Goal: Entertainment & Leisure: Browse casually

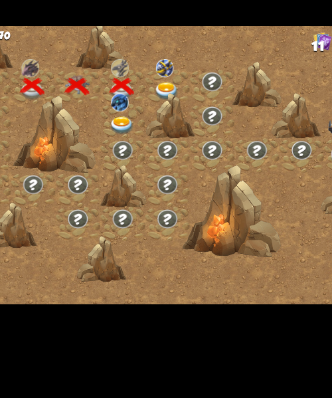
click at [165, 168] on img at bounding box center [165, 173] width 17 height 12
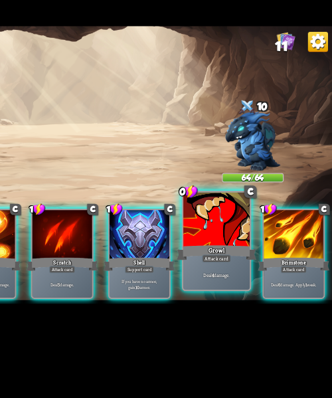
click at [257, 277] on div "Deal 4 damage." at bounding box center [253, 272] width 45 height 19
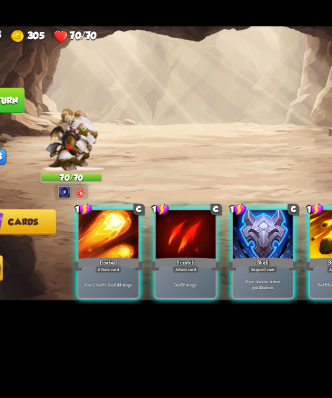
click at [64, 186] on img at bounding box center [72, 182] width 35 height 42
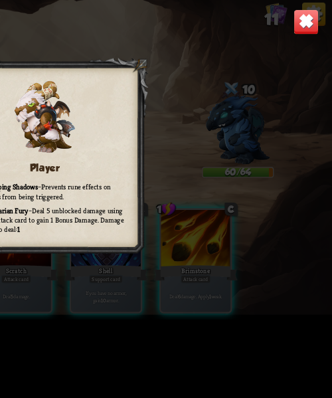
click at [319, 126] on img at bounding box center [317, 121] width 15 height 15
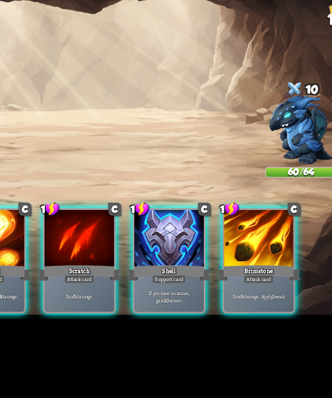
click at [201, 276] on p "If you have no armor, gain 10 armor." at bounding box center [201, 279] width 38 height 8
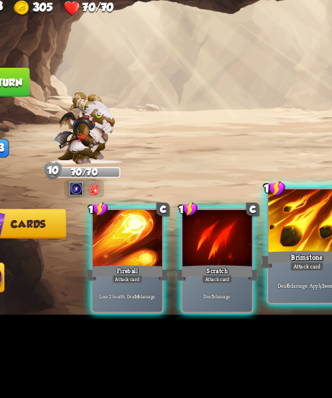
click at [210, 279] on div "Deal 6 damage. Apply 1 weak." at bounding box center [202, 272] width 45 height 19
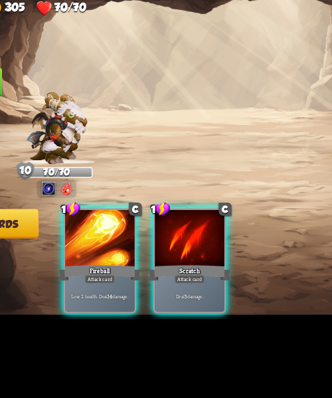
click at [103, 279] on div "Lose 2 health. Deal 14 damage." at bounding box center [98, 279] width 40 height 17
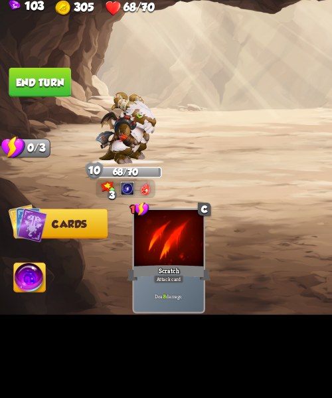
click at [25, 157] on button "End turn" at bounding box center [23, 155] width 37 height 17
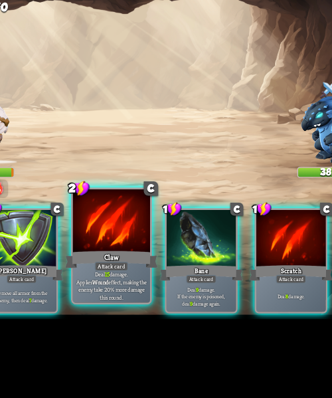
click at [140, 264] on div "Attack card" at bounding box center [149, 261] width 19 height 5
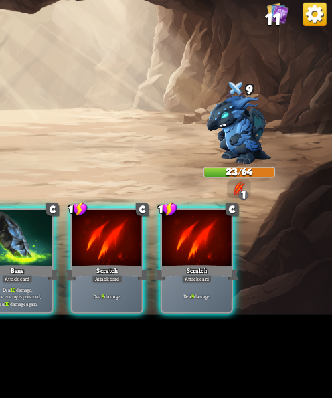
click at [154, 281] on div "Deal 10 damage. If the enemy is poisoned, deal 10 damage again." at bounding box center [150, 279] width 40 height 17
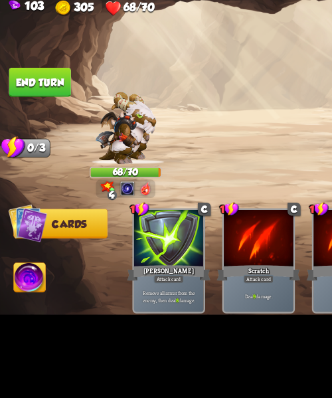
click at [25, 157] on button "End turn" at bounding box center [23, 155] width 36 height 17
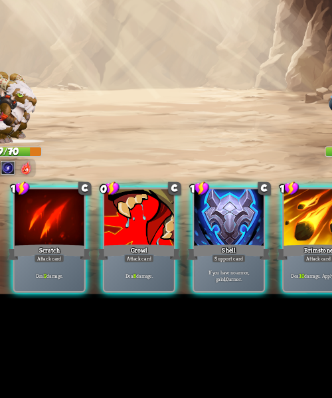
click at [151, 277] on p "Deal 8 damage." at bounding box center [149, 279] width 38 height 4
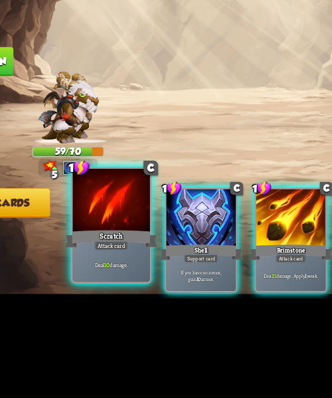
click at [92, 277] on div "Deal 10 damage." at bounding box center [97, 272] width 45 height 19
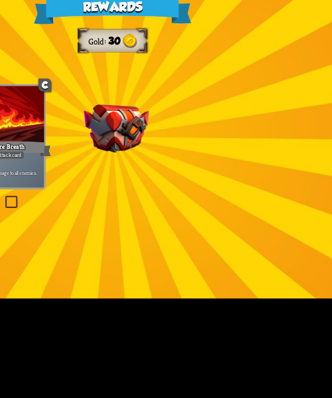
click at [171, 203] on img at bounding box center [169, 194] width 38 height 28
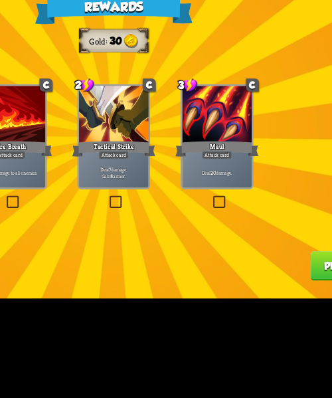
click at [223, 234] on label at bounding box center [223, 234] width 0 height 0
click at [0, 0] on input "checkbox" at bounding box center [0, 0] width 0 height 0
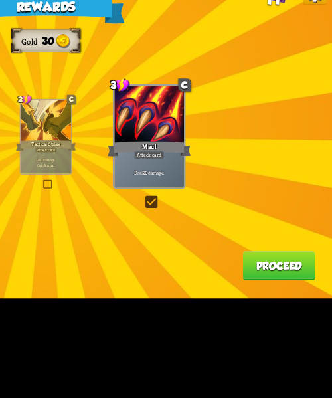
click at [290, 281] on button "Proceed" at bounding box center [301, 273] width 42 height 17
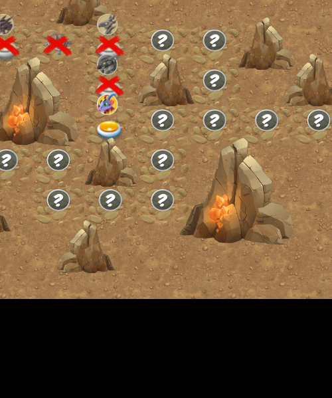
click at [156, 188] on div at bounding box center [166, 193] width 30 height 23
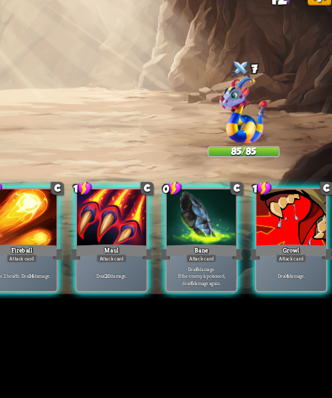
click at [259, 283] on div "Deal 6 damage. If the enemy is poisoned, deal 6 damage again." at bounding box center [253, 279] width 40 height 17
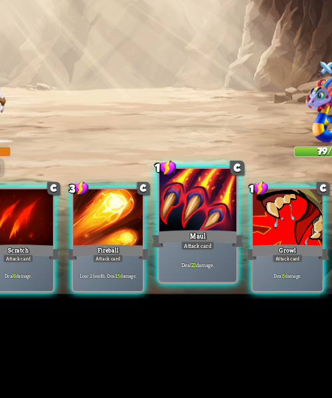
click at [197, 274] on b "21" at bounding box center [198, 273] width 3 height 5
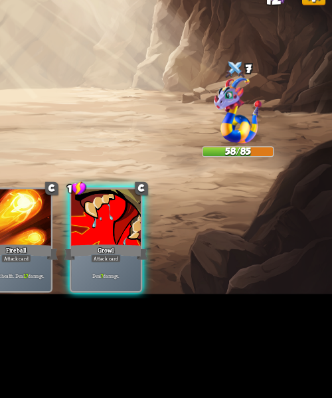
click at [279, 193] on img at bounding box center [277, 184] width 27 height 38
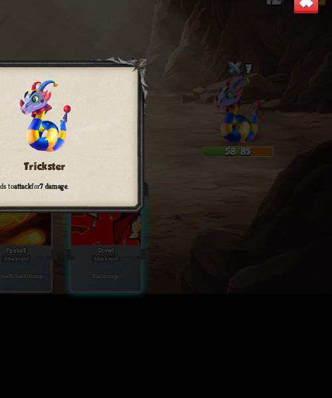
click at [318, 127] on img at bounding box center [317, 121] width 15 height 15
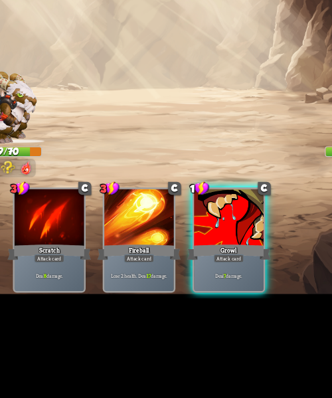
click at [76, 192] on img at bounding box center [72, 182] width 35 height 42
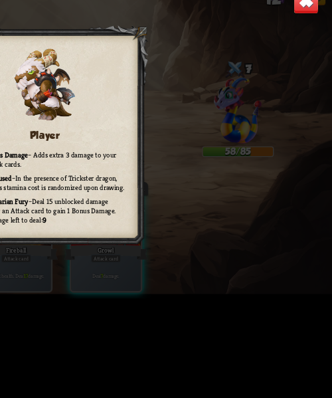
click at [324, 123] on img at bounding box center [317, 121] width 15 height 15
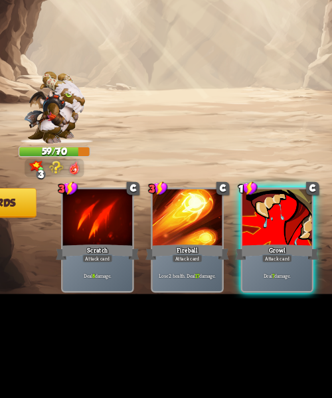
click at [219, 282] on div "Deal 7 damage." at bounding box center [202, 279] width 40 height 17
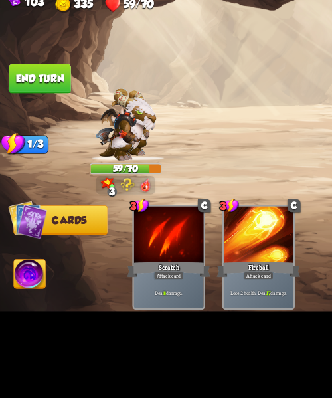
click at [33, 156] on button "End turn" at bounding box center [23, 155] width 36 height 17
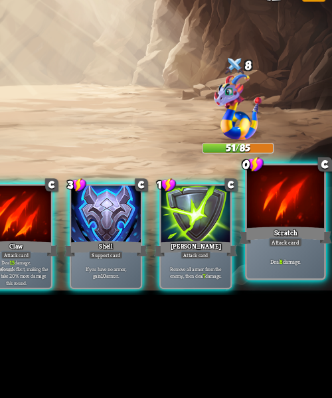
click at [289, 228] on div at bounding box center [305, 236] width 45 height 38
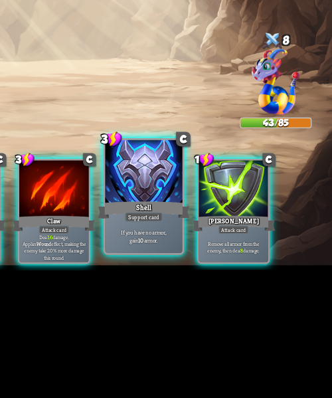
click at [215, 256] on div "Shell" at bounding box center [202, 258] width 54 height 12
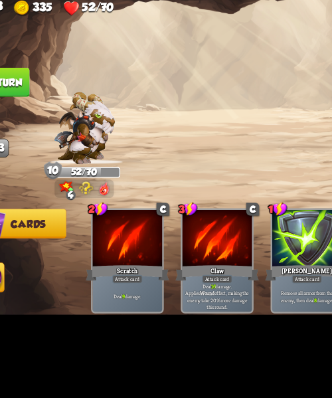
click at [37, 157] on button "End turn" at bounding box center [23, 155] width 37 height 17
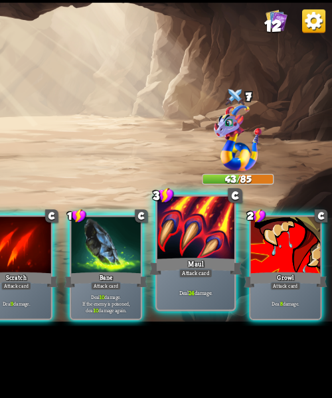
click at [263, 242] on div at bounding box center [253, 236] width 45 height 38
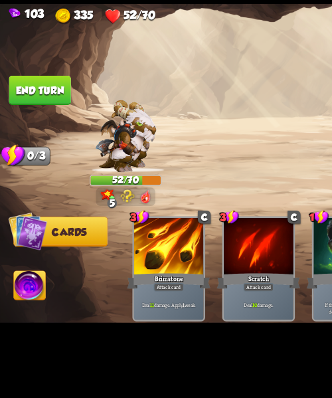
click at [13, 158] on button "End turn" at bounding box center [23, 155] width 36 height 17
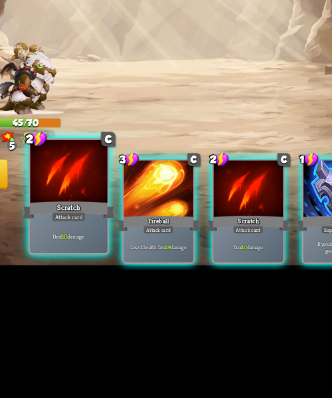
click at [74, 254] on div "Scratch" at bounding box center [98, 258] width 54 height 12
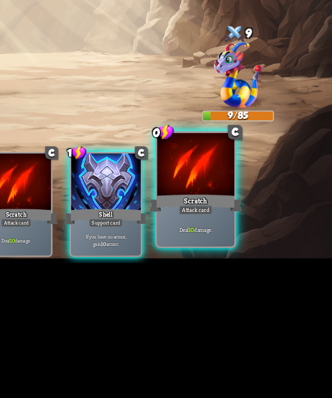
click at [261, 253] on div "Scratch" at bounding box center [254, 258] width 54 height 12
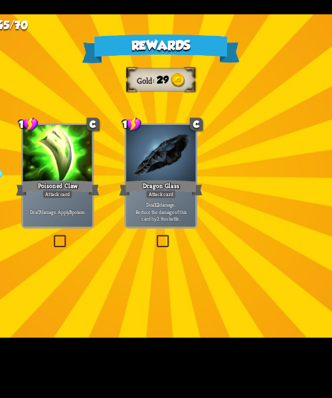
click at [170, 214] on p "Deal 12 damage. Reduce the damage of this card by 2 this battle." at bounding box center [166, 220] width 38 height 12
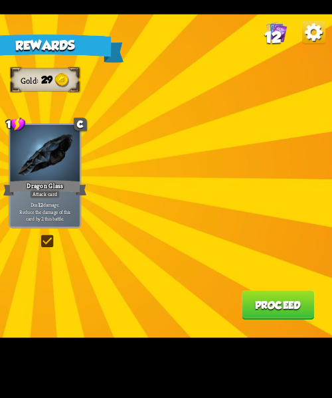
click at [305, 276] on button "Proceed" at bounding box center [301, 273] width 42 height 17
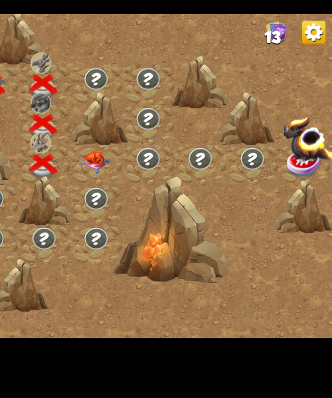
click at [194, 186] on img at bounding box center [195, 191] width 17 height 13
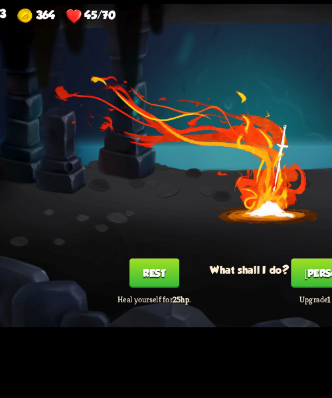
click at [109, 260] on button "Rest" at bounding box center [111, 261] width 29 height 17
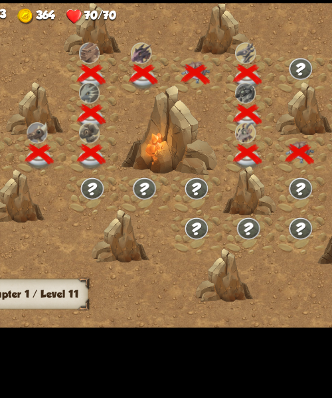
scroll to position [0, 202]
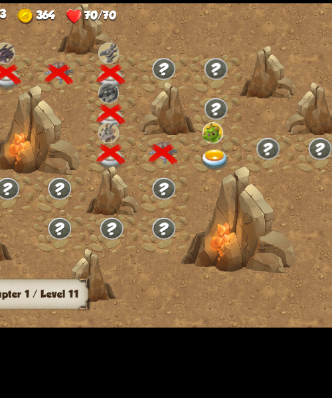
click at [141, 189] on img at bounding box center [146, 195] width 17 height 12
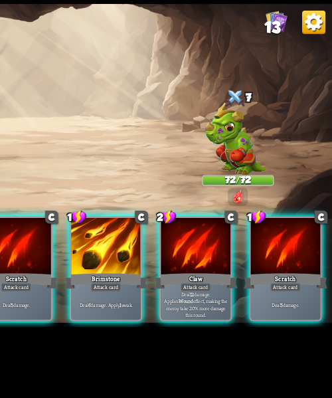
scroll to position [0, 0]
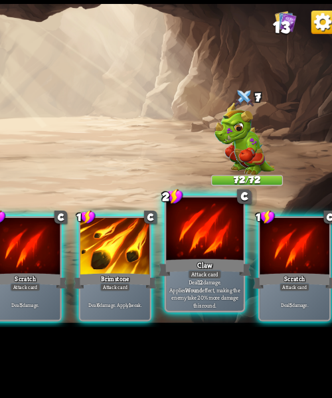
click at [259, 275] on p "Deal 12 damage. Applies Wound effect, making the enemy take 20% more damage thi…" at bounding box center [253, 274] width 43 height 18
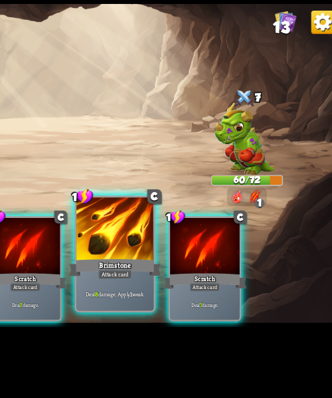
click at [199, 281] on div "Deal 8 damage. Apply 1 weak." at bounding box center [202, 272] width 45 height 19
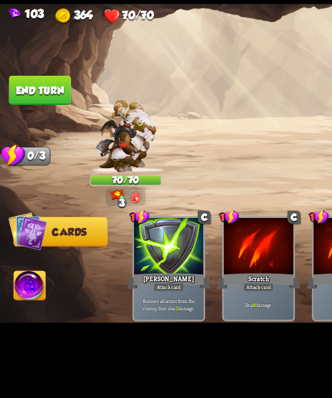
click at [20, 156] on button "End turn" at bounding box center [23, 155] width 36 height 17
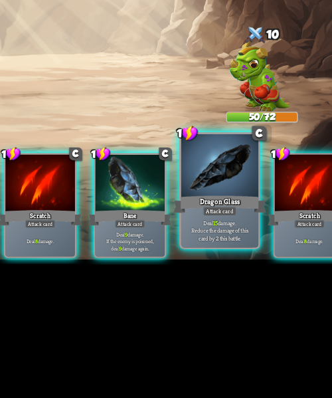
click at [249, 279] on p "Deal 15 damage. Reduce the damage of this card by 2 this battle." at bounding box center [253, 273] width 43 height 13
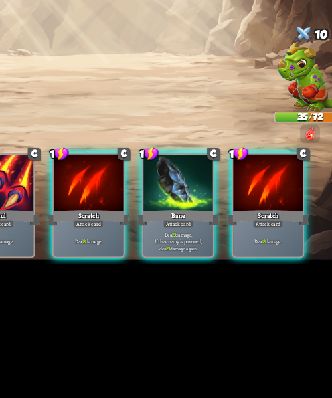
click at [207, 281] on div "Deal 9 damage. If the enemy is poisoned, deal 9 damage again." at bounding box center [202, 279] width 40 height 17
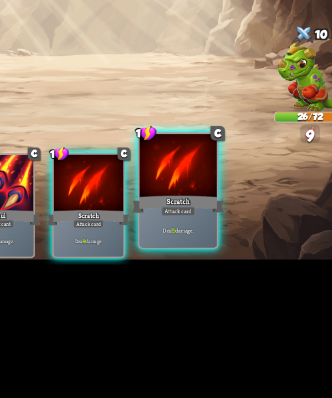
click at [213, 273] on p "Deal 9 damage." at bounding box center [201, 273] width 43 height 5
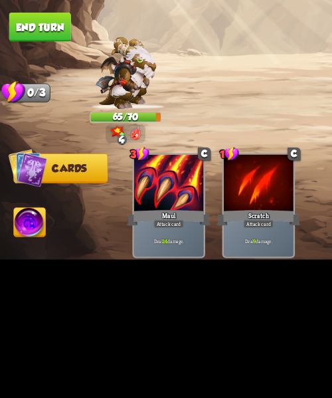
click at [22, 168] on img at bounding box center [166, 199] width 332 height 187
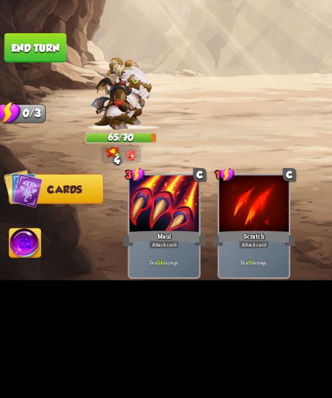
click at [27, 160] on button "End turn" at bounding box center [23, 155] width 37 height 17
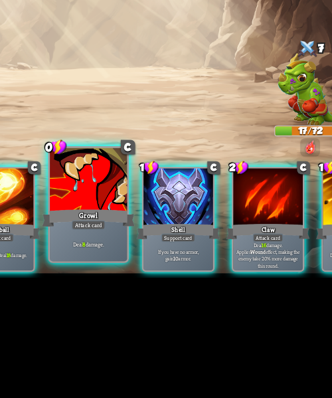
click at [162, 273] on p "Deal 8 damage." at bounding box center [149, 273] width 43 height 5
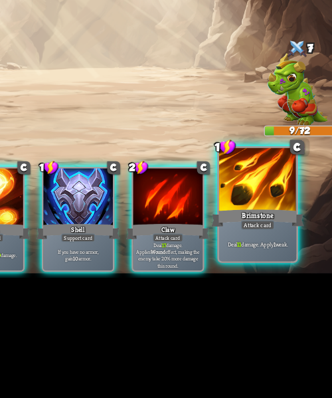
click at [261, 280] on div "Deal 11 damage. Apply 1 weak." at bounding box center [253, 272] width 45 height 19
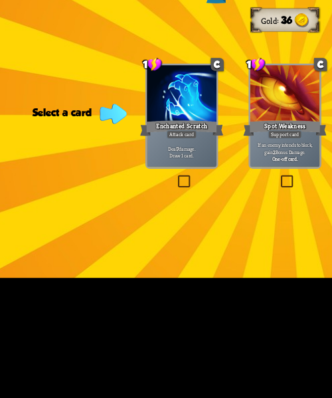
click at [103, 234] on label at bounding box center [103, 234] width 0 height 0
click at [0, 0] on input "checkbox" at bounding box center [0, 0] width 0 height 0
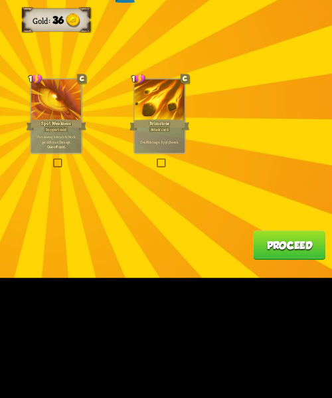
click at [312, 275] on button "Proceed" at bounding box center [301, 273] width 42 height 17
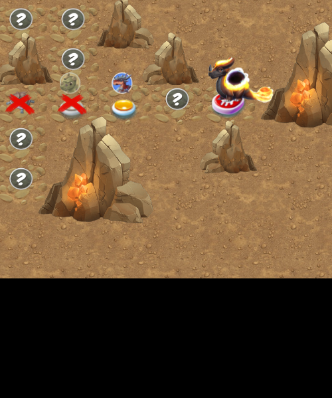
scroll to position [0, 96]
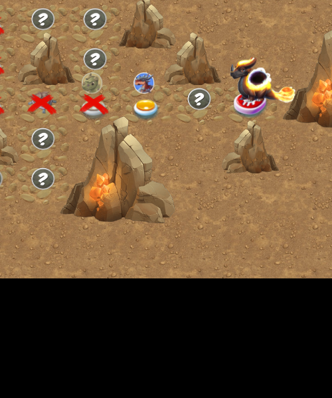
click at [215, 195] on img at bounding box center [218, 195] width 17 height 12
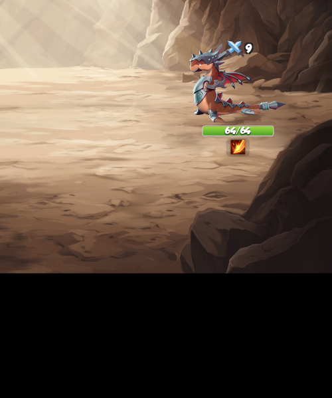
scroll to position [0, 0]
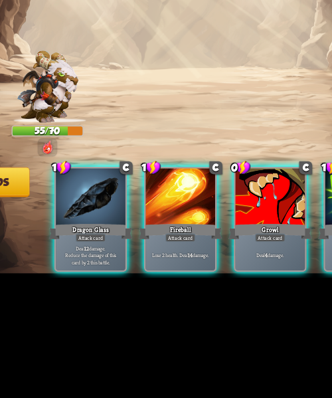
click at [94, 287] on div "1 C Dragon Glass Attack card Deal 12 damage. Reduce the damage of this card by …" at bounding box center [199, 250] width 266 height 83
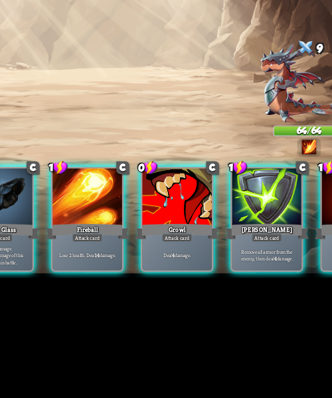
click at [113, 262] on div "Dragon Glass" at bounding box center [98, 266] width 49 height 11
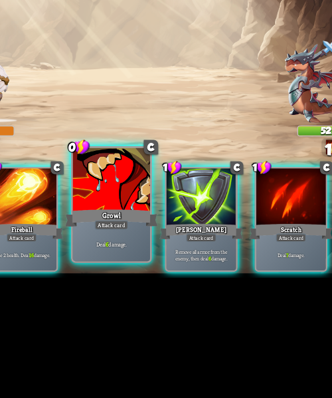
click at [145, 278] on div "Deal 6 damage." at bounding box center [149, 272] width 45 height 19
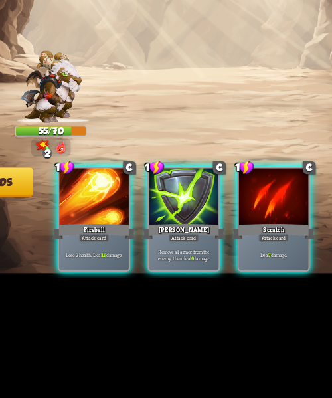
click at [94, 277] on div "Lose 2 health. Deal 16 damage." at bounding box center [98, 279] width 40 height 17
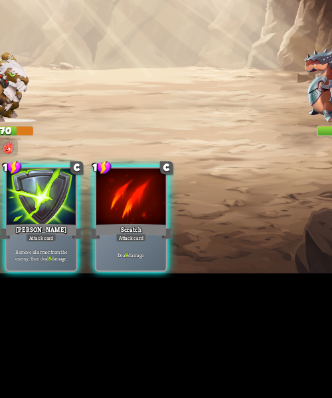
click at [152, 277] on p "Deal 9 damage." at bounding box center [149, 279] width 38 height 4
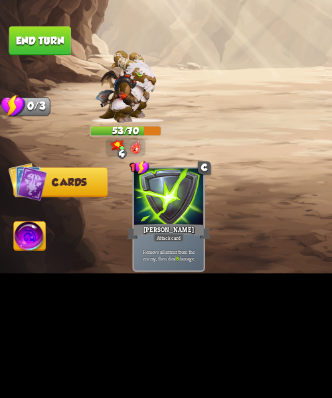
click at [27, 153] on button "End turn" at bounding box center [23, 155] width 36 height 17
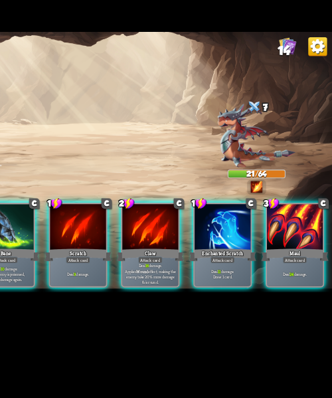
click at [299, 277] on p "Deal 24 damage." at bounding box center [306, 279] width 38 height 4
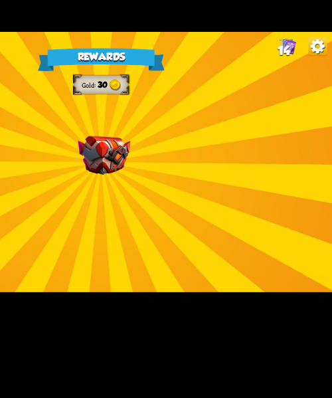
click at [178, 207] on img at bounding box center [169, 194] width 38 height 28
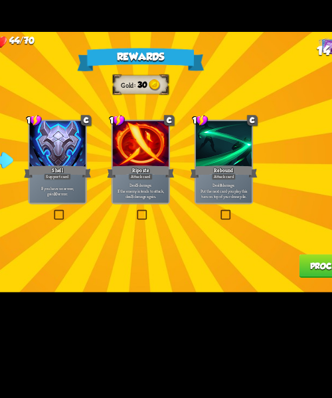
click at [223, 234] on label at bounding box center [223, 234] width 0 height 0
click at [0, 0] on input "checkbox" at bounding box center [0, 0] width 0 height 0
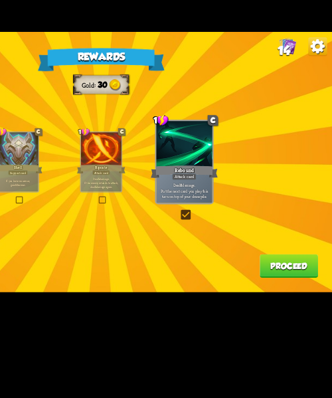
click at [306, 281] on button "Proceed" at bounding box center [301, 273] width 42 height 17
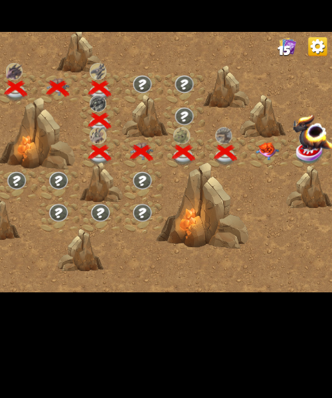
scroll to position [0, 202]
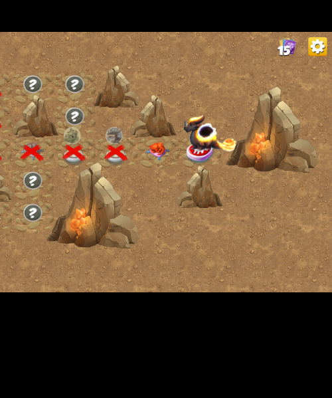
click at [203, 192] on img at bounding box center [206, 191] width 17 height 13
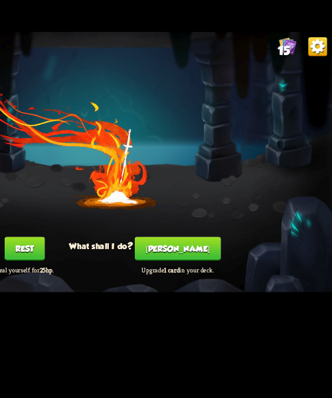
scroll to position [0, 0]
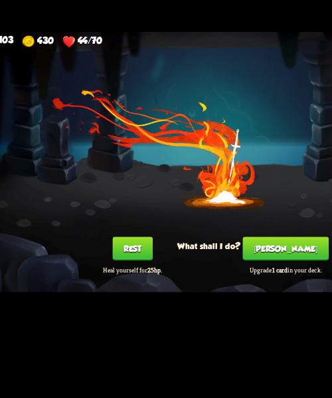
click at [102, 260] on button "Rest" at bounding box center [111, 261] width 29 height 17
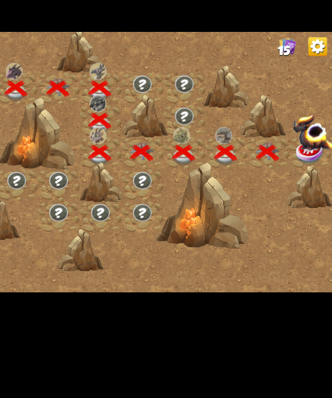
scroll to position [0, 202]
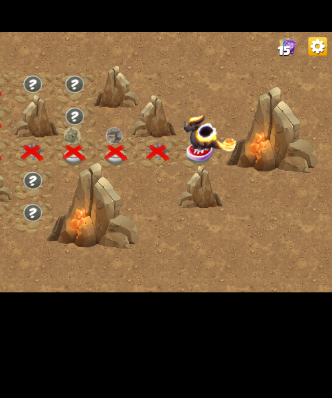
click at [245, 187] on img at bounding box center [244, 178] width 39 height 27
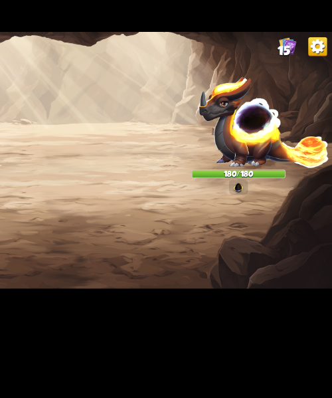
scroll to position [0, 0]
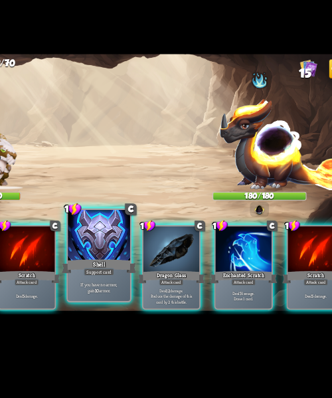
click at [151, 279] on div "If you have no armor, gain 10 armor." at bounding box center [149, 272] width 45 height 19
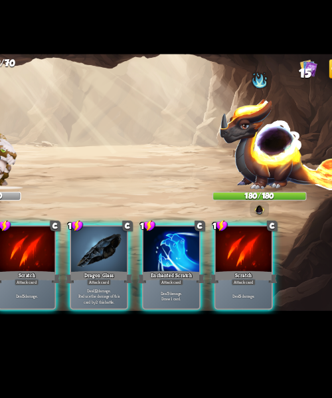
click at [160, 283] on div "Deal 12 damage. Reduce the damage of this card by 2 this battle." at bounding box center [150, 279] width 40 height 17
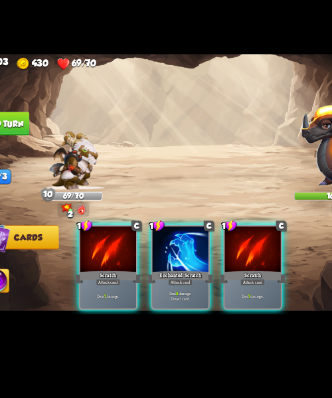
click at [150, 275] on p "Deal 9 damage. Draw 1 card." at bounding box center [149, 279] width 38 height 8
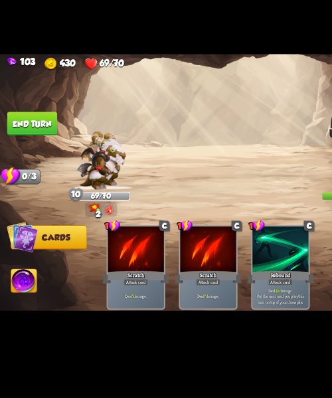
click at [20, 160] on button "End turn" at bounding box center [23, 155] width 36 height 17
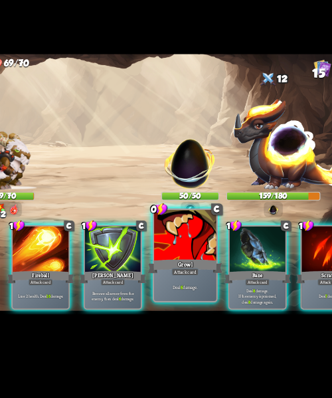
click at [194, 276] on div "Deal 6 damage." at bounding box center [202, 272] width 45 height 19
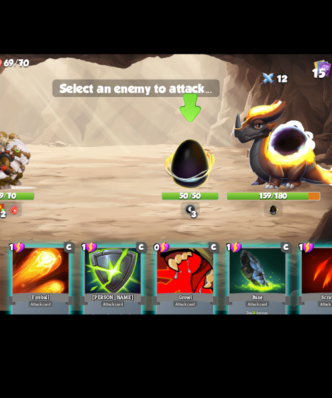
click at [203, 189] on img at bounding box center [206, 182] width 44 height 44
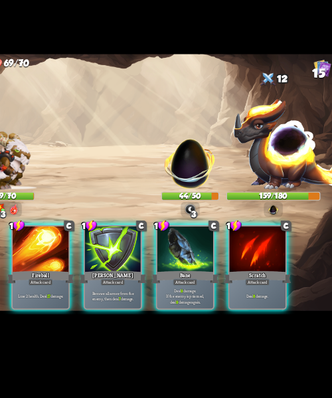
click at [206, 275] on p "Deal 9 damage. If the enemy is poisoned, deal 9 damage again." at bounding box center [201, 279] width 38 height 12
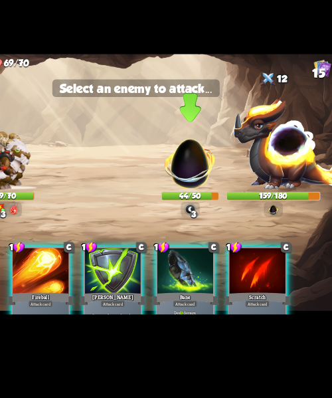
click at [207, 183] on img at bounding box center [206, 182] width 44 height 44
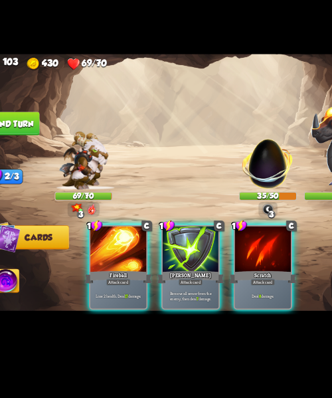
click at [99, 271] on div "Lose 2 health. Deal 17 damage." at bounding box center [98, 279] width 40 height 17
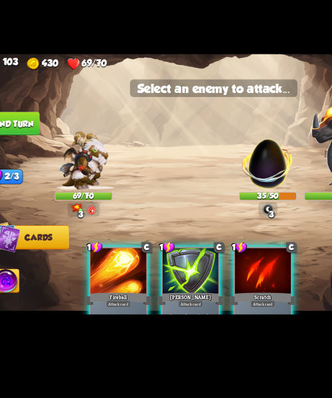
click at [205, 187] on img at bounding box center [206, 182] width 44 height 44
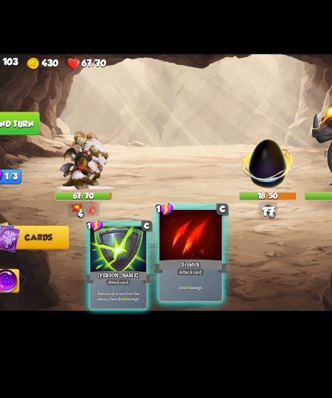
click at [160, 262] on div "Scratch" at bounding box center [150, 258] width 54 height 12
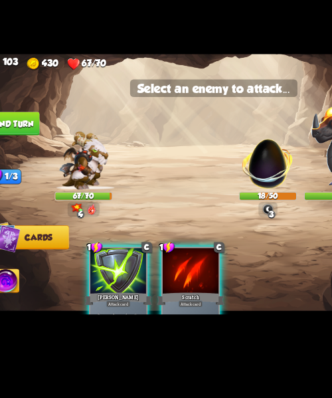
click at [209, 191] on img at bounding box center [206, 182] width 44 height 44
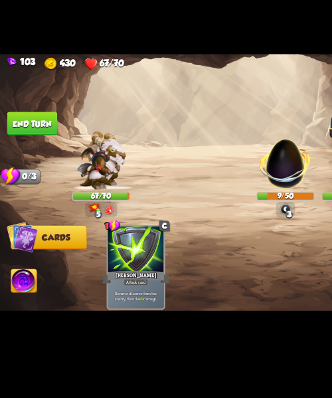
click at [33, 158] on button "End turn" at bounding box center [23, 155] width 36 height 17
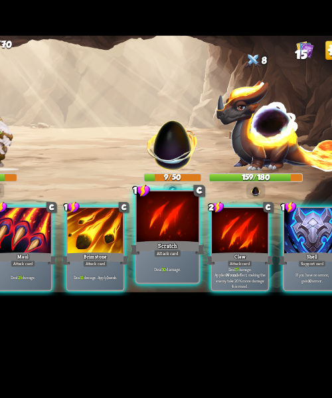
click at [196, 267] on div "Deal 10 damage." at bounding box center [202, 272] width 45 height 19
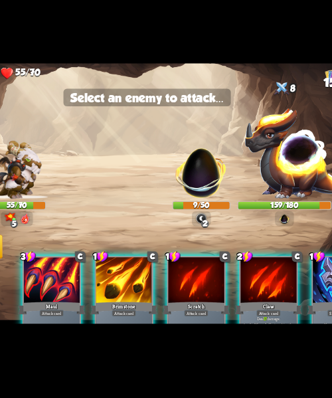
click at [201, 174] on img at bounding box center [206, 182] width 44 height 44
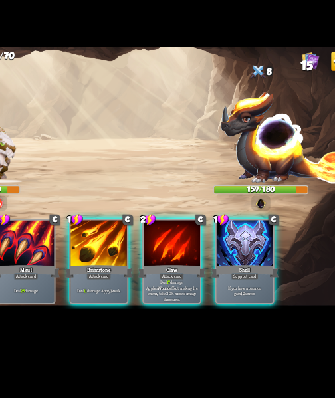
click at [273, 279] on p "If you have no armor, gain 10 armor." at bounding box center [255, 280] width 39 height 8
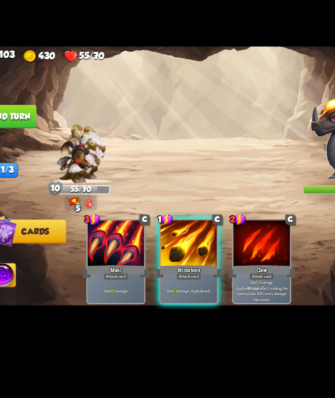
click at [37, 148] on button "End turn" at bounding box center [23, 154] width 37 height 17
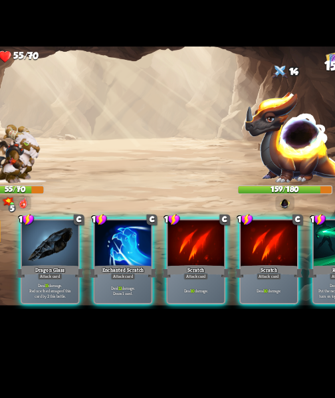
click at [141, 276] on p "Deal 12 damage. Draw 1 card." at bounding box center [151, 280] width 39 height 8
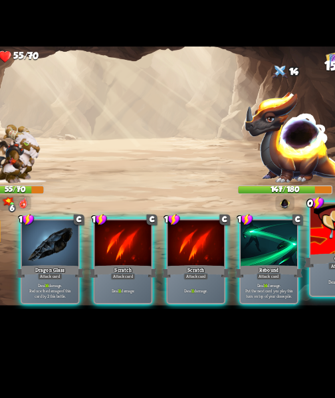
click at [299, 277] on div "Deal 10 damage." at bounding box center [307, 274] width 45 height 20
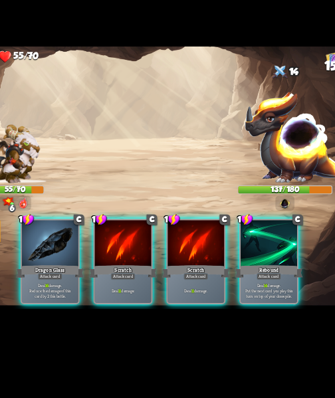
click at [93, 274] on p "Deal 16 damage. Reduce the damage of this card by 2 this battle." at bounding box center [98, 280] width 39 height 12
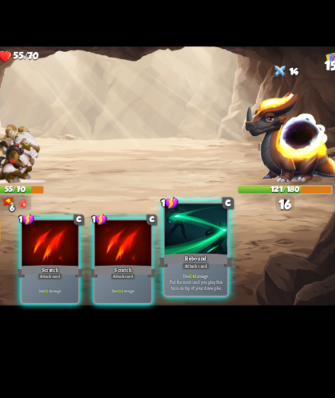
click at [212, 273] on p "Deal 14 damage. Put the next card you play this turn on top of your draw pile." at bounding box center [203, 273] width 43 height 13
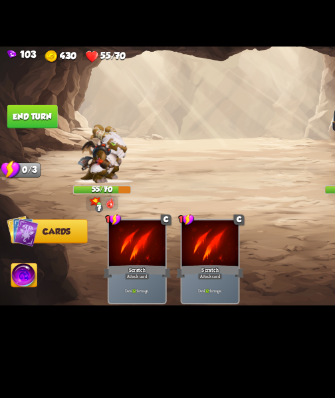
click at [27, 150] on button "End turn" at bounding box center [23, 155] width 36 height 17
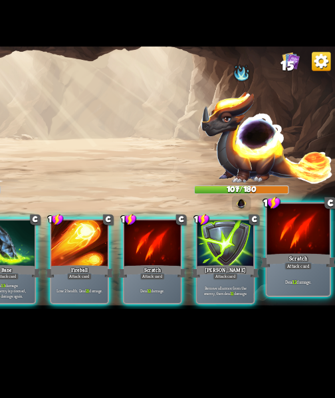
click at [317, 276] on p "Deal 12 damage." at bounding box center [308, 274] width 43 height 5
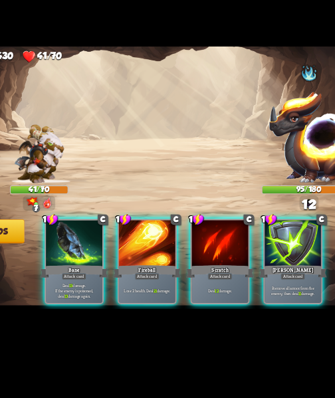
click at [203, 278] on p "Deal 12 damage." at bounding box center [203, 280] width 39 height 4
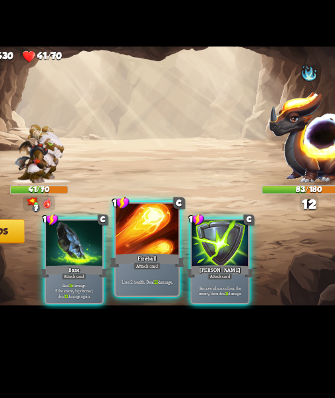
click at [150, 277] on div "Lose 2 health. Deal 21 damage." at bounding box center [150, 274] width 45 height 20
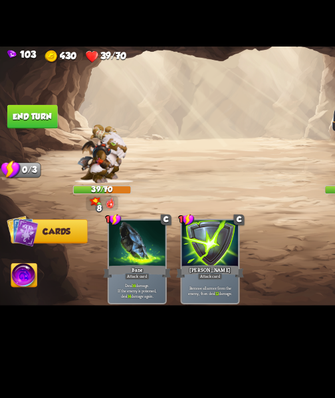
click at [22, 158] on button "End turn" at bounding box center [23, 155] width 36 height 17
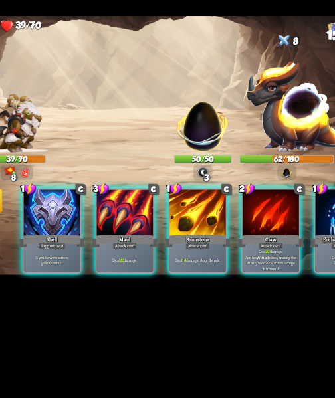
click at [99, 271] on div "If you have no armor, gain 10 armor." at bounding box center [98, 280] width 41 height 18
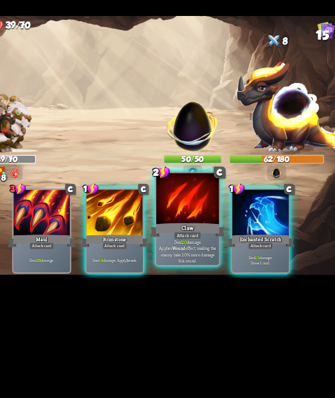
click at [200, 280] on p "Deal 20 damage. Applies Wound effect, making the enemy take 20% more damage thi…" at bounding box center [203, 274] width 43 height 18
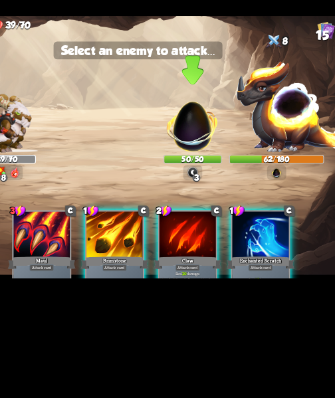
click at [211, 187] on img at bounding box center [207, 181] width 44 height 44
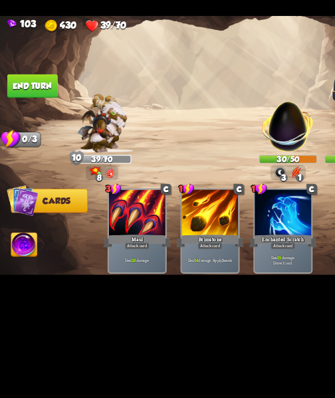
click at [26, 160] on button "End turn" at bounding box center [23, 155] width 37 height 17
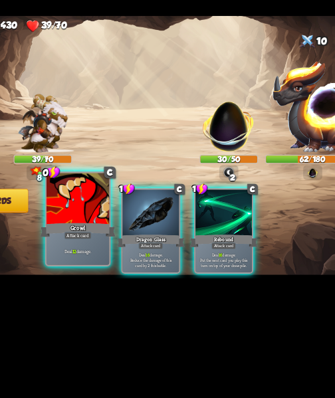
click at [92, 280] on div "Deal 12 damage." at bounding box center [98, 274] width 45 height 20
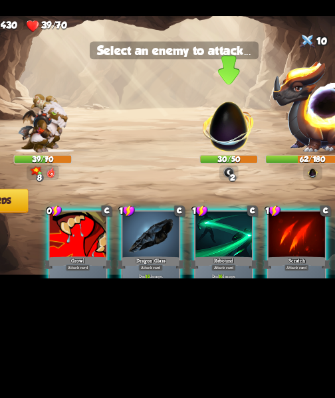
click at [195, 193] on img at bounding box center [207, 181] width 44 height 44
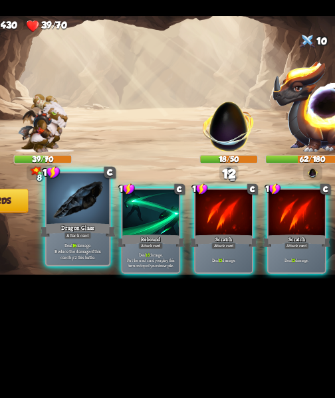
click at [90, 265] on div "Attack card" at bounding box center [98, 262] width 20 height 5
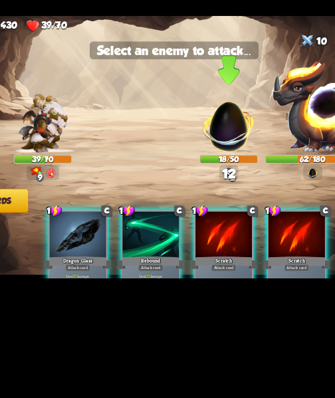
click at [212, 187] on img at bounding box center [207, 181] width 44 height 44
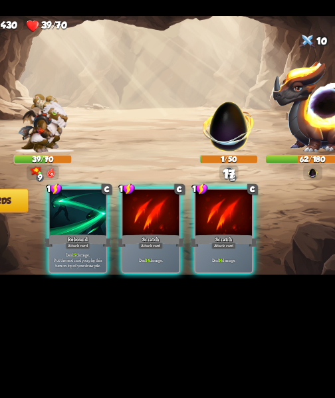
click at [214, 263] on div "Scratch" at bounding box center [203, 266] width 49 height 11
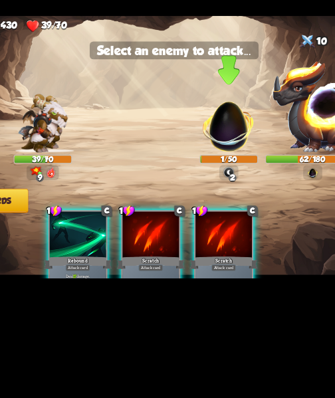
click at [212, 186] on img at bounding box center [207, 181] width 44 height 44
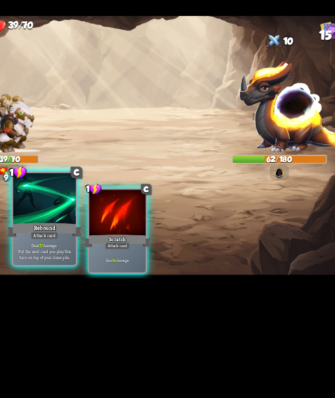
click at [95, 265] on div "Attack card" at bounding box center [98, 262] width 20 height 5
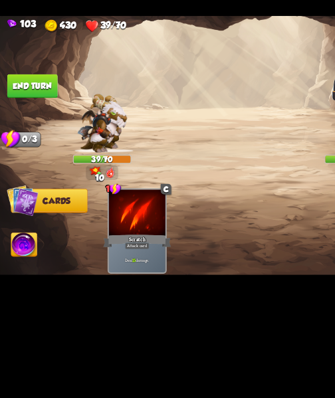
click at [27, 151] on button "End turn" at bounding box center [23, 155] width 36 height 17
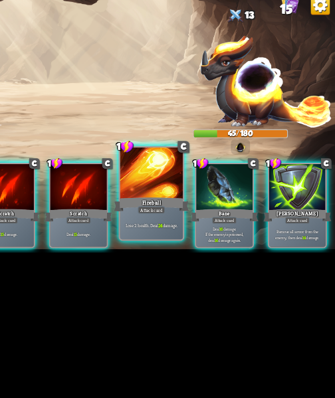
click at [205, 279] on div "Lose 2 health. Deal 24 damage." at bounding box center [203, 274] width 45 height 20
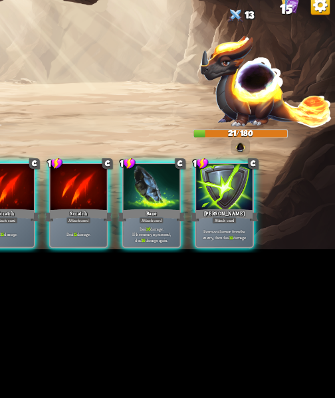
click at [208, 274] on p "Deal 16 damage. If the enemy is poisoned, deal 16 damage again." at bounding box center [203, 280] width 39 height 12
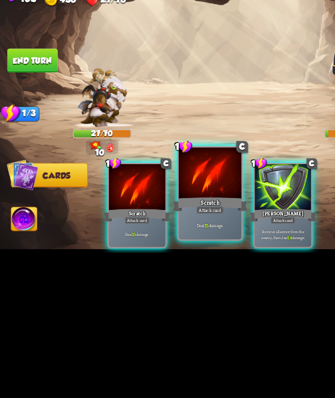
click at [141, 267] on div "Deal 15 damage." at bounding box center [150, 274] width 45 height 20
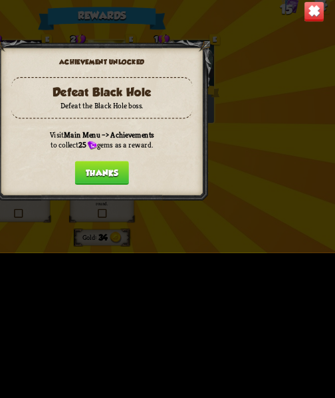
click at [168, 229] on button "Thanks" at bounding box center [167, 235] width 39 height 17
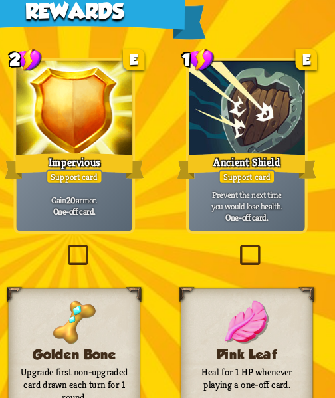
click at [164, 205] on label at bounding box center [164, 205] width 0 height 0
click at [0, 0] on input "checkbox" at bounding box center [0, 0] width 0 height 0
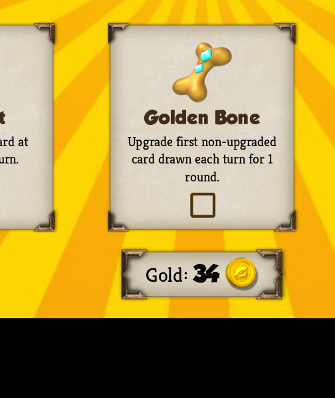
click at [164, 263] on label at bounding box center [164, 263] width 0 height 0
click at [0, 0] on input "checkbox" at bounding box center [0, 0] width 0 height 0
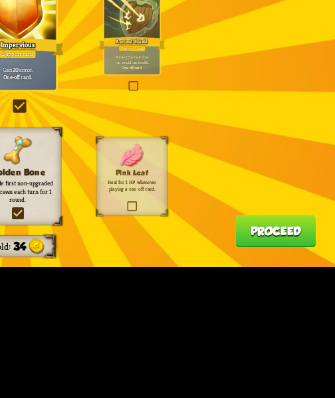
click at [315, 279] on button "Proceed" at bounding box center [304, 274] width 43 height 17
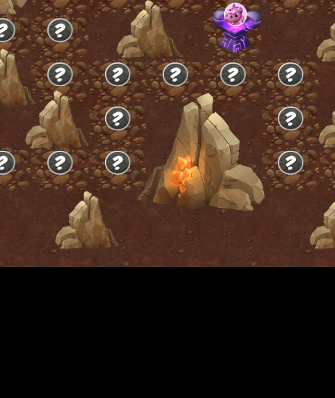
scroll to position [0, 3]
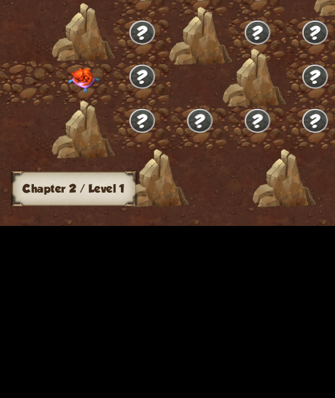
click at [45, 215] on img at bounding box center [44, 216] width 17 height 13
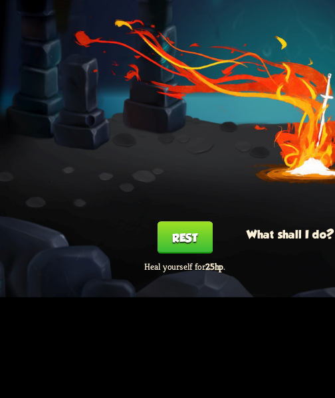
click at [108, 264] on button "Rest" at bounding box center [112, 261] width 29 height 17
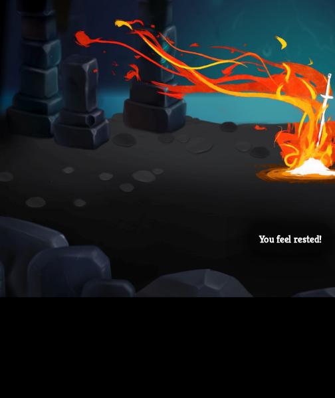
scroll to position [0, 0]
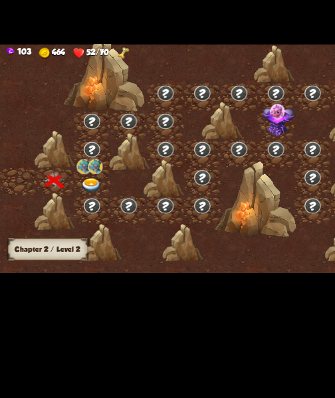
click at [72, 214] on div at bounding box center [76, 218] width 31 height 23
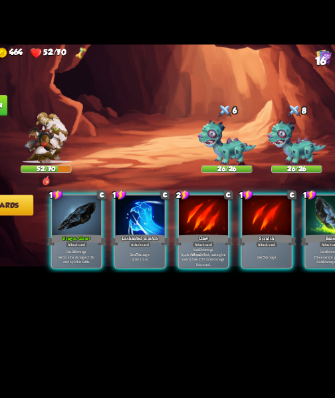
click at [101, 267] on div "Attack card" at bounding box center [99, 269] width 18 height 5
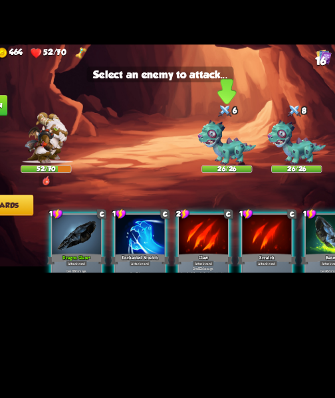
click at [215, 196] on img at bounding box center [222, 186] width 48 height 37
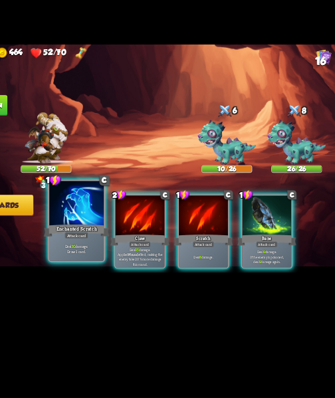
click at [99, 262] on div "Attack card" at bounding box center [98, 262] width 20 height 5
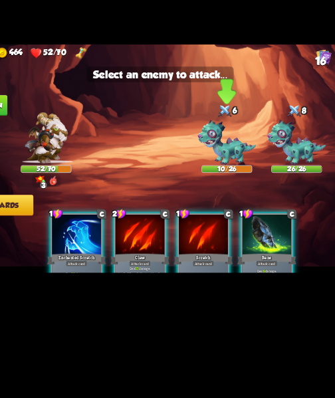
click at [223, 191] on img at bounding box center [222, 186] width 48 height 37
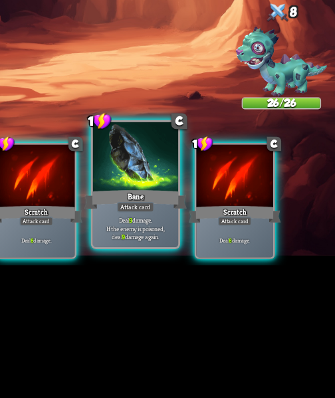
click at [204, 273] on p "Deal 9 damage. If the enemy is poisoned, deal 9 damage again." at bounding box center [203, 273] width 43 height 13
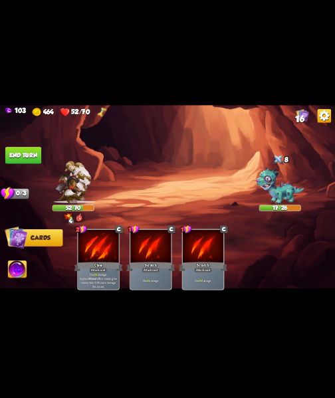
click at [19, 160] on button "End turn" at bounding box center [23, 155] width 36 height 17
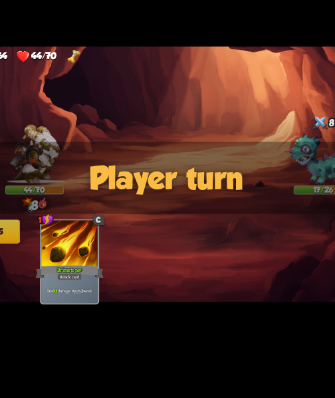
click at [252, 297] on div "103 464 44/70 16 Select an enemy to attack... You don't have enough stamina to …" at bounding box center [167, 199] width 335 height 398
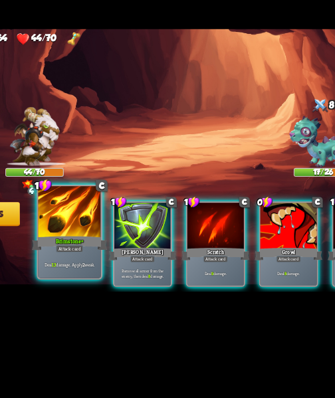
click at [106, 273] on p "Deal 13 damage. Apply 2 weak." at bounding box center [98, 274] width 43 height 5
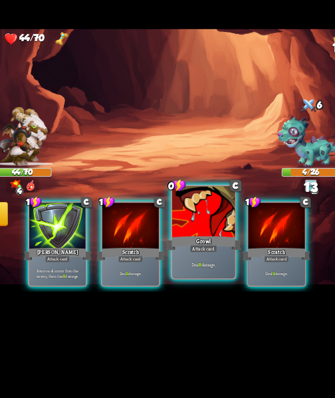
click at [195, 280] on div "Deal 8 damage." at bounding box center [203, 274] width 45 height 20
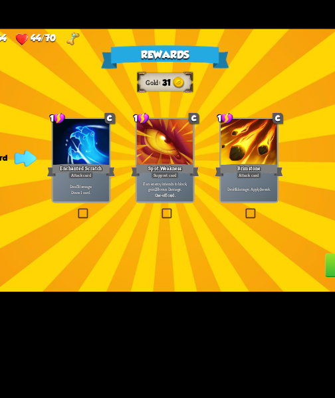
click at [114, 227] on div "Deal 7 damage. Draw 1 card." at bounding box center [107, 220] width 41 height 18
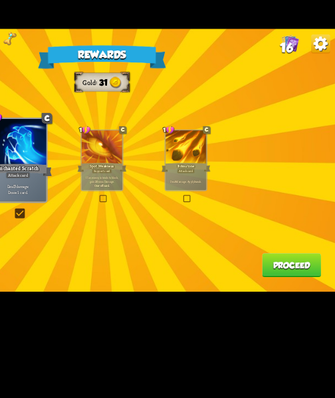
click at [223, 207] on div "Attack card" at bounding box center [227, 206] width 13 height 3
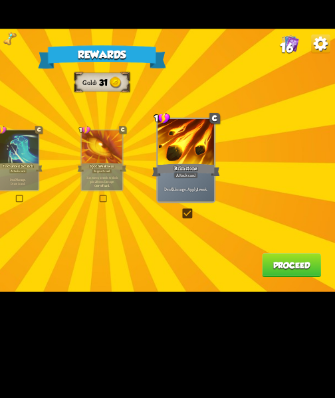
click at [170, 218] on b "One-off card." at bounding box center [167, 216] width 11 height 3
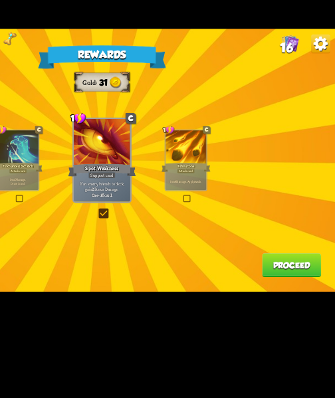
click at [330, 274] on div "Rewards Gold 31 Card selected 1 C Enchanted Scratch Attack card Deal 7 damage. …" at bounding box center [167, 199] width 335 height 189
click at [303, 273] on button "Proceed" at bounding box center [304, 274] width 43 height 17
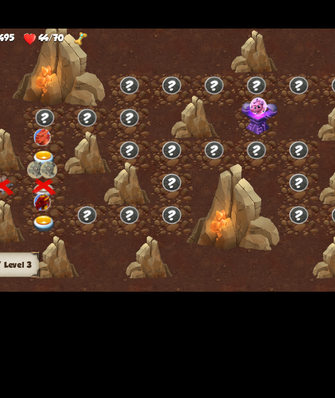
click at [70, 247] on img at bounding box center [75, 245] width 17 height 13
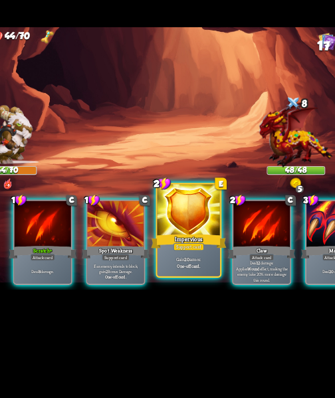
click at [201, 276] on b "One-off card." at bounding box center [203, 276] width 17 height 5
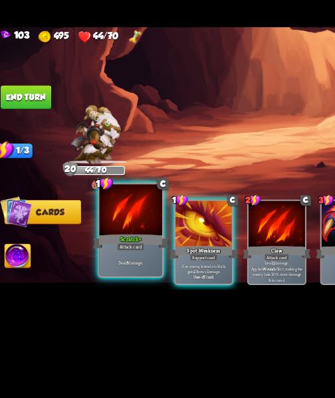
click at [102, 267] on div "Deal 8 damage." at bounding box center [98, 274] width 45 height 20
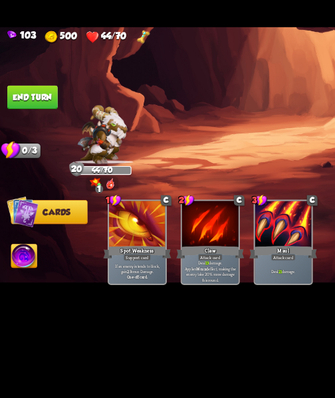
click at [21, 161] on button "End turn" at bounding box center [23, 155] width 36 height 17
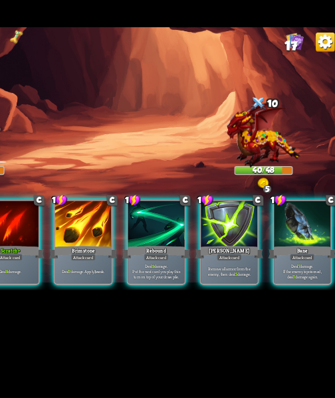
click at [105, 284] on div "Deal 9 damage." at bounding box center [98, 280] width 41 height 18
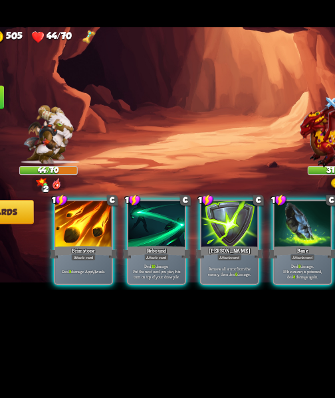
click at [148, 276] on p "Deal 10 damage. Put the next card you play this turn on top of your draw pile." at bounding box center [151, 280] width 39 height 12
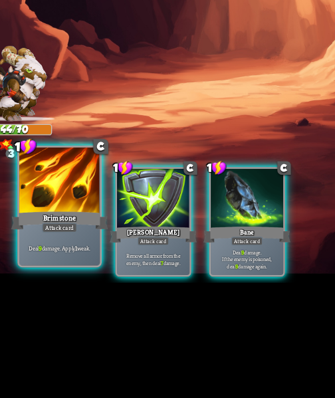
click at [90, 273] on p "Deal 9 damage. Apply 1 weak." at bounding box center [98, 274] width 43 height 5
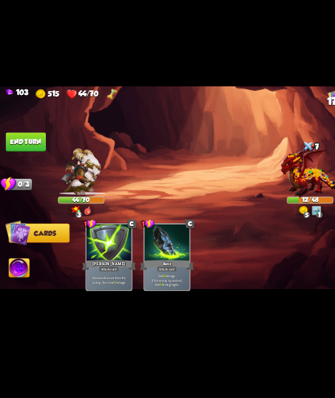
click at [18, 154] on button "End turn" at bounding box center [23, 155] width 36 height 17
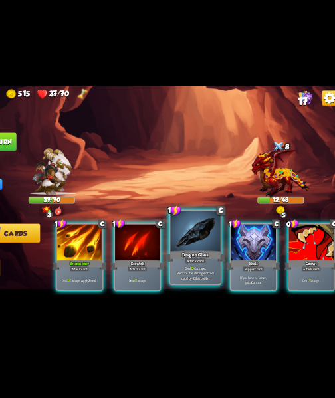
click at [196, 284] on div "Deal 15 damage. Reduce the damage of this card by 2 this battle." at bounding box center [203, 274] width 45 height 20
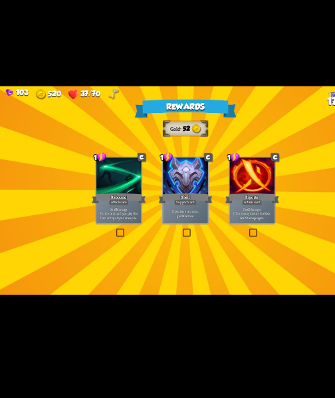
click at [164, 235] on label at bounding box center [164, 235] width 0 height 0
click at [0, 0] on input "checkbox" at bounding box center [0, 0] width 0 height 0
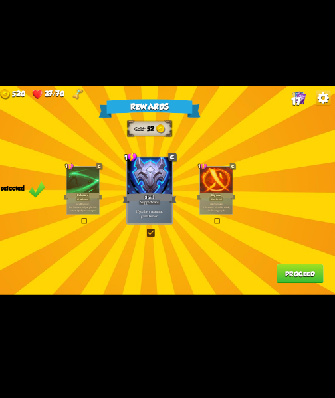
click at [307, 275] on button "Proceed" at bounding box center [304, 274] width 43 height 17
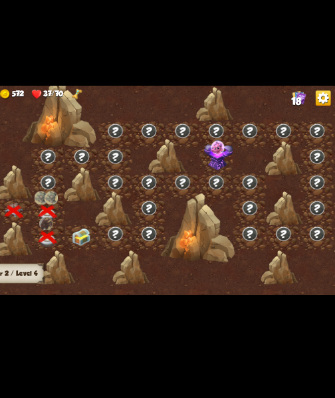
click at [106, 241] on img at bounding box center [105, 241] width 17 height 16
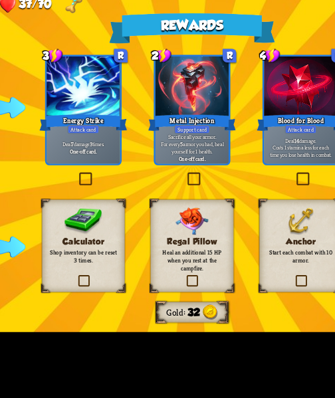
click at [104, 205] on label at bounding box center [104, 205] width 0 height 0
click at [0, 0] on input "checkbox" at bounding box center [0, 0] width 0 height 0
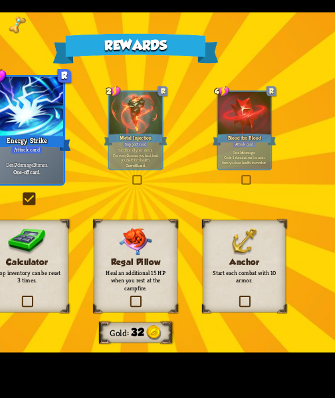
click at [164, 263] on label at bounding box center [164, 263] width 0 height 0
click at [0, 0] on input "checkbox" at bounding box center [0, 0] width 0 height 0
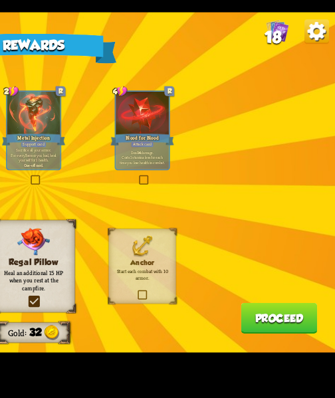
click at [308, 282] on button "Proceed" at bounding box center [304, 274] width 43 height 17
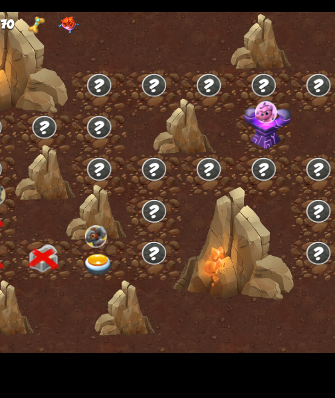
click at [137, 241] on img at bounding box center [136, 245] width 17 height 13
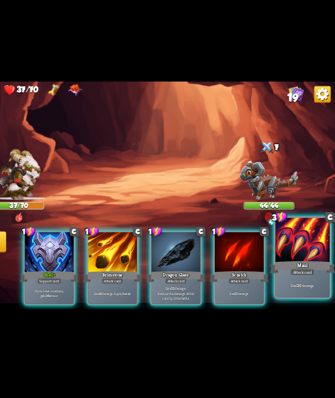
click at [322, 269] on div "Deal 20 damage." at bounding box center [307, 274] width 45 height 20
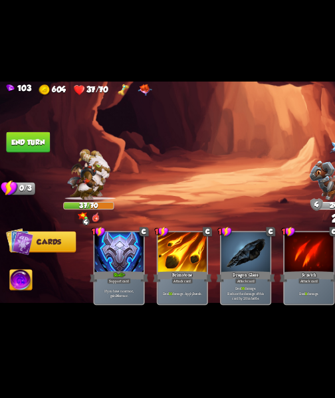
click at [27, 157] on button "End turn" at bounding box center [23, 155] width 36 height 17
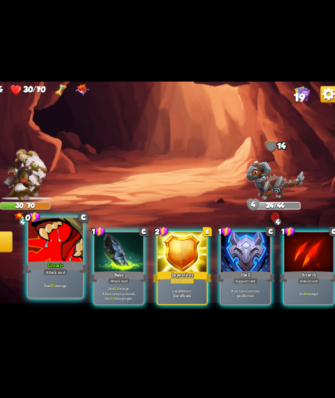
click at [84, 265] on div "Deal 10 damage." at bounding box center [98, 274] width 45 height 20
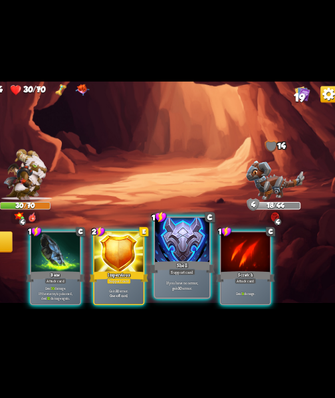
click at [203, 270] on p "If you have no armor, gain 10 armor." at bounding box center [203, 273] width 43 height 9
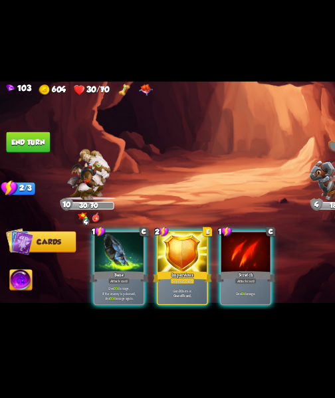
click at [155, 271] on div "Gain 20 armor. One-off card." at bounding box center [150, 280] width 41 height 18
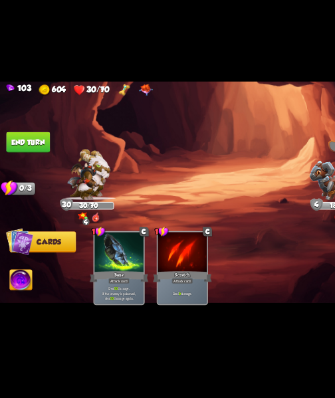
click at [29, 150] on button "End turn" at bounding box center [23, 155] width 36 height 17
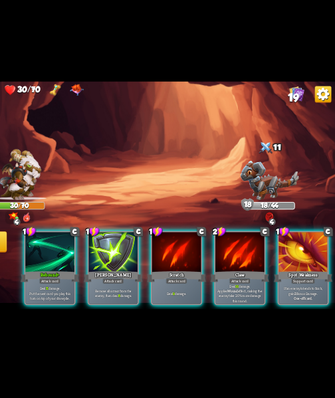
click at [96, 261] on div "Rebound+" at bounding box center [98, 266] width 49 height 11
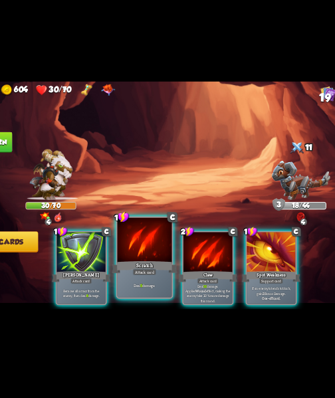
click at [155, 271] on div "Deal 9 damage." at bounding box center [150, 274] width 45 height 20
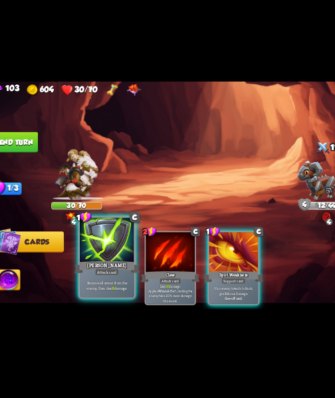
click at [94, 278] on p "Remove all armor from the enemy, then deal 8 damage." at bounding box center [98, 273] width 43 height 9
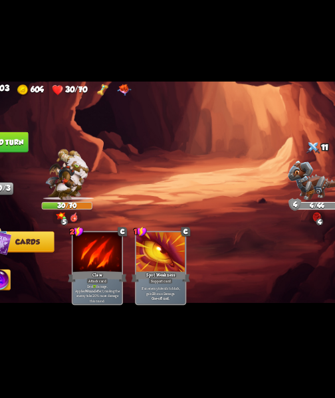
click at [25, 150] on button "End turn" at bounding box center [23, 155] width 36 height 17
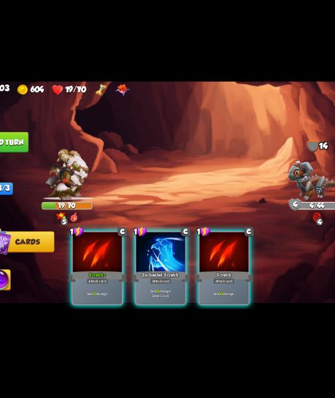
click at [102, 267] on div "Attack card" at bounding box center [99, 269] width 18 height 5
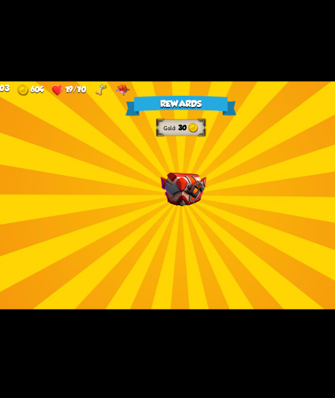
click at [168, 178] on div "Rewards Gold 30 Select a card 0 C Deflect Support card Gain 4 armor. 1 C [PERSO…" at bounding box center [167, 199] width 335 height 189
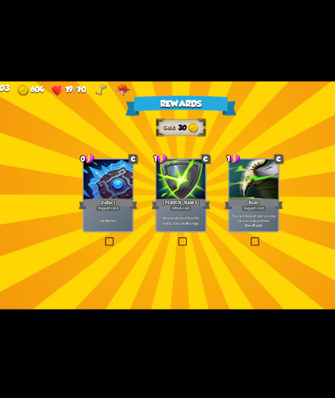
click at [93, 215] on div "Gain 4 armor." at bounding box center [107, 220] width 41 height 18
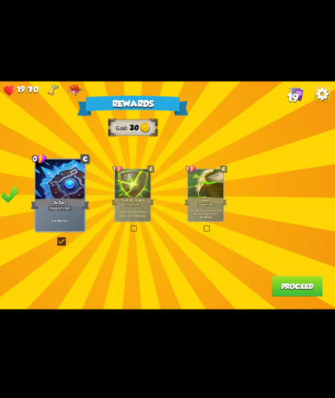
click at [302, 275] on button "Proceed" at bounding box center [304, 274] width 43 height 17
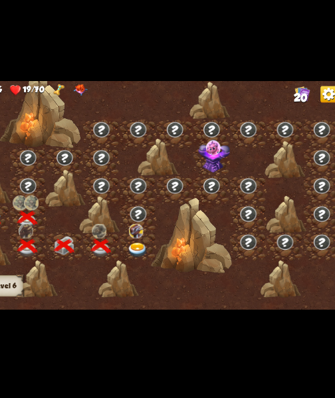
click at [168, 240] on img at bounding box center [166, 245] width 17 height 13
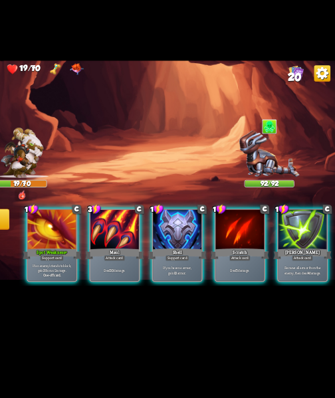
click at [144, 277] on div "Deal 20 damage." at bounding box center [150, 280] width 41 height 18
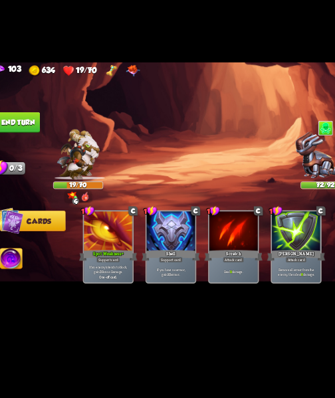
click at [34, 155] on button "End turn" at bounding box center [23, 155] width 36 height 17
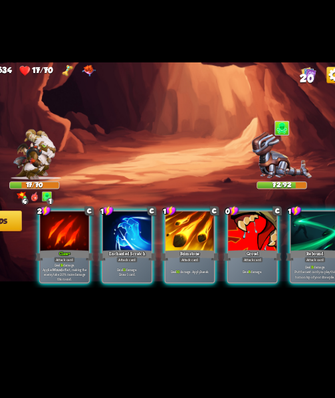
click at [267, 271] on div "Deal 8 damage." at bounding box center [255, 280] width 41 height 18
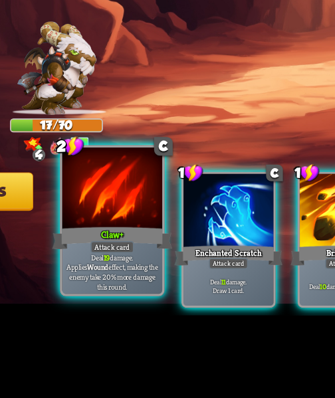
click at [97, 254] on div "Claw+" at bounding box center [98, 259] width 54 height 12
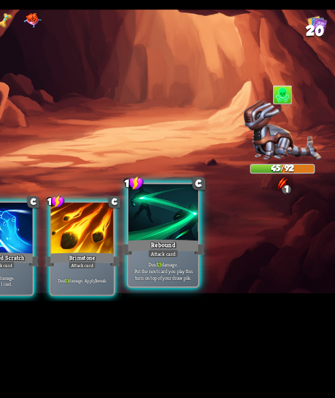
click at [204, 259] on div "Rebound" at bounding box center [203, 259] width 54 height 12
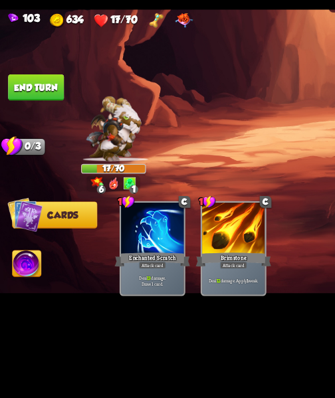
click at [32, 161] on button "End turn" at bounding box center [23, 155] width 36 height 17
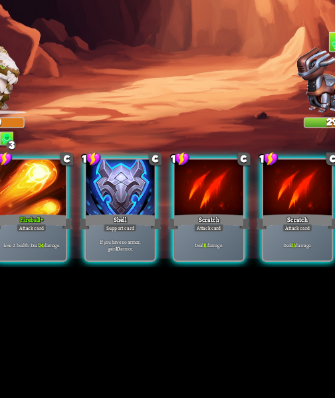
click at [98, 277] on div "Lose 2 health. Deal 24 damage." at bounding box center [98, 280] width 41 height 18
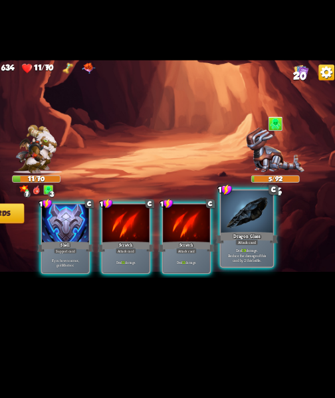
click at [256, 258] on div "Dragon Glass" at bounding box center [256, 259] width 54 height 12
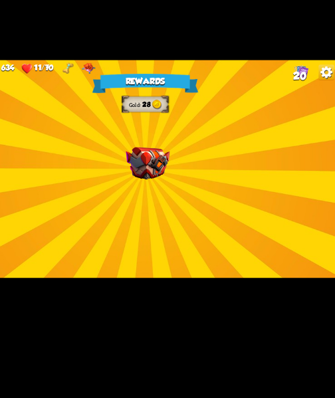
click at [175, 176] on div "Rewards Gold 28 Select a card 1 C Rage Support card Whenever you deal direct da…" at bounding box center [167, 199] width 335 height 189
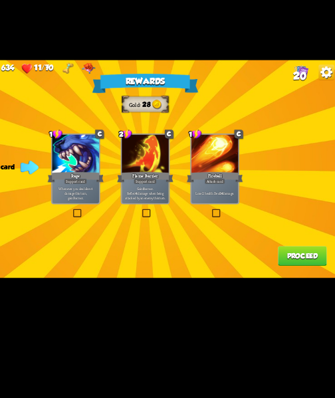
click at [104, 235] on label at bounding box center [104, 235] width 0 height 0
click at [0, 0] on input "checkbox" at bounding box center [0, 0] width 0 height 0
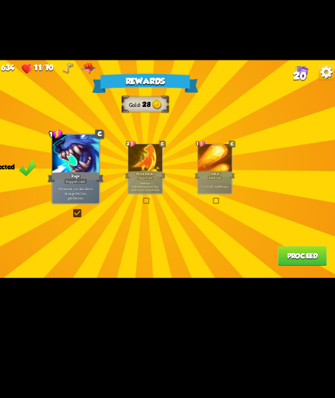
click at [293, 273] on button "Proceed" at bounding box center [304, 274] width 43 height 17
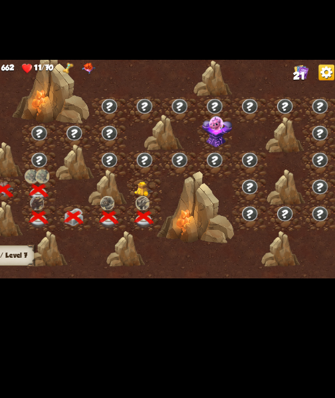
click at [318, 279] on div at bounding box center [207, 201] width 415 height 195
click at [172, 218] on img at bounding box center [166, 216] width 17 height 13
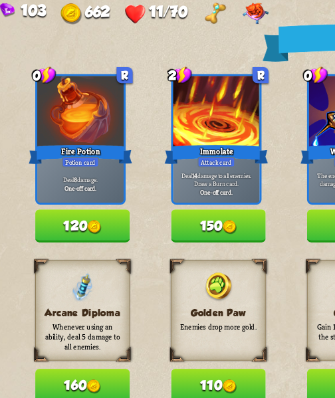
click at [33, 195] on div "Deal 8 damage. One-off card." at bounding box center [41, 188] width 39 height 17
click at [38, 206] on button "120" at bounding box center [42, 206] width 42 height 15
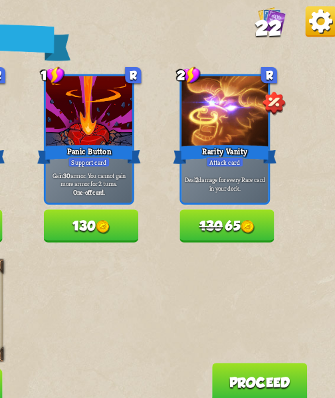
click at [229, 207] on img at bounding box center [228, 206] width 6 height 6
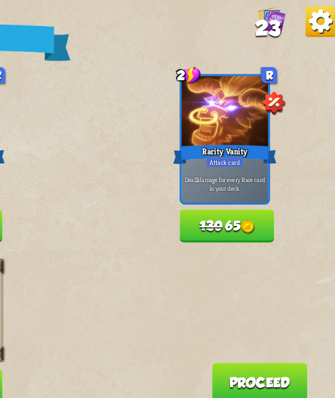
click at [301, 211] on button "130 65" at bounding box center [283, 206] width 42 height 15
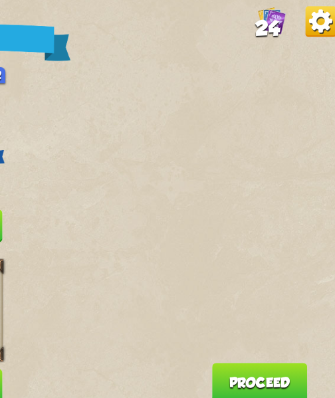
click at [309, 273] on button "Proceed" at bounding box center [297, 275] width 43 height 17
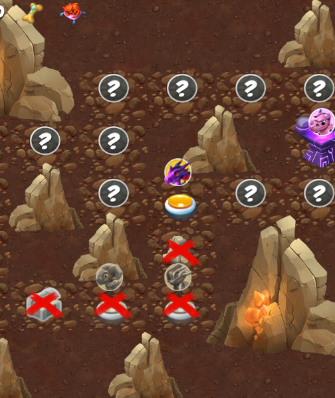
click at [166, 192] on img at bounding box center [166, 198] width 17 height 13
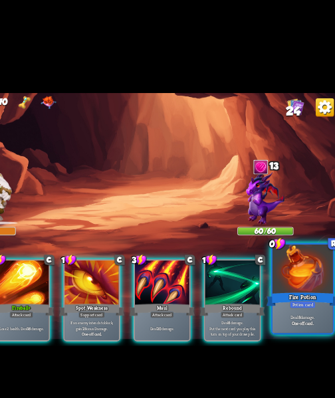
click at [311, 276] on b "One-off card." at bounding box center [308, 276] width 17 height 5
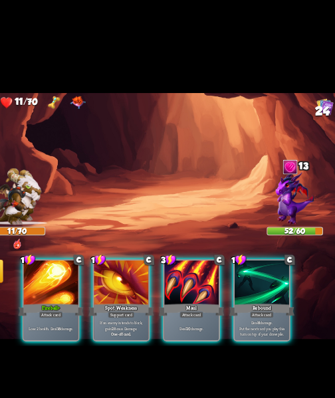
click at [217, 278] on p "Deal 20 damage." at bounding box center [203, 280] width 39 height 4
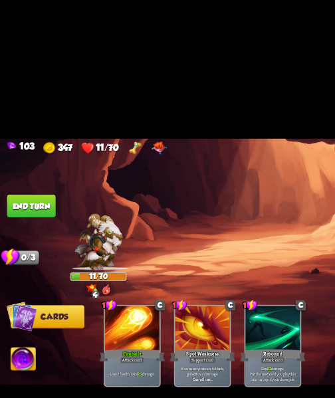
click at [30, 158] on button "End turn" at bounding box center [23, 155] width 37 height 17
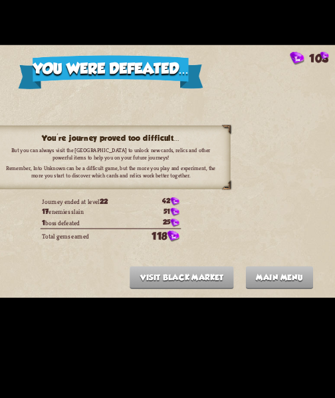
click at [222, 285] on button "Visit Black Market" at bounding box center [221, 278] width 78 height 17
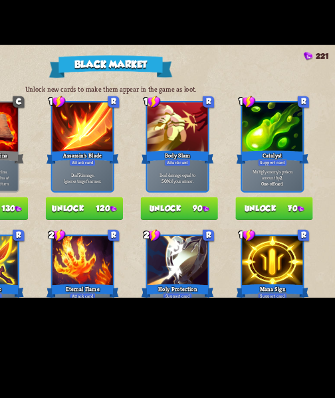
click at [236, 278] on div at bounding box center [217, 266] width 45 height 38
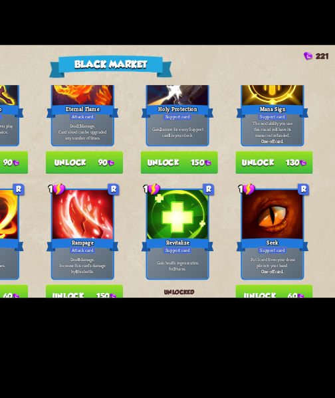
scroll to position [340, 0]
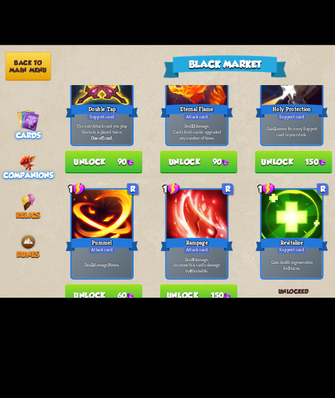
click at [15, 195] on img at bounding box center [21, 192] width 13 height 13
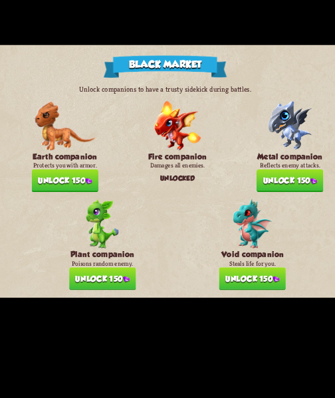
click at [229, 280] on button "Unlock 150" at bounding box center [232, 279] width 50 height 17
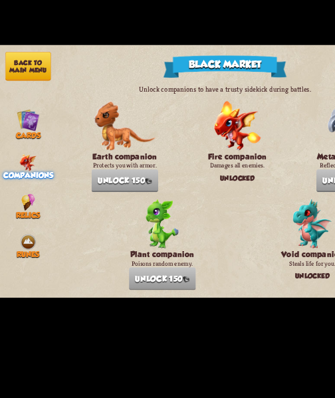
click at [27, 124] on button "Back to main menu" at bounding box center [21, 120] width 34 height 21
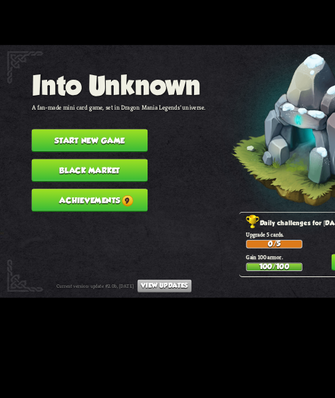
click at [54, 168] on button "Start new game" at bounding box center [66, 176] width 86 height 17
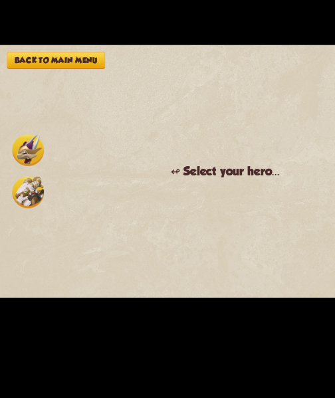
click at [19, 226] on img at bounding box center [20, 214] width 23 height 23
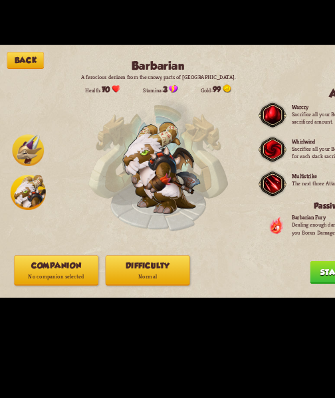
click at [21, 191] on img at bounding box center [20, 183] width 23 height 23
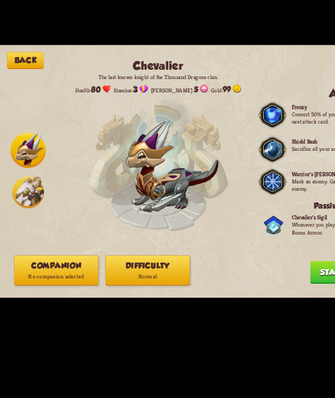
click at [20, 283] on button "Companion No companion selected" at bounding box center [42, 273] width 63 height 23
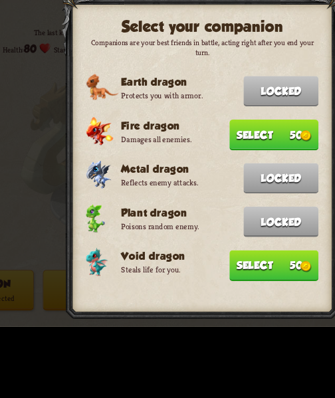
click at [215, 186] on button "Select 50" at bounding box center [208, 186] width 50 height 17
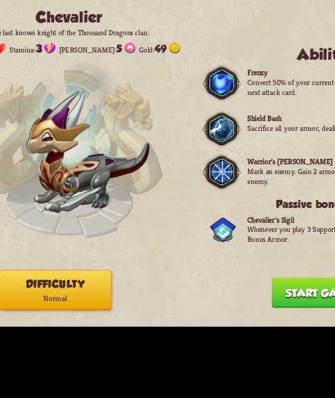
click at [248, 277] on button "Start game" at bounding box center [257, 274] width 53 height 17
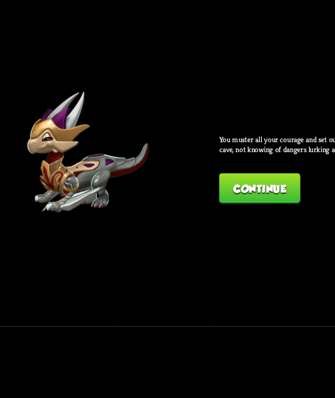
click at [233, 220] on button "Continue" at bounding box center [223, 215] width 45 height 17
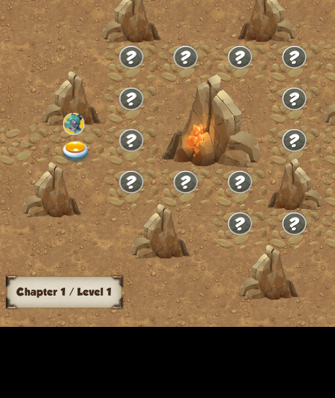
click at [46, 197] on img at bounding box center [45, 195] width 17 height 13
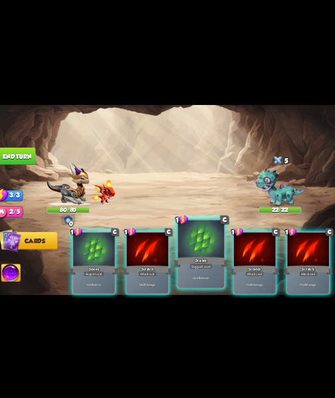
click at [211, 275] on p "Gain 6 armor." at bounding box center [203, 274] width 43 height 5
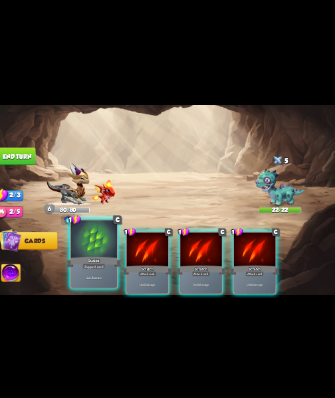
click at [103, 260] on div "Support card" at bounding box center [99, 262] width 22 height 5
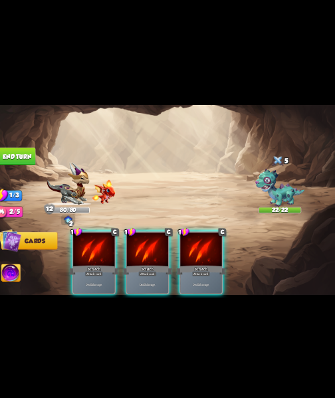
click at [140, 283] on div "Deal 5 damage." at bounding box center [150, 280] width 41 height 18
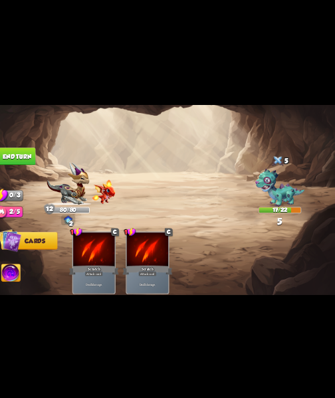
click at [17, 277] on img at bounding box center [17, 270] width 19 height 19
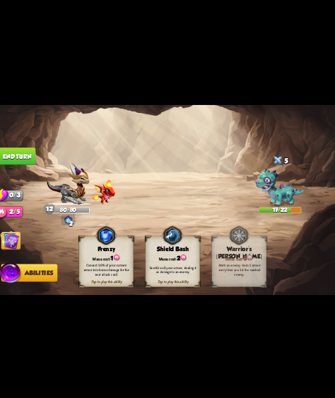
click at [168, 278] on div "Tap to play this ability" at bounding box center [175, 277] width 53 height 5
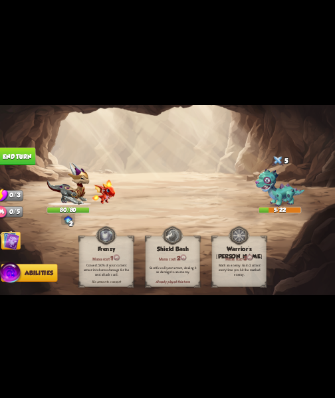
click at [32, 160] on button "End turn" at bounding box center [23, 155] width 36 height 17
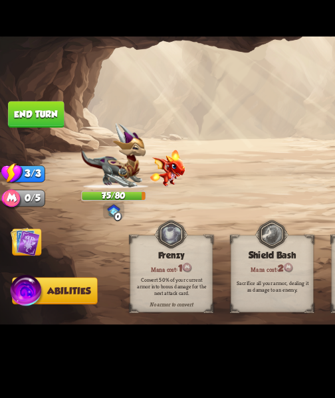
click at [13, 234] on img at bounding box center [16, 237] width 19 height 19
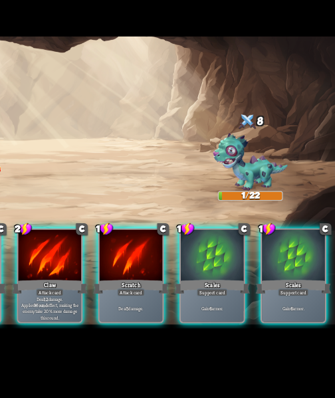
scroll to position [0, 0]
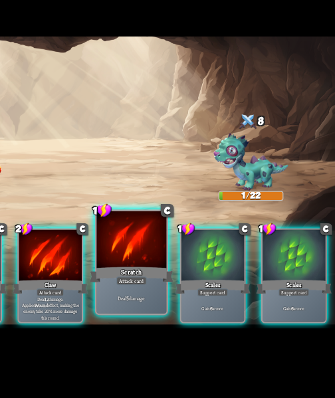
click at [206, 266] on div "Deal 5 damage." at bounding box center [203, 274] width 45 height 20
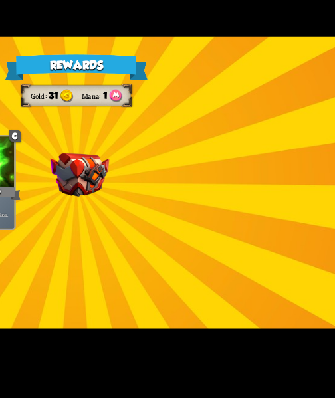
click at [176, 189] on img at bounding box center [170, 194] width 38 height 28
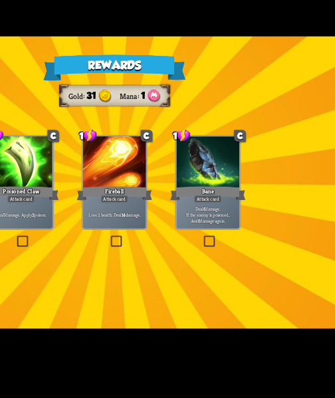
click at [97, 235] on div "Rewards Gold 31 Mana 1 Select a card 1 C Poisoned Claw Attack card Deal 7 damag…" at bounding box center [167, 199] width 335 height 189
click at [106, 245] on div "Rewards Gold 31 Mana 1 Select a card 1 C Poisoned Claw Attack card Deal 7 damag…" at bounding box center [167, 199] width 335 height 189
click at [109, 227] on div "Deal 7 damage. Apply 3 poison." at bounding box center [107, 220] width 41 height 18
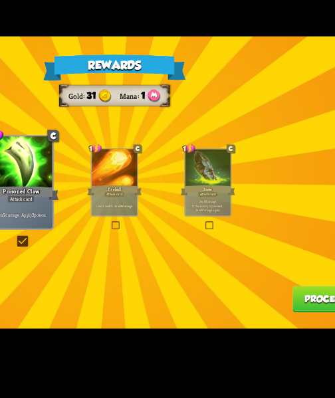
click at [307, 280] on button "Proceed" at bounding box center [304, 274] width 43 height 17
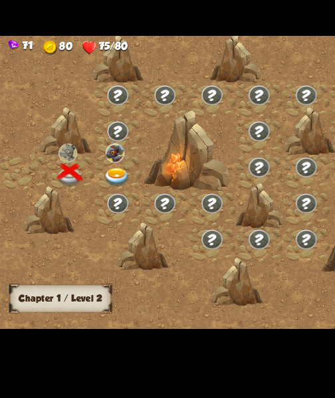
click at [73, 192] on img at bounding box center [75, 195] width 17 height 13
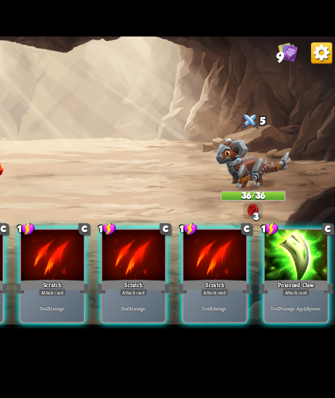
click at [326, 278] on p "Deal 7 damage. Apply 3 poison." at bounding box center [308, 280] width 39 height 4
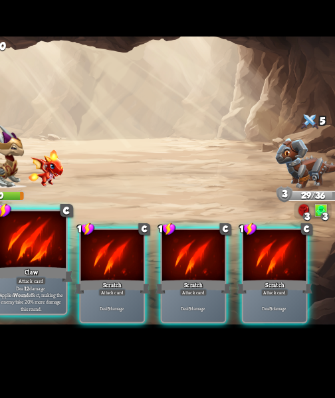
click at [106, 270] on p "Deal 12 damage. Applies Wound effect, making the enemy take 20% more damage thi…" at bounding box center [98, 274] width 43 height 18
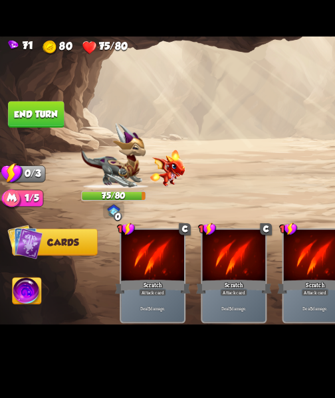
click at [31, 157] on button "End turn" at bounding box center [23, 155] width 36 height 17
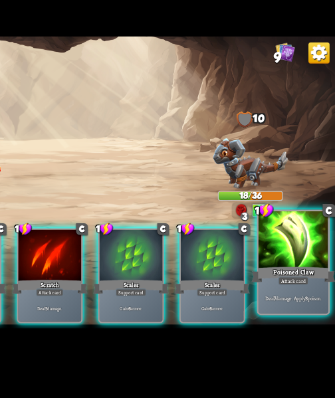
click at [328, 275] on p "Deal 7 damage. Apply 3 poison." at bounding box center [308, 274] width 43 height 5
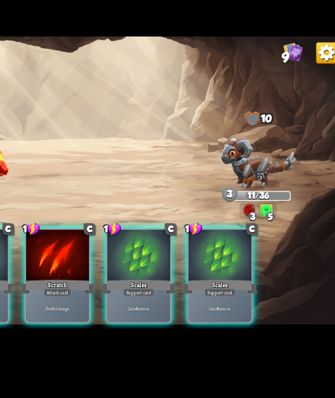
click at [154, 267] on div "Attack card" at bounding box center [151, 269] width 18 height 5
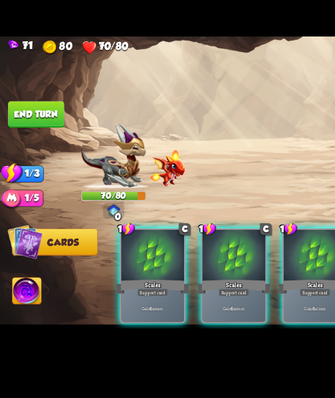
click at [29, 158] on button "End turn" at bounding box center [23, 155] width 36 height 17
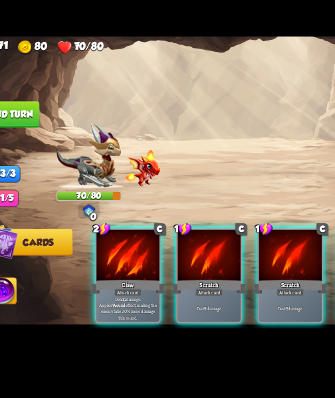
click at [88, 263] on div "Claw" at bounding box center [98, 266] width 49 height 11
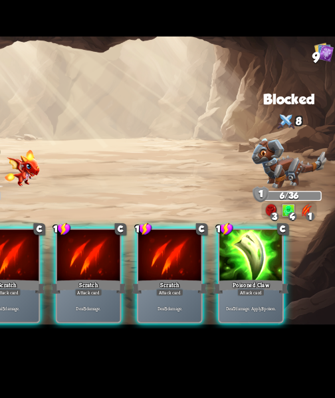
click at [263, 280] on div "Deal 7 damage. Apply 3 poison." at bounding box center [255, 280] width 41 height 18
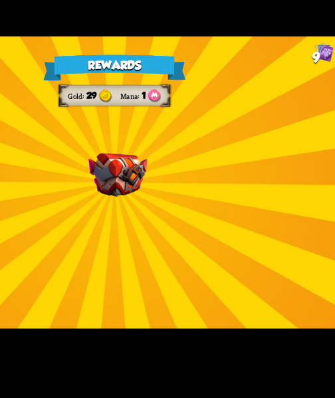
click at [175, 188] on img at bounding box center [170, 194] width 38 height 28
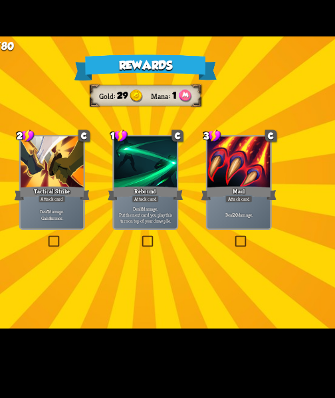
click at [76, 219] on div "Rewards Gold 29 Mana 1 Select a card 2 C Tactical Strike Attack card Deal 7 dam…" at bounding box center [167, 199] width 335 height 189
click at [98, 235] on div "Rewards Gold 29 Mana 1 Select a card 2 C Tactical Strike Attack card Deal 7 dam…" at bounding box center [167, 199] width 335 height 189
click at [104, 235] on label at bounding box center [104, 235] width 0 height 0
click at [0, 0] on input "checkbox" at bounding box center [0, 0] width 0 height 0
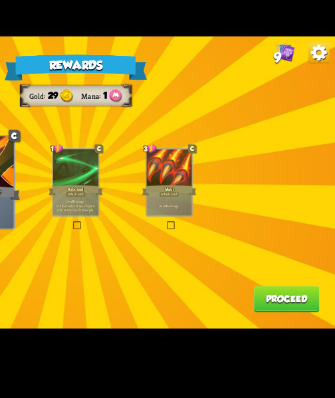
click at [310, 281] on button "Proceed" at bounding box center [304, 274] width 43 height 17
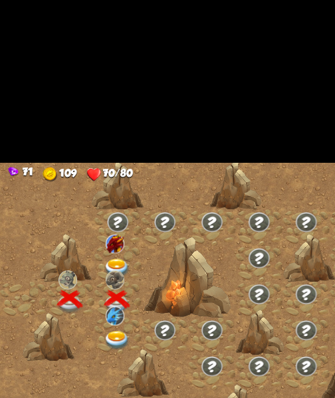
click at [78, 211] on div at bounding box center [76, 215] width 31 height 23
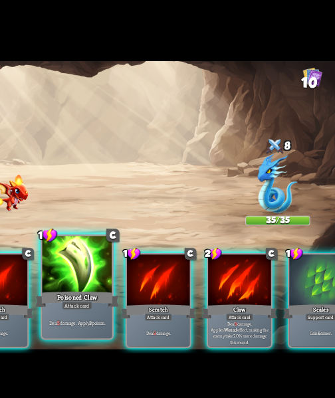
click at [156, 275] on p "Deal 5 damage. Apply 3 poison." at bounding box center [151, 274] width 43 height 5
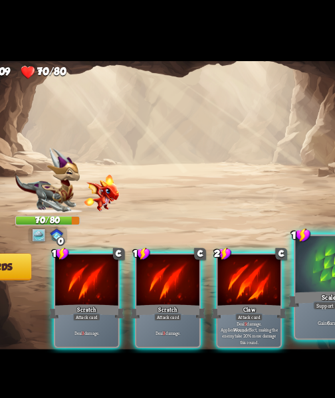
click at [258, 275] on p "Gain 6 armor." at bounding box center [255, 274] width 43 height 5
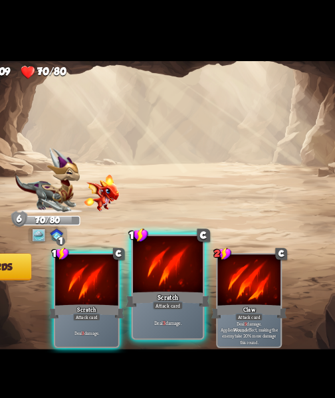
click at [144, 277] on div "Deal 3 damage." at bounding box center [150, 274] width 45 height 20
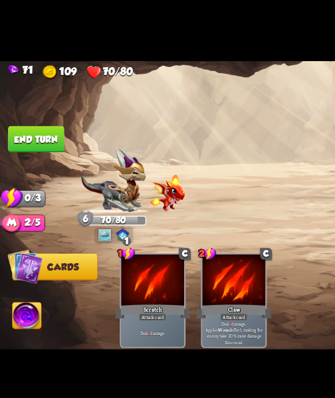
click at [34, 152] on button "End turn" at bounding box center [23, 155] width 36 height 17
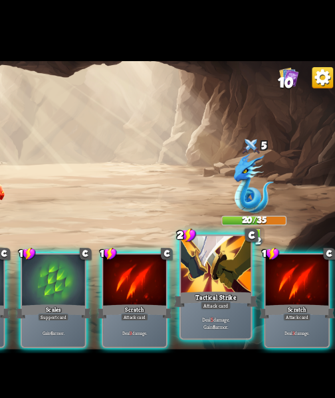
click at [259, 279] on div "Deal 5 damage. Gain 8 armor." at bounding box center [255, 274] width 45 height 20
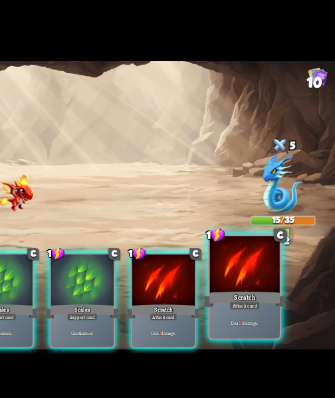
click at [266, 275] on p "Deal 3 damage." at bounding box center [255, 274] width 43 height 5
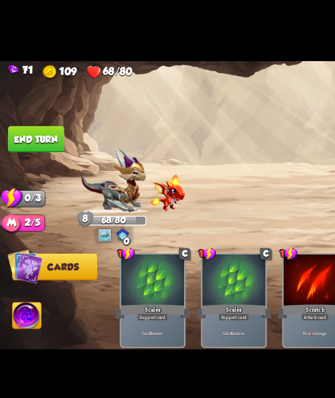
click at [32, 152] on button "End turn" at bounding box center [23, 155] width 36 height 17
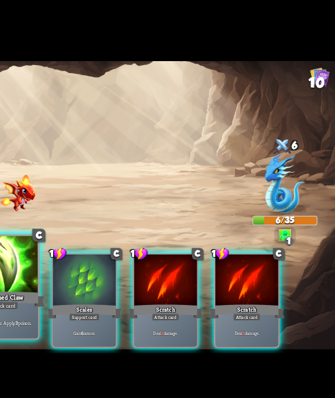
click at [110, 271] on div "Deal 5 damage. Apply 3 poison." at bounding box center [98, 274] width 45 height 20
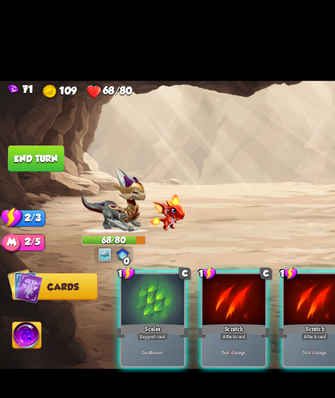
click at [34, 151] on button "End turn" at bounding box center [23, 155] width 36 height 17
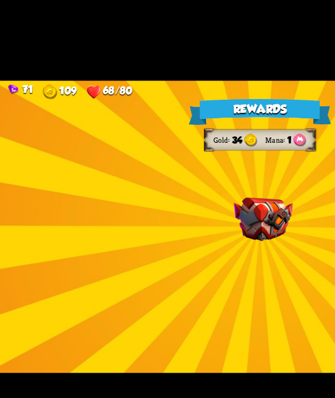
click at [180, 196] on img at bounding box center [170, 194] width 38 height 28
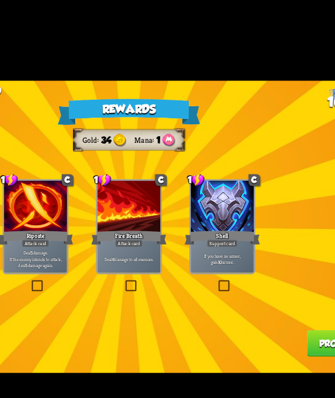
click at [237, 229] on div "1 C Shell Support card If you have no armor, gain 10 armor." at bounding box center [228, 198] width 43 height 61
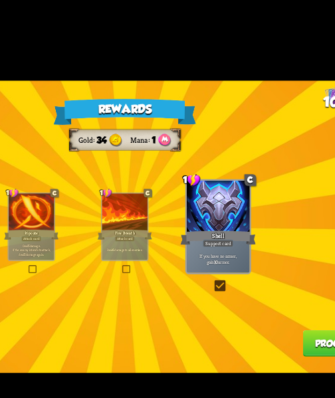
click at [298, 277] on button "Proceed" at bounding box center [304, 274] width 43 height 17
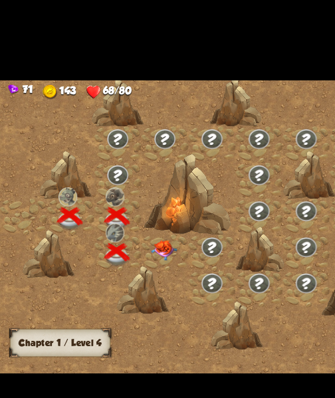
click at [102, 219] on img at bounding box center [105, 214] width 17 height 13
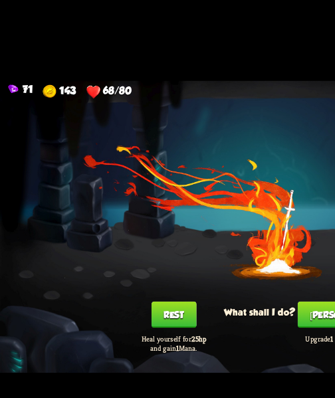
click at [114, 254] on button "Rest" at bounding box center [112, 255] width 29 height 17
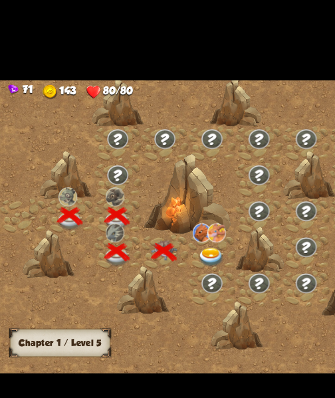
click at [150, 218] on div at bounding box center [137, 215] width 31 height 23
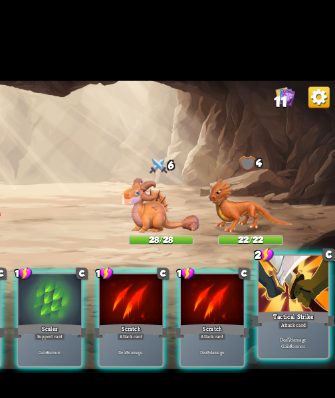
click at [326, 267] on div "Deal 7 damage. Gain 8 armor." at bounding box center [307, 274] width 45 height 20
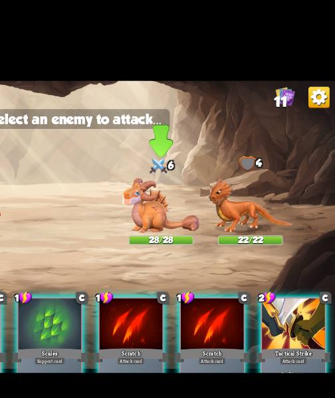
click at [215, 189] on img at bounding box center [222, 185] width 51 height 35
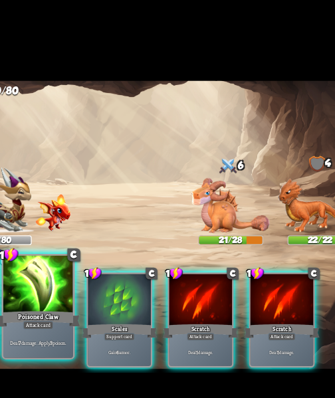
click at [90, 274] on p "Deal 7 damage. Apply 3 poison." at bounding box center [98, 274] width 43 height 5
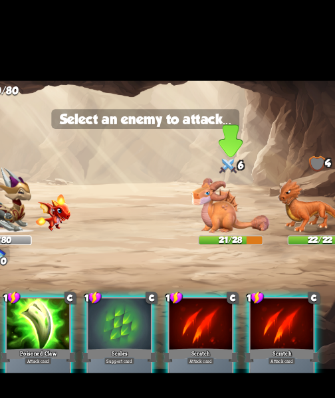
click at [219, 197] on img at bounding box center [222, 185] width 51 height 35
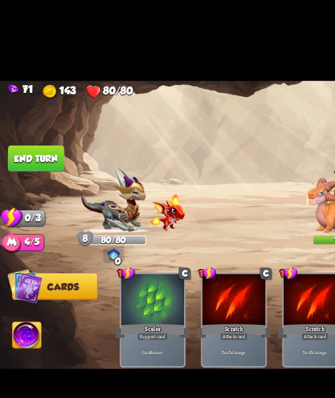
click at [29, 161] on button "End turn" at bounding box center [23, 155] width 36 height 17
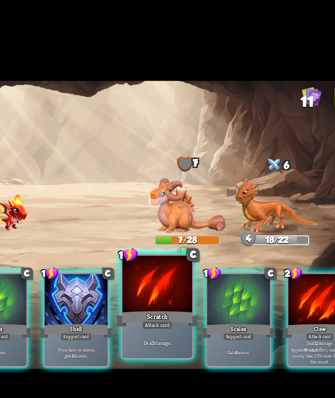
click at [201, 267] on div "Deal 5 damage." at bounding box center [203, 274] width 45 height 20
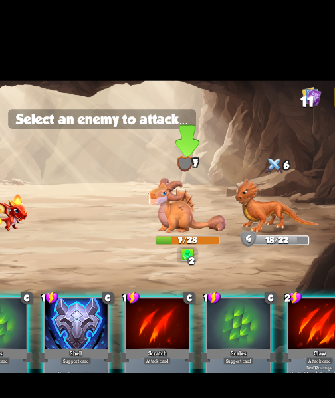
click at [219, 191] on img at bounding box center [222, 185] width 51 height 35
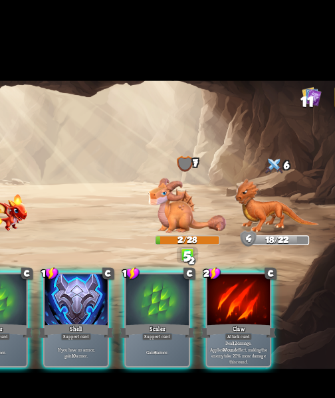
click at [147, 261] on div "Shell" at bounding box center [150, 266] width 49 height 11
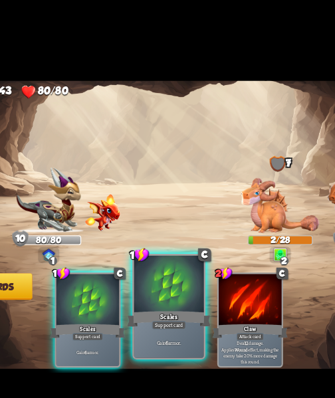
click at [142, 264] on div "Support card" at bounding box center [151, 262] width 22 height 5
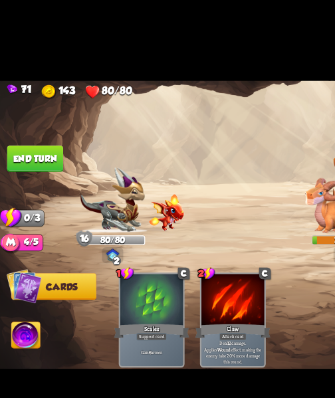
click at [27, 152] on button "End turn" at bounding box center [23, 155] width 36 height 17
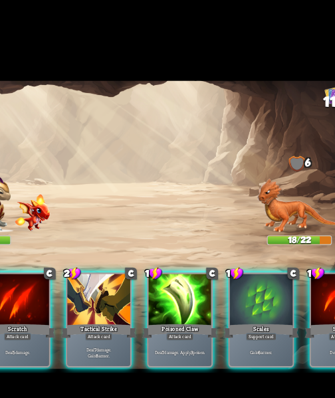
click at [203, 278] on p "Deal 7 damage. Apply 3 poison." at bounding box center [203, 280] width 39 height 4
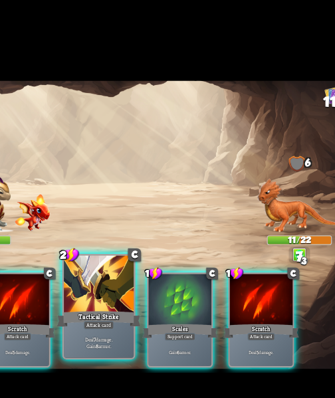
click at [153, 263] on div "Attack card" at bounding box center [151, 262] width 20 height 5
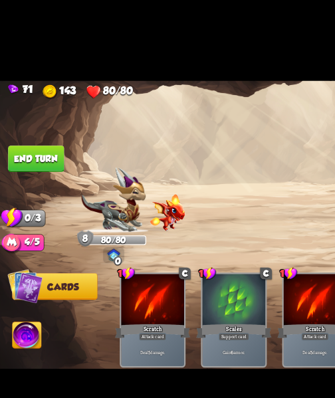
click at [37, 156] on button "End turn" at bounding box center [23, 155] width 36 height 17
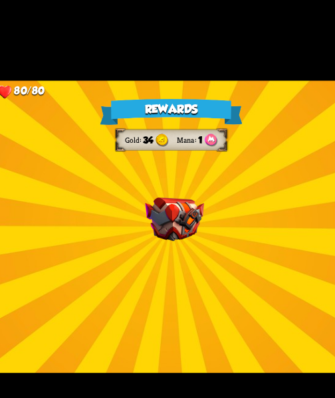
click at [165, 194] on img at bounding box center [170, 194] width 38 height 28
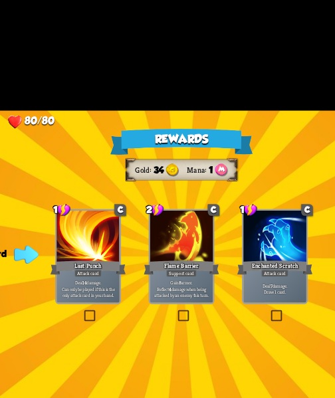
click at [109, 227] on div "Deal 14 damage. Can only be played if this is the only attack card in your hand." at bounding box center [107, 220] width 41 height 18
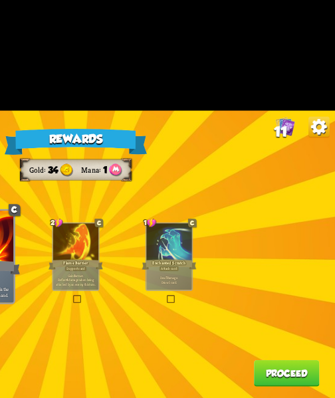
click at [303, 275] on button "Proceed" at bounding box center [304, 274] width 43 height 17
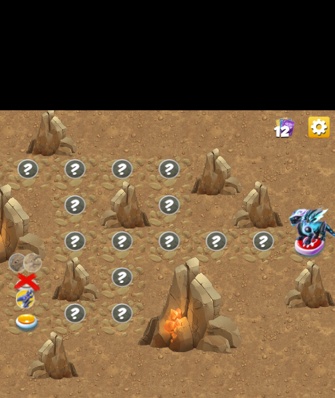
click at [149, 237] on div at bounding box center [137, 238] width 31 height 23
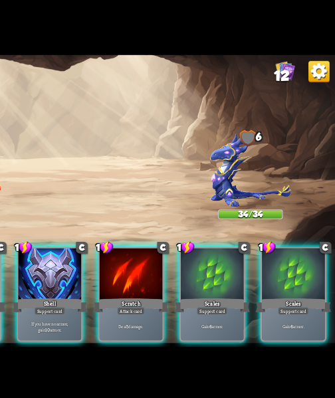
click at [200, 281] on div "Deal 5 damage." at bounding box center [203, 280] width 41 height 18
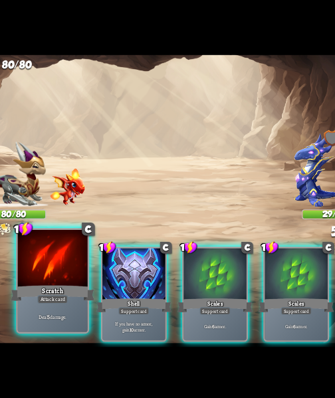
click at [103, 283] on div "Deal 5 damage." at bounding box center [98, 274] width 45 height 20
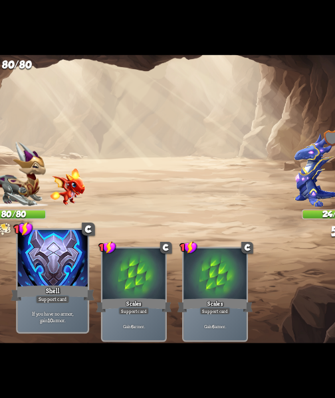
click at [105, 272] on p "If you have no armor, gain 10 armor." at bounding box center [98, 273] width 43 height 9
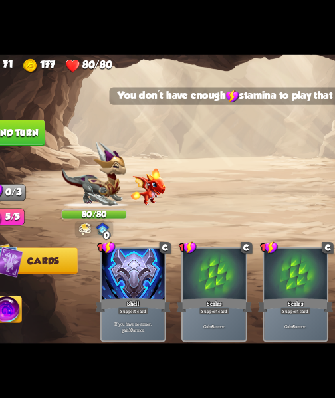
click at [31, 151] on button "End turn" at bounding box center [23, 155] width 36 height 17
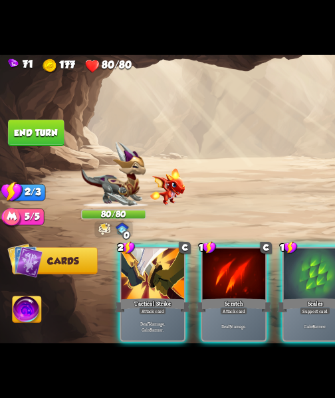
click at [17, 279] on img at bounding box center [17, 270] width 19 height 19
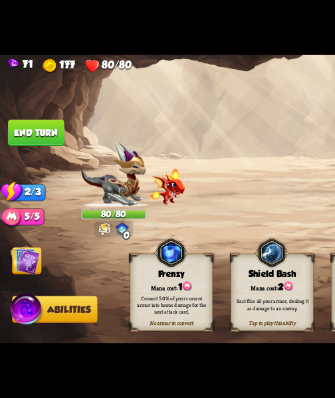
click at [79, 192] on img at bounding box center [74, 182] width 42 height 42
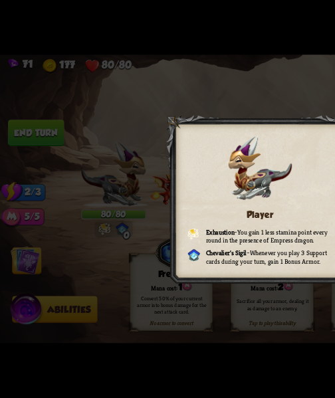
click at [114, 243] on div at bounding box center [167, 199] width 120 height 111
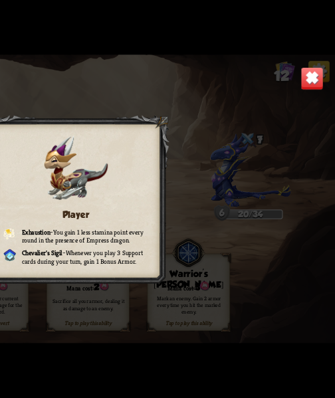
click at [323, 123] on img at bounding box center [319, 120] width 15 height 15
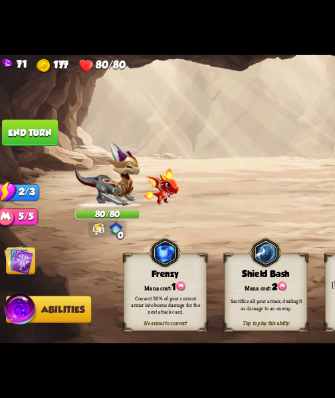
click at [11, 239] on img at bounding box center [16, 237] width 19 height 19
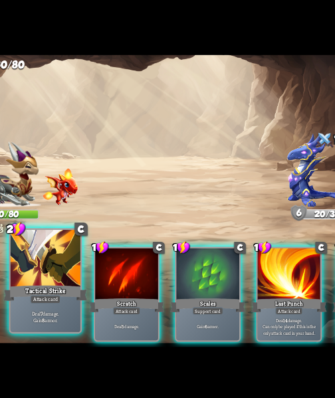
click at [96, 264] on div "Attack card" at bounding box center [98, 262] width 20 height 5
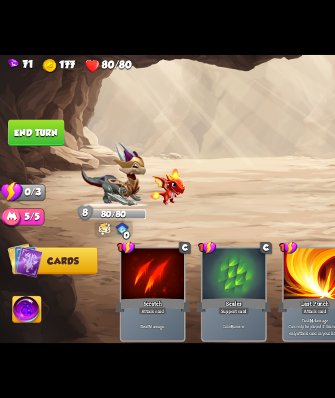
click at [10, 265] on img at bounding box center [17, 270] width 19 height 19
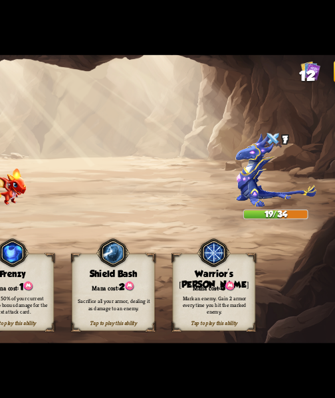
click at [178, 265] on div "Sacrifice all your armor, dealing it as damage to an enemy." at bounding box center [176, 266] width 48 height 9
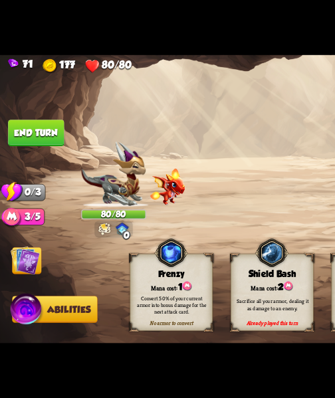
click at [39, 154] on button "End turn" at bounding box center [23, 155] width 36 height 17
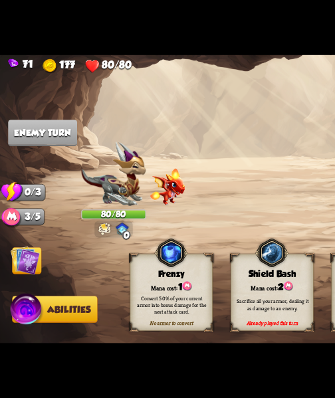
click at [19, 243] on img at bounding box center [16, 237] width 19 height 19
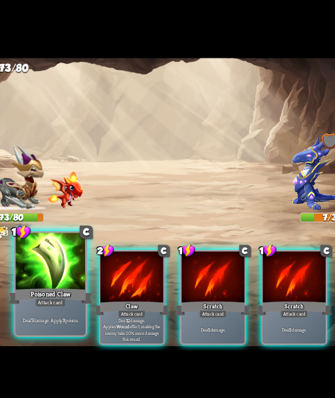
click at [84, 282] on div "Deal 7 damage. Apply 3 poison." at bounding box center [98, 274] width 45 height 20
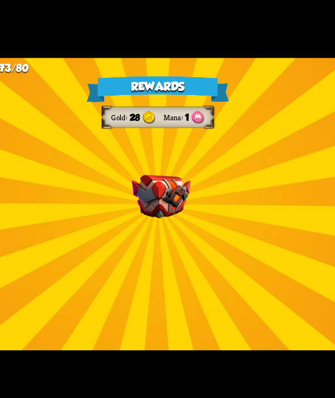
click at [182, 191] on img at bounding box center [170, 194] width 38 height 28
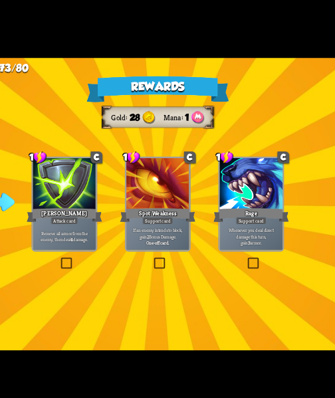
click at [104, 235] on label at bounding box center [104, 235] width 0 height 0
click at [0, 0] on input "checkbox" at bounding box center [0, 0] width 0 height 0
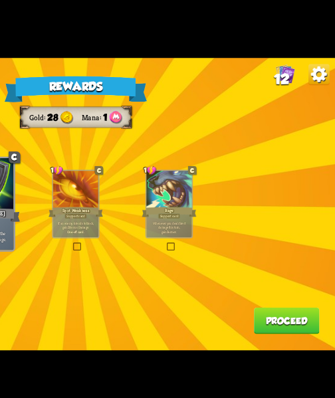
click at [307, 281] on button "Proceed" at bounding box center [304, 274] width 43 height 17
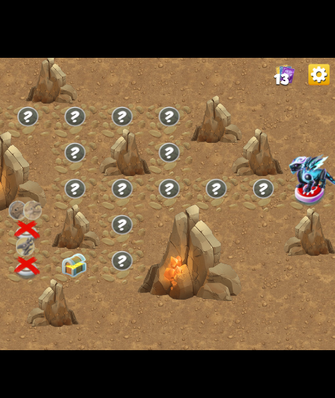
click at [156, 245] on div at bounding box center [167, 238] width 31 height 23
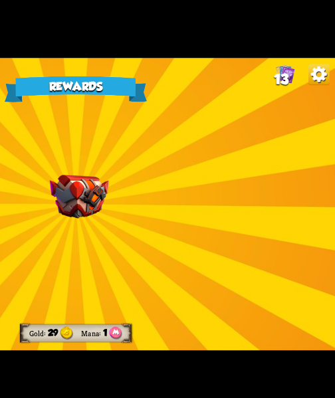
click at [168, 191] on img at bounding box center [170, 194] width 38 height 28
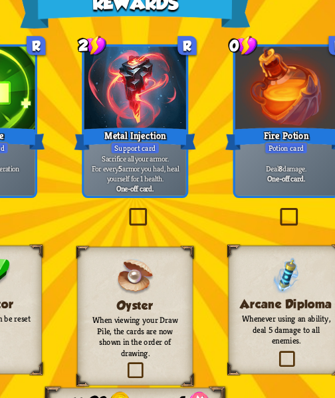
click at [164, 205] on label at bounding box center [164, 205] width 0 height 0
click at [0, 0] on input "checkbox" at bounding box center [0, 0] width 0 height 0
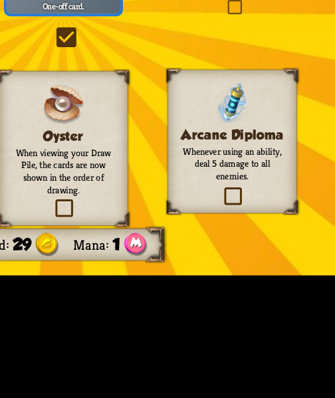
click at [238, 262] on div "Arcane Diploma Whenever using an ability, deal 5 damage to all enemies." at bounding box center [228, 245] width 46 height 51
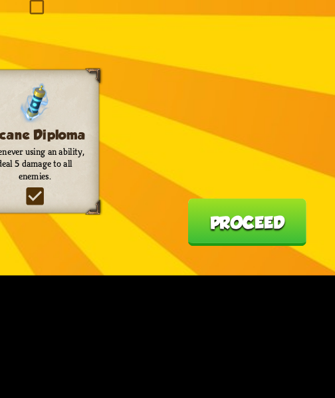
click at [315, 275] on button "Proceed" at bounding box center [304, 274] width 43 height 17
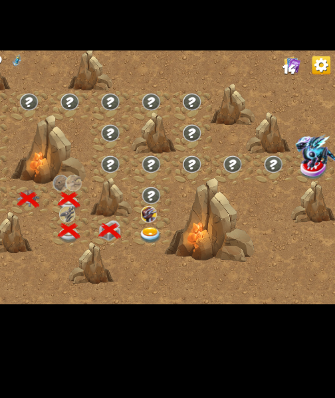
scroll to position [0, 2]
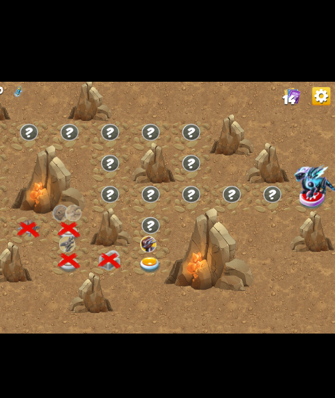
click at [193, 246] on img at bounding box center [195, 242] width 17 height 13
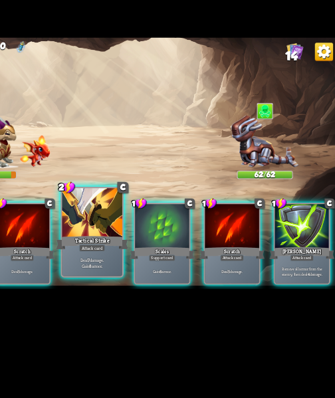
click at [150, 276] on p "Deal 7 damage. Gain 8 armor." at bounding box center [151, 273] width 43 height 9
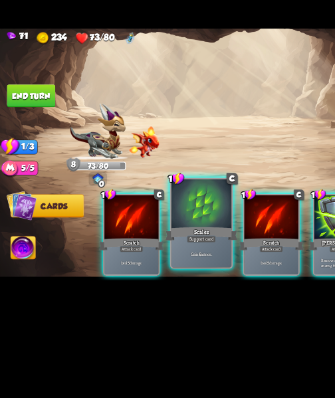
click at [158, 284] on div "Gain 6 armor." at bounding box center [150, 274] width 45 height 20
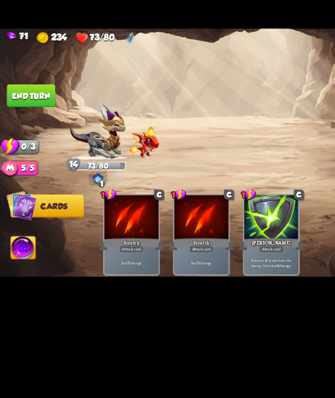
click at [20, 268] on img at bounding box center [17, 270] width 19 height 19
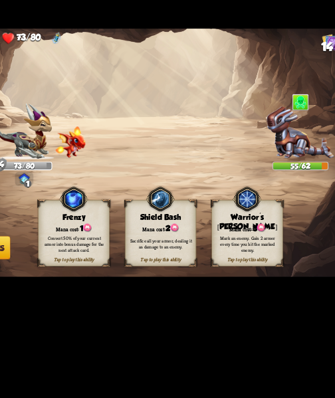
click at [187, 264] on div "Sacrifice all your armor, dealing it as damage to an enemy." at bounding box center [176, 266] width 48 height 9
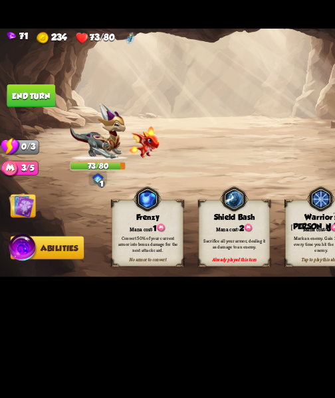
click at [33, 162] on button "End turn" at bounding box center [23, 155] width 36 height 17
click at [24, 236] on img at bounding box center [16, 237] width 19 height 19
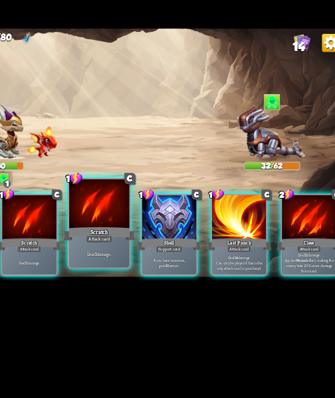
click at [156, 271] on div "Deal 5 damage." at bounding box center [150, 274] width 45 height 20
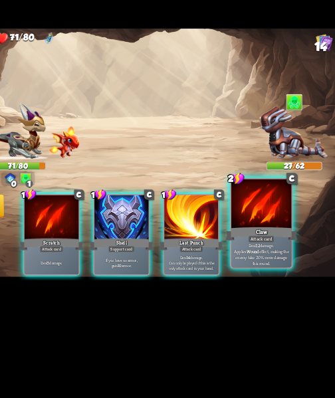
click at [263, 278] on p "Deal 12 damage. Applies Wound effect, making the enemy take 20% more damage thi…" at bounding box center [255, 274] width 43 height 18
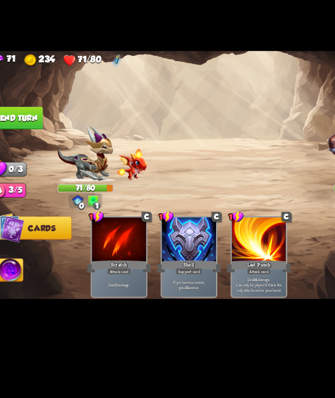
click at [23, 160] on button "End turn" at bounding box center [23, 155] width 36 height 17
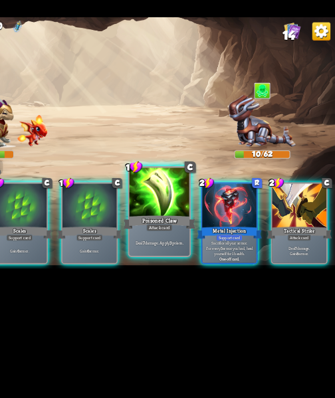
click at [207, 270] on div "Deal 7 damage. Apply 3 poison." at bounding box center [203, 274] width 45 height 20
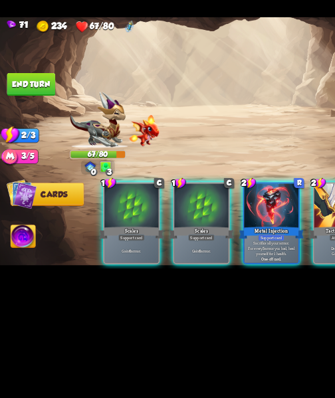
click at [25, 157] on button "End turn" at bounding box center [23, 155] width 37 height 17
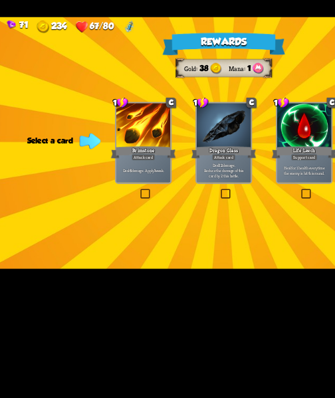
click at [176, 228] on div "Deal 12 damage. Reduce the damage of this card by 2 this battle." at bounding box center [168, 220] width 41 height 18
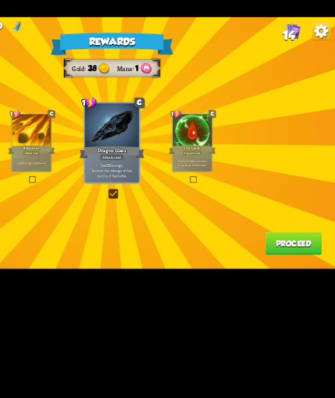
click at [313, 277] on button "Proceed" at bounding box center [304, 274] width 43 height 17
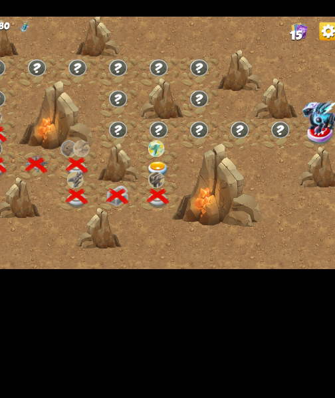
click at [201, 215] on img at bounding box center [197, 219] width 17 height 13
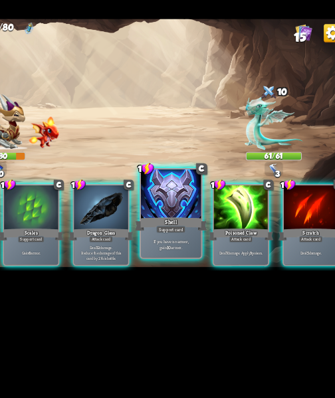
click at [209, 278] on p "If you have no armor, gain 10 armor." at bounding box center [203, 273] width 43 height 9
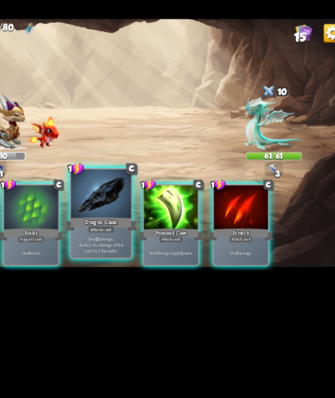
click at [160, 271] on p "Deal 12 damage. Reduce the damage of this card by 2 this battle." at bounding box center [151, 273] width 43 height 13
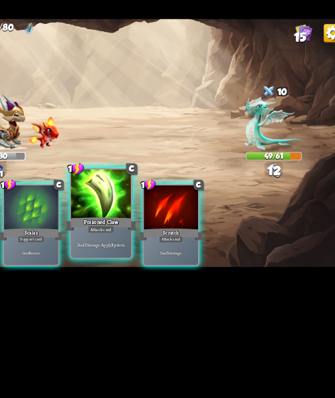
click at [144, 272] on p "Deal 7 damage. Apply 3 poison." at bounding box center [151, 274] width 43 height 5
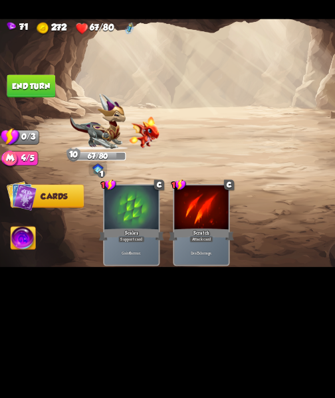
click at [35, 148] on button "End turn" at bounding box center [23, 155] width 36 height 17
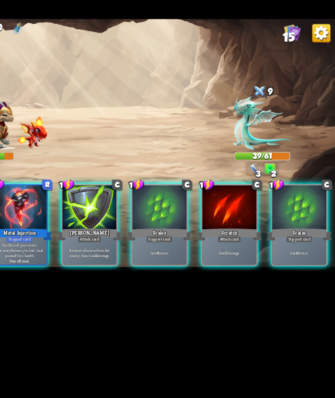
click at [324, 286] on div "2 R Metal Injection Support card Sacrifice all your armor. For every 5 armor yo…" at bounding box center [201, 251] width 268 height 84
click at [298, 282] on div "Gain 6 armor." at bounding box center [308, 280] width 41 height 18
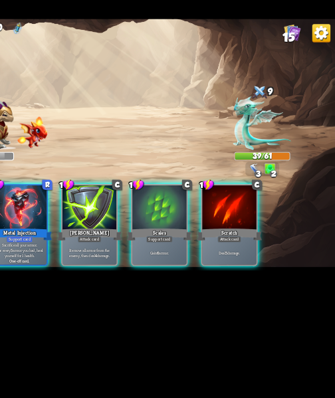
click at [199, 267] on div "Support card" at bounding box center [203, 269] width 20 height 5
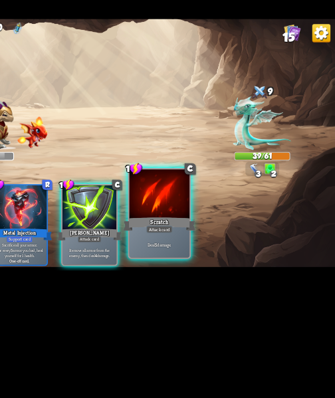
click at [224, 284] on div "Deal 5 damage." at bounding box center [203, 274] width 45 height 20
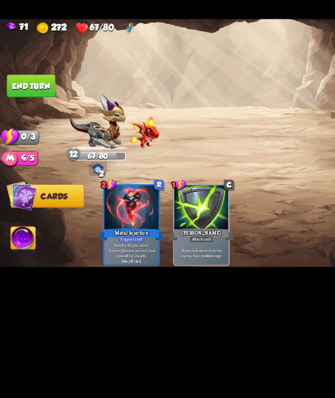
click at [21, 275] on img at bounding box center [17, 270] width 19 height 19
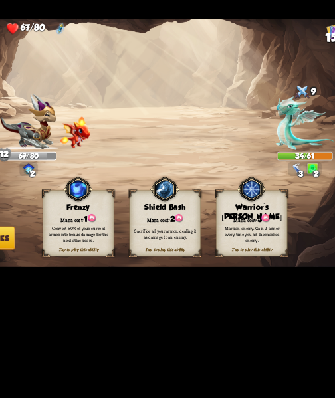
click at [192, 266] on div "Sacrifice all your armor, dealing it as damage to an enemy." at bounding box center [176, 266] width 48 height 9
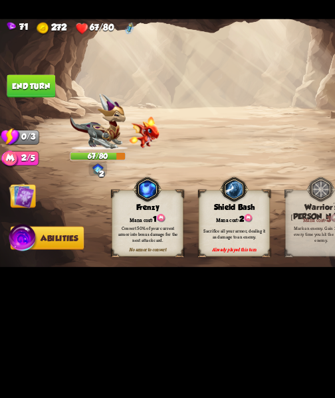
click at [23, 160] on button "End turn" at bounding box center [23, 155] width 36 height 17
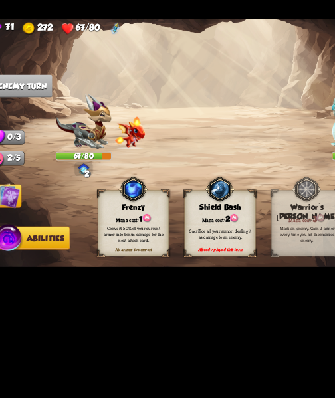
click at [17, 237] on img at bounding box center [16, 237] width 19 height 19
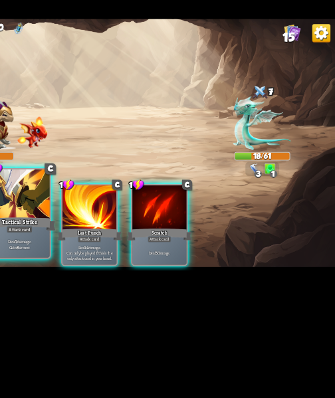
click at [94, 273] on p "Deal 7 damage. Gain 8 armor." at bounding box center [98, 273] width 43 height 9
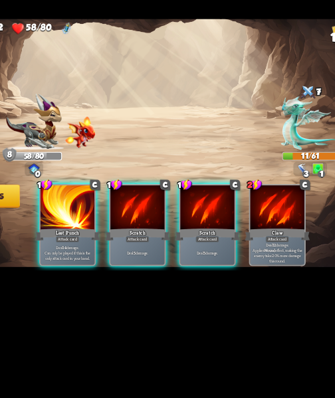
click at [209, 267] on div "Attack card" at bounding box center [203, 269] width 18 height 5
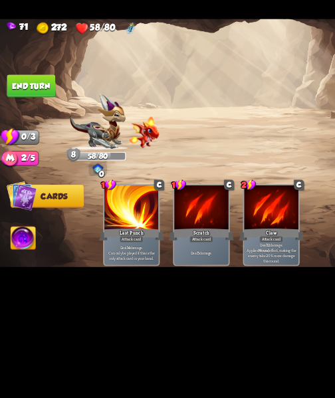
click at [9, 273] on img at bounding box center [17, 270] width 19 height 19
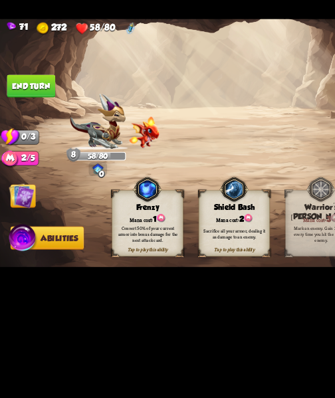
click at [165, 275] on div "Sacrifice all your armor, dealing it as damage to an enemy." at bounding box center [175, 266] width 53 height 21
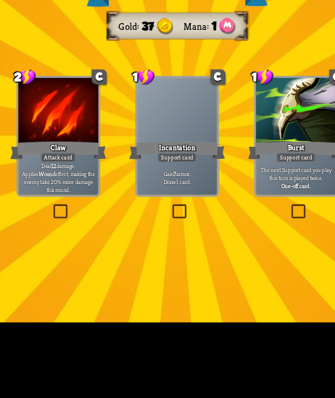
click at [164, 235] on label at bounding box center [164, 235] width 0 height 0
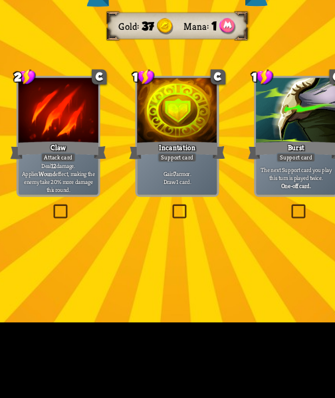
click at [0, 0] on input "checkbox" at bounding box center [0, 0] width 0 height 0
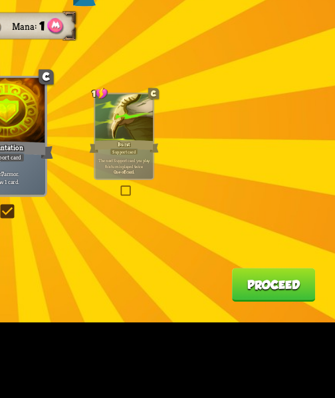
click at [298, 281] on button "Proceed" at bounding box center [304, 274] width 43 height 17
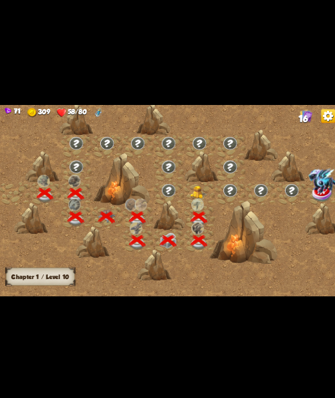
click at [205, 191] on div at bounding box center [197, 192] width 31 height 23
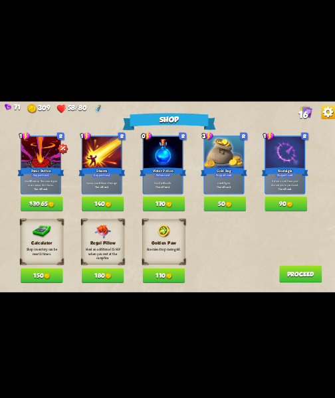
scroll to position [0, 0]
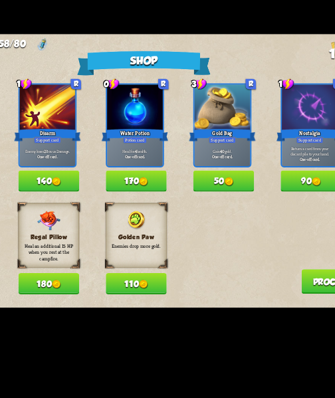
click at [170, 206] on img at bounding box center [167, 206] width 6 height 6
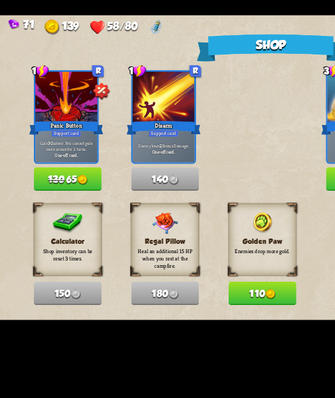
click at [49, 213] on button "130 65" at bounding box center [42, 206] width 42 height 15
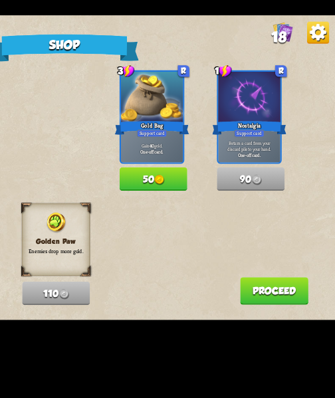
click at [305, 281] on button "Proceed" at bounding box center [297, 275] width 43 height 17
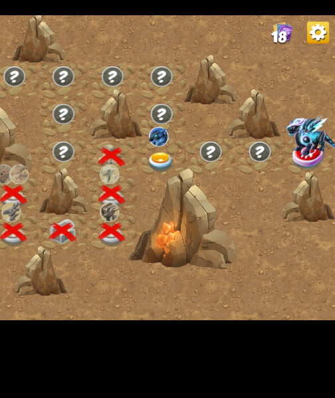
scroll to position [0, 202]
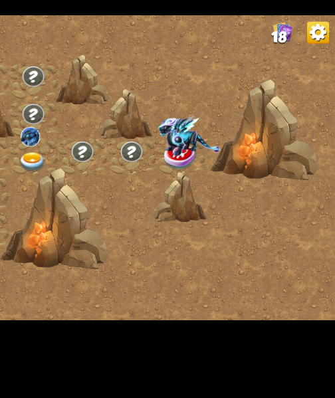
click at [147, 199] on div at bounding box center [161, 230] width 67 height 63
click at [147, 193] on img at bounding box center [147, 195] width 17 height 13
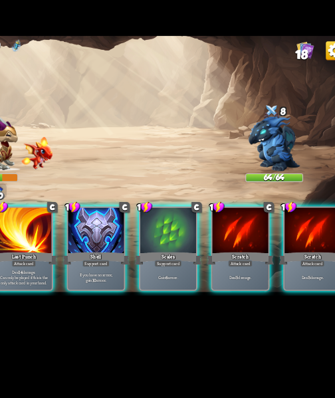
scroll to position [0, 0]
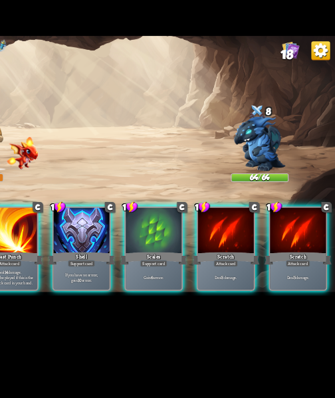
click at [211, 277] on div "Gain 6 armor." at bounding box center [203, 280] width 41 height 18
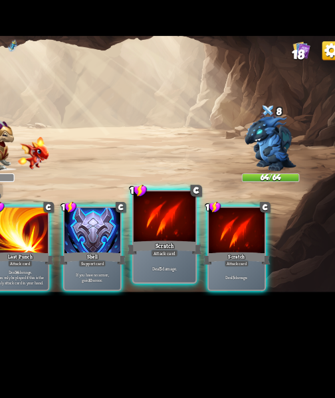
click at [208, 282] on div "Deal 5 damage." at bounding box center [203, 274] width 45 height 20
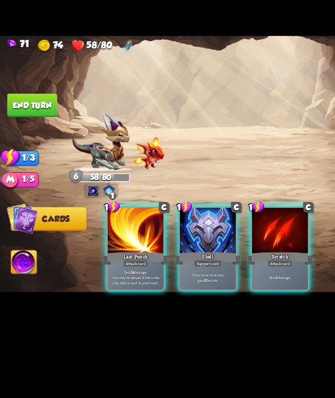
click at [207, 281] on div "Deal 5 damage." at bounding box center [203, 280] width 41 height 18
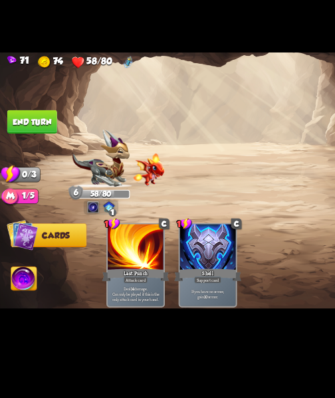
click at [31, 154] on button "End turn" at bounding box center [23, 155] width 36 height 17
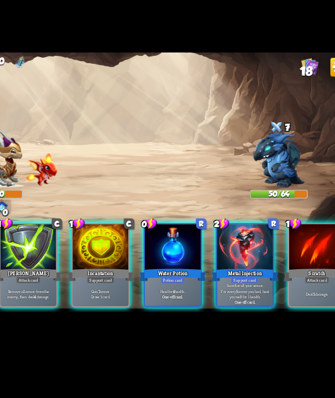
click at [208, 280] on b "One-off card." at bounding box center [202, 282] width 15 height 4
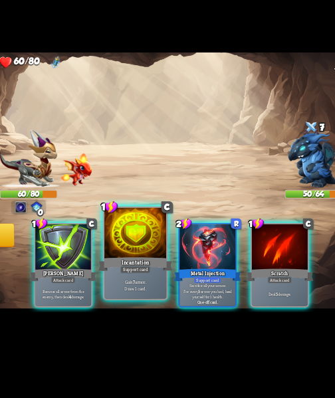
click at [162, 266] on div "Gain 7 armor. Draw 1 card." at bounding box center [150, 274] width 45 height 20
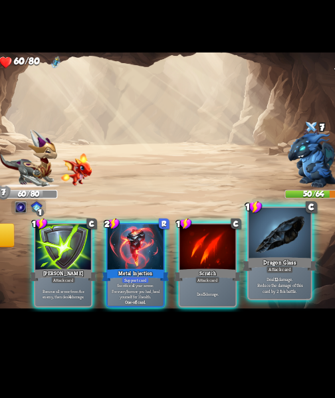
click at [263, 277] on p "Deal 12 damage. Reduce the damage of this card by 2 this battle." at bounding box center [255, 273] width 43 height 13
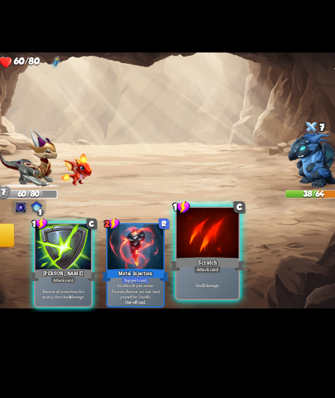
click at [213, 280] on div "Deal 5 damage." at bounding box center [203, 274] width 45 height 20
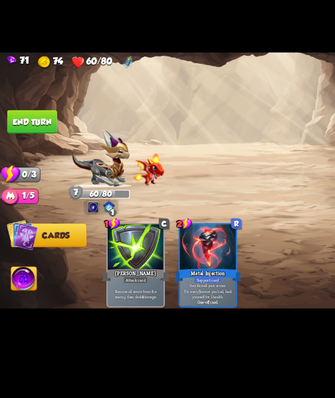
click at [34, 154] on button "End turn" at bounding box center [23, 155] width 36 height 17
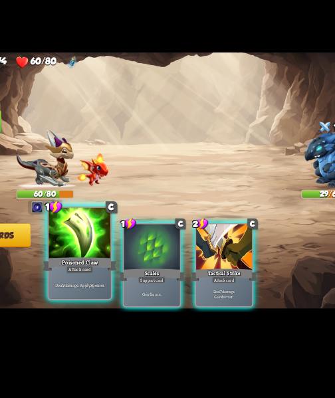
click at [97, 279] on div "Deal 7 damage. Apply 3 poison." at bounding box center [98, 274] width 45 height 20
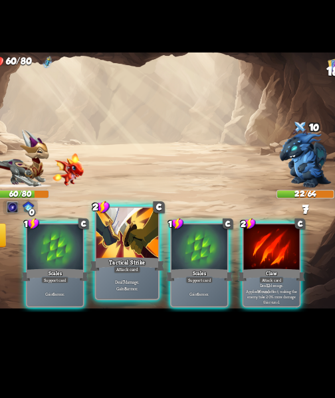
click at [160, 273] on p "Deal 7 damage. Gain 8 armor." at bounding box center [151, 273] width 43 height 9
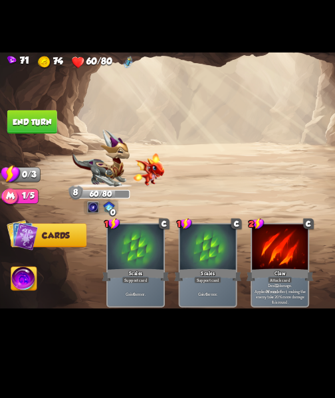
click at [28, 153] on button "End turn" at bounding box center [23, 155] width 36 height 17
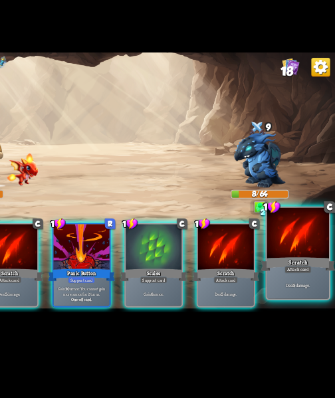
click at [313, 277] on div "Deal 5 damage." at bounding box center [307, 274] width 45 height 20
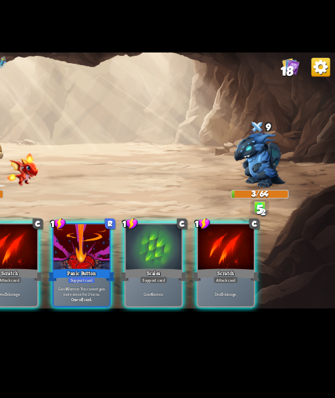
click at [271, 278] on div "Deal 5 damage." at bounding box center [255, 280] width 41 height 18
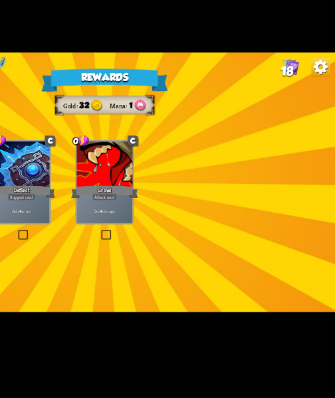
click at [164, 235] on label at bounding box center [164, 235] width 0 height 0
click at [0, 0] on input "checkbox" at bounding box center [0, 0] width 0 height 0
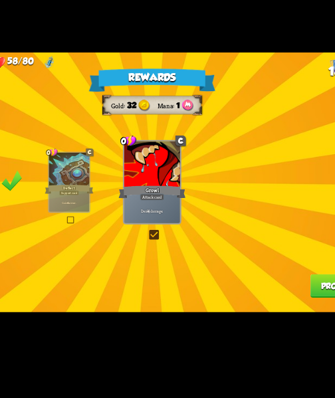
click at [294, 281] on button "Proceed" at bounding box center [304, 274] width 43 height 17
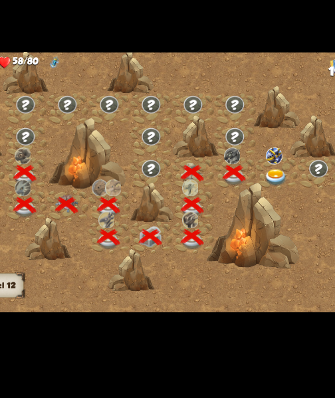
scroll to position [0, 202]
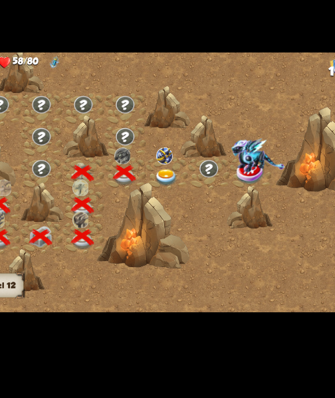
click at [171, 198] on img at bounding box center [178, 195] width 17 height 13
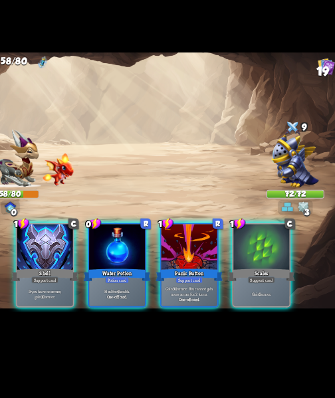
click at [189, 322] on div "71 106 58/80 19 Select an enemy to attack... You don't have enough stamina to p…" at bounding box center [167, 199] width 335 height 398
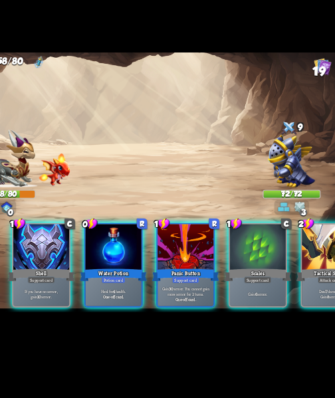
click at [154, 282] on div "Heal for 4 health. One-off card." at bounding box center [150, 280] width 41 height 18
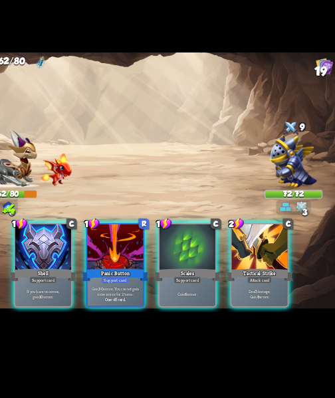
click at [156, 286] on div "1 C Shell Support card If you have no armor, gain 10 armor. 1 R Panic Button Su…" at bounding box center [201, 251] width 268 height 84
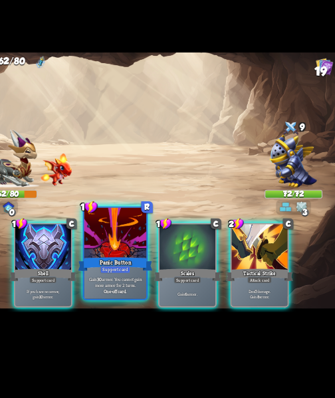
click at [156, 280] on b "One-off card." at bounding box center [150, 278] width 17 height 5
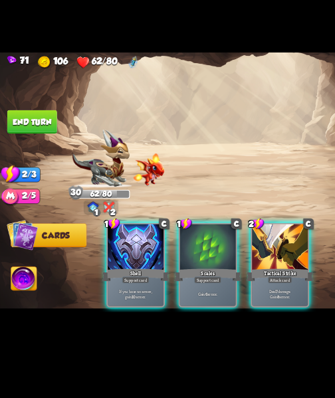
click at [210, 288] on div "1 C Shell Support card If you have no armor, gain 10 armor. 1 C Scales Support …" at bounding box center [201, 251] width 268 height 84
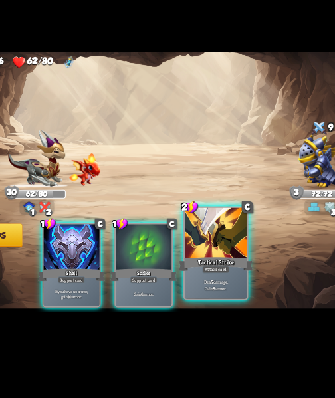
click at [222, 266] on div "Deal 7 damage. Gain 8 armor." at bounding box center [203, 274] width 45 height 20
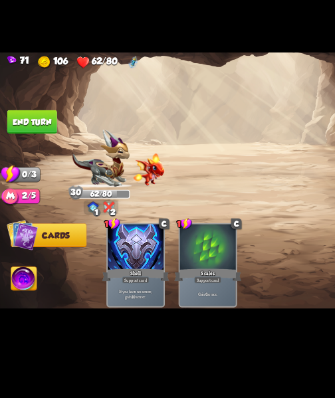
click at [9, 273] on img at bounding box center [17, 270] width 19 height 19
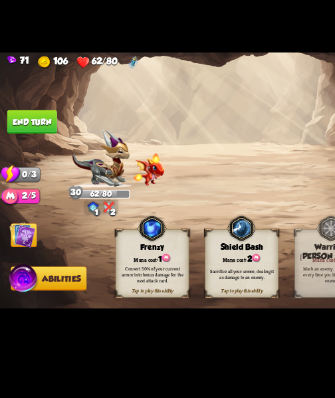
click at [183, 272] on div "Sacrifice all your armor, dealing it as damage to an enemy." at bounding box center [175, 266] width 53 height 21
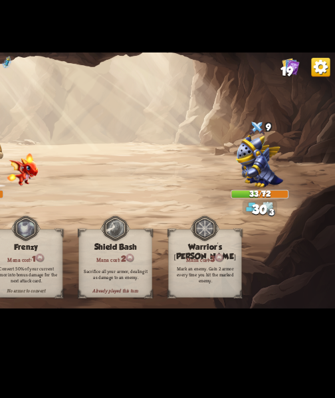
scroll to position [0, 0]
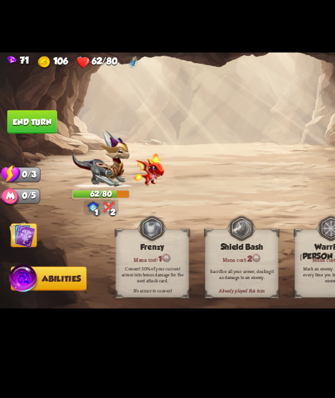
click at [31, 162] on button "End turn" at bounding box center [23, 155] width 36 height 17
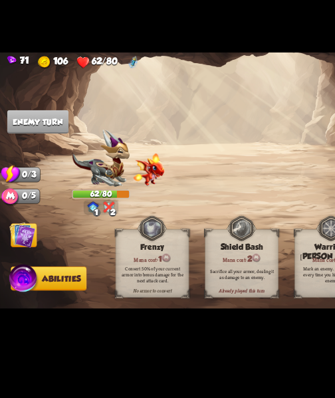
click at [13, 240] on img at bounding box center [16, 237] width 19 height 19
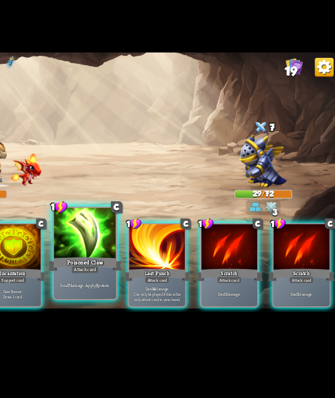
click at [142, 278] on div "Deal 7 damage. Apply 3 poison." at bounding box center [150, 274] width 45 height 20
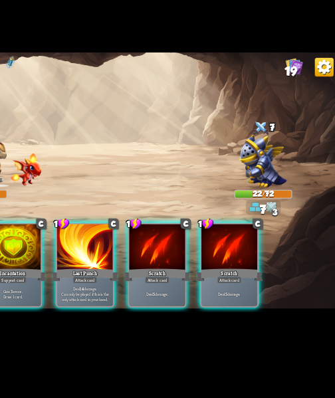
click at [200, 278] on b "5" at bounding box center [200, 280] width 1 height 4
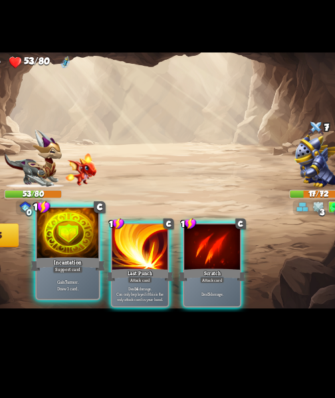
click at [92, 269] on p "Gain 7 armor. Draw 1 card." at bounding box center [98, 273] width 43 height 9
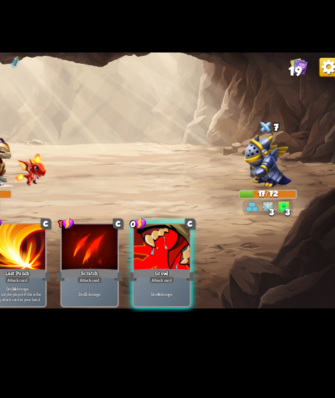
click at [221, 278] on p "Deal 4 damage." at bounding box center [203, 280] width 39 height 4
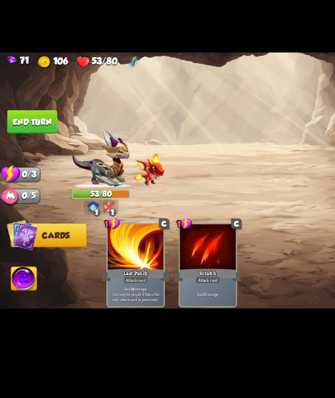
click at [21, 162] on button "End turn" at bounding box center [23, 155] width 36 height 17
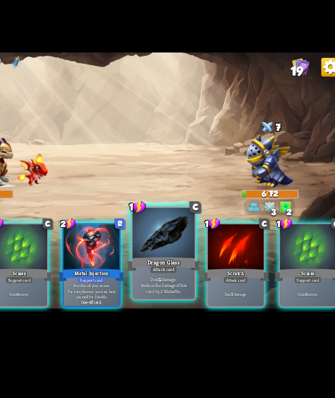
click at [201, 279] on p "Deal 12 damage. Reduce the damage of this card by 2 this battle." at bounding box center [203, 273] width 43 height 13
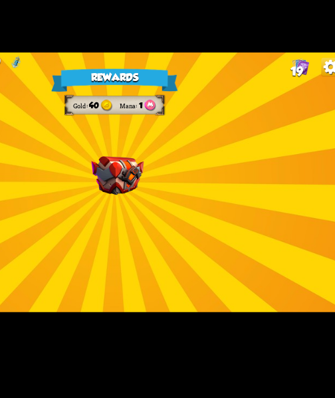
click at [165, 193] on img at bounding box center [170, 194] width 38 height 28
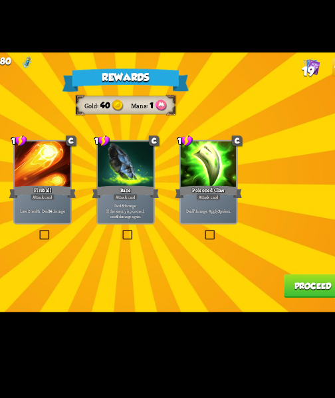
click at [113, 225] on div "Lose 2 health. Deal 14 damage." at bounding box center [107, 220] width 41 height 18
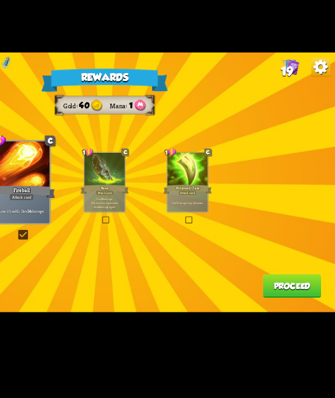
click at [311, 281] on button "Proceed" at bounding box center [304, 274] width 43 height 17
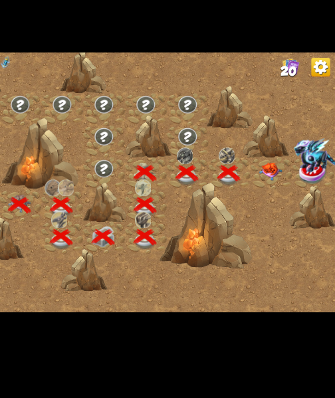
scroll to position [0, 202]
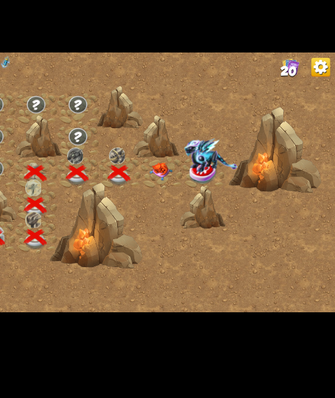
click at [205, 196] on img at bounding box center [208, 191] width 17 height 13
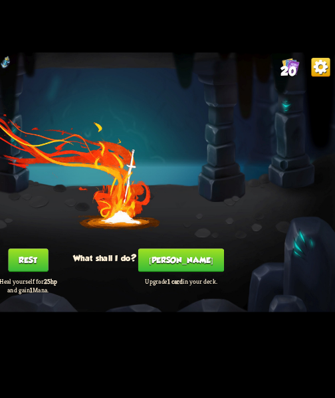
scroll to position [0, 0]
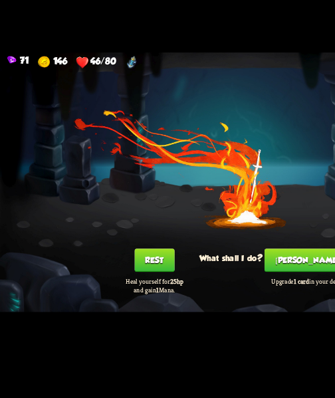
click at [118, 263] on button "Rest" at bounding box center [112, 255] width 29 height 17
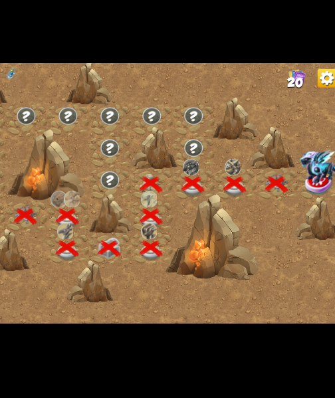
scroll to position [0, 202]
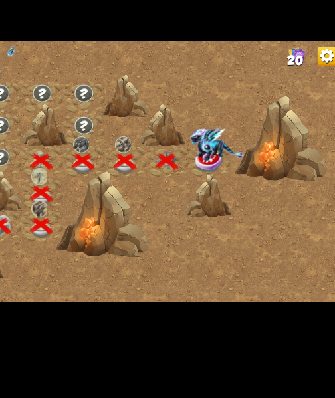
click at [245, 191] on img at bounding box center [244, 179] width 39 height 25
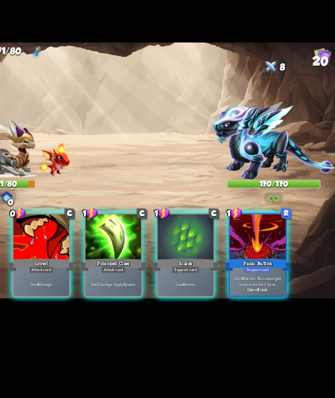
click at [272, 196] on div "Player turn" at bounding box center [167, 200] width 335 height 52
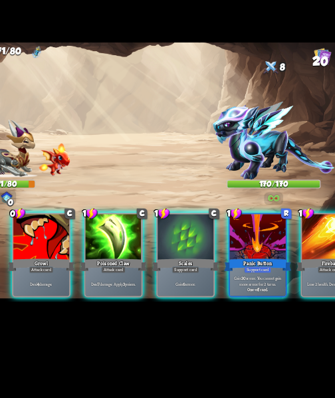
click at [269, 183] on img at bounding box center [267, 176] width 88 height 57
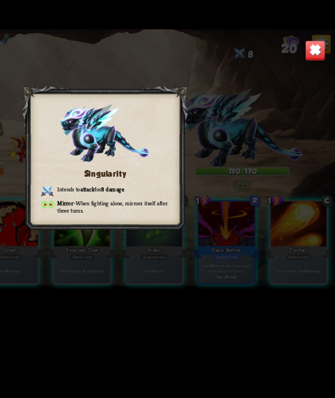
scroll to position [0, 0]
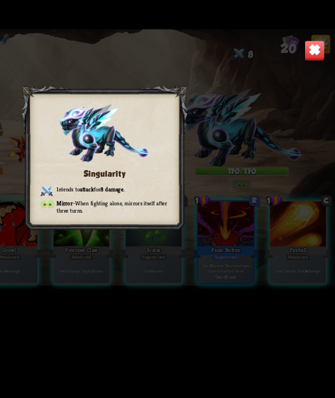
click at [325, 116] on img at bounding box center [319, 120] width 15 height 15
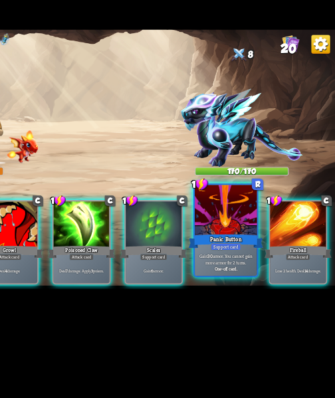
click at [269, 279] on div "One-off card." at bounding box center [255, 278] width 43 height 5
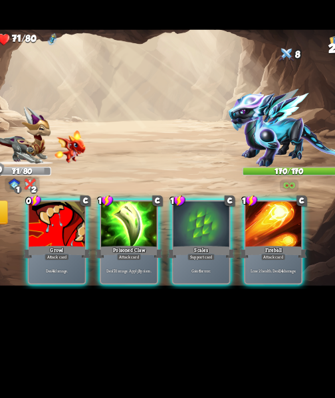
click at [94, 285] on div "0 C Growl Attack card Deal 4 damage." at bounding box center [98, 259] width 43 height 61
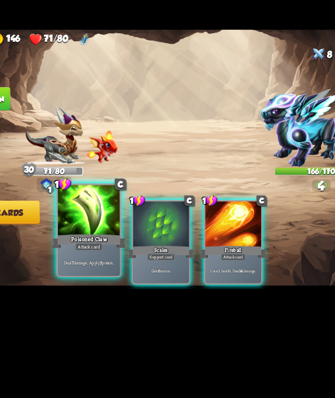
click at [104, 277] on div "Deal 7 damage. Apply 3 poison." at bounding box center [98, 274] width 45 height 20
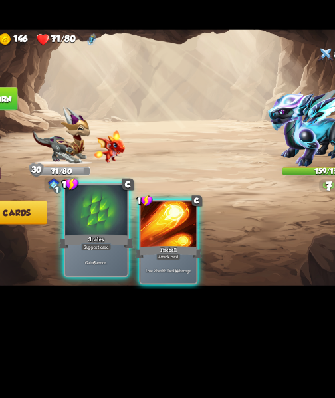
click at [99, 273] on p "Gain 6 armor." at bounding box center [98, 274] width 43 height 5
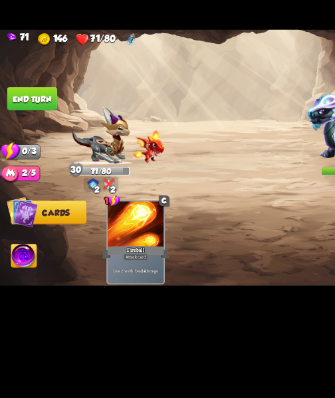
click at [21, 274] on img at bounding box center [17, 270] width 19 height 19
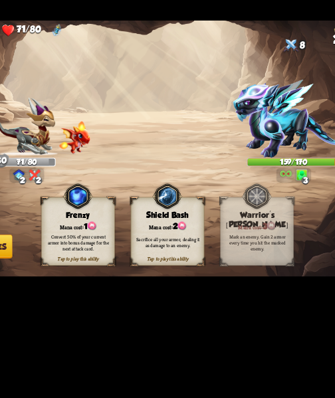
click at [203, 280] on span at bounding box center [199, 278] width 10 height 11
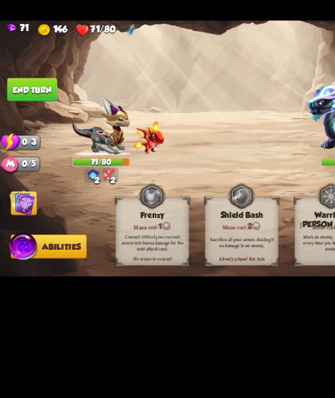
click at [19, 152] on button "End turn" at bounding box center [23, 155] width 36 height 17
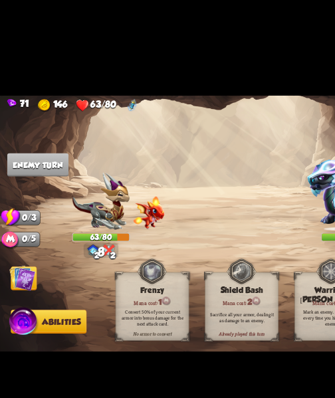
click at [13, 235] on img at bounding box center [16, 237] width 19 height 19
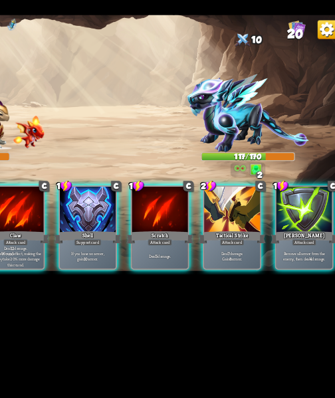
click at [159, 287] on div "2 C Claw Attack card Deal 12 damage. Applies Wound effect, making the enemy tak…" at bounding box center [201, 251] width 268 height 84
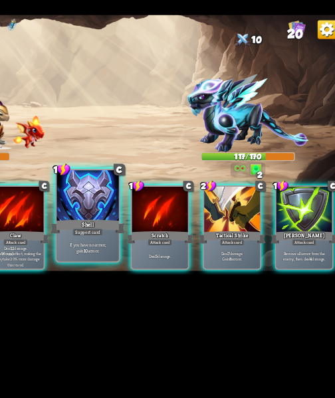
click at [153, 283] on div "If you have no armor, gain 10 armor." at bounding box center [150, 274] width 45 height 20
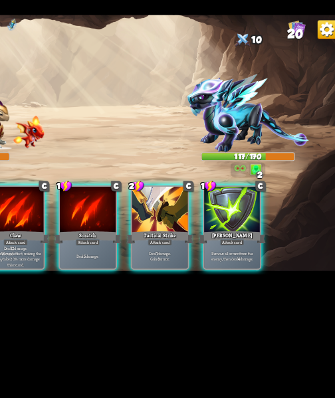
click at [198, 311] on div "71 146 63/80 20 Select an enemy to attack... You don't have enough stamina to p…" at bounding box center [167, 199] width 335 height 398
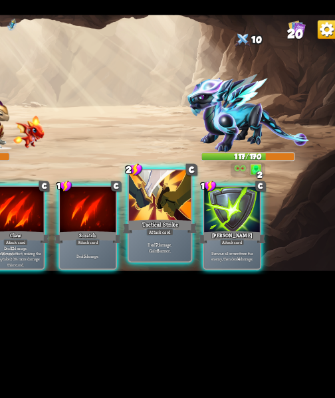
click at [199, 281] on div "Deal 7 damage. Gain 8 armor." at bounding box center [203, 274] width 45 height 20
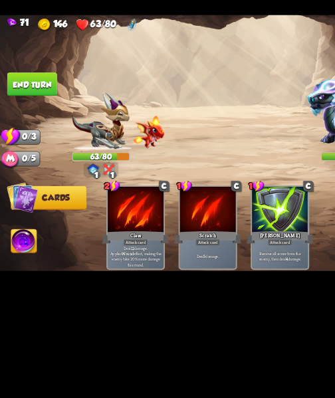
click at [28, 162] on button "End turn" at bounding box center [23, 155] width 36 height 17
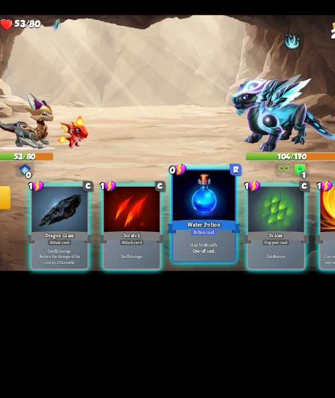
click at [201, 276] on b "One-off card." at bounding box center [203, 276] width 17 height 5
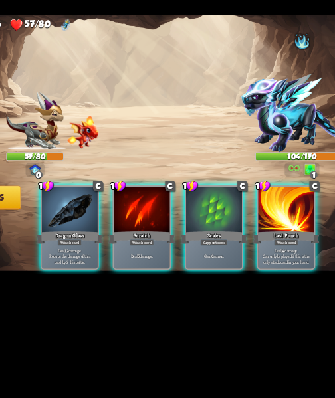
click at [106, 275] on p "Deal 12 damage. Reduce the damage of this card by 2 this battle." at bounding box center [98, 280] width 39 height 12
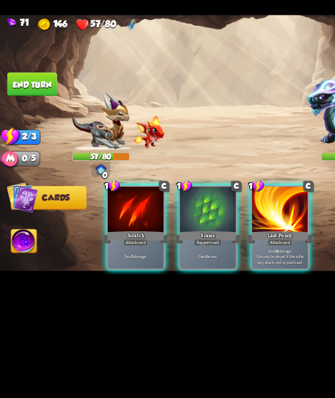
click at [92, 288] on div "1 C Scratch Attack card Deal 5 damage. 1 C Scales Support card Gain 6 armor. 1 …" at bounding box center [201, 251] width 268 height 84
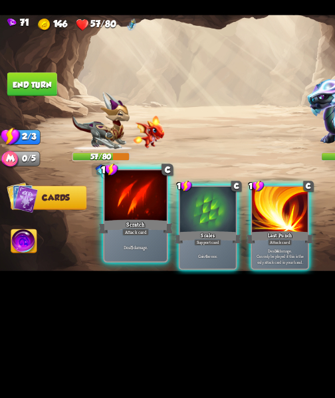
click at [101, 278] on div "Deal 5 damage." at bounding box center [98, 274] width 45 height 20
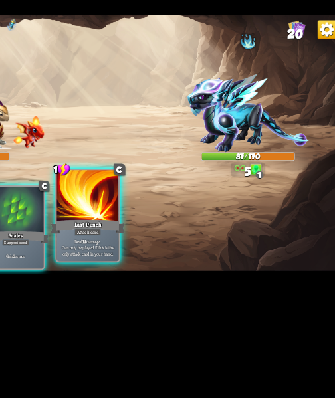
click at [163, 272] on span "Can only be played if this is the only attack card in your hand." at bounding box center [151, 276] width 43 height 9
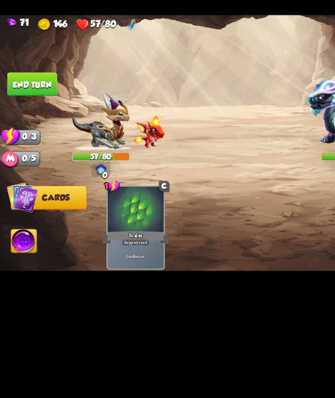
click at [26, 153] on button "End turn" at bounding box center [23, 155] width 36 height 17
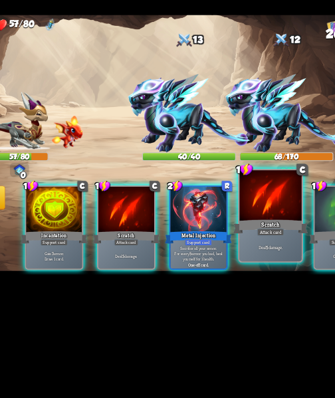
click at [259, 274] on p "Deal 5 damage." at bounding box center [255, 274] width 43 height 5
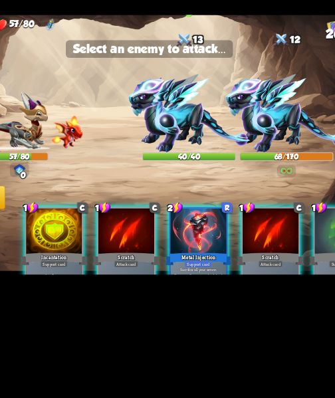
click at [189, 179] on img at bounding box center [196, 176] width 88 height 57
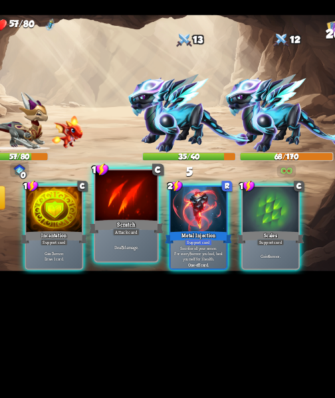
click at [138, 277] on div "Deal 5 damage." at bounding box center [150, 274] width 45 height 20
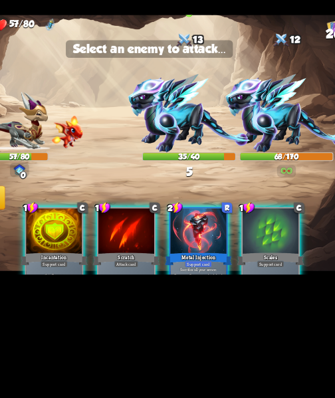
click at [195, 189] on img at bounding box center [196, 176] width 88 height 57
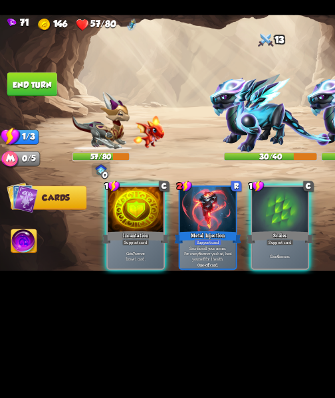
click at [11, 274] on img at bounding box center [17, 270] width 19 height 19
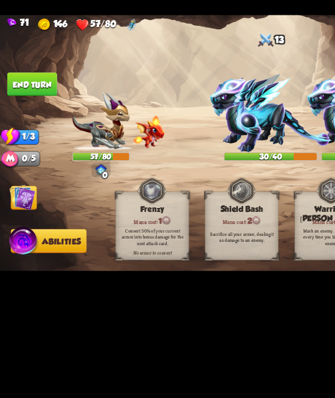
click at [27, 239] on span "Cards" at bounding box center [18, 238] width 21 height 7
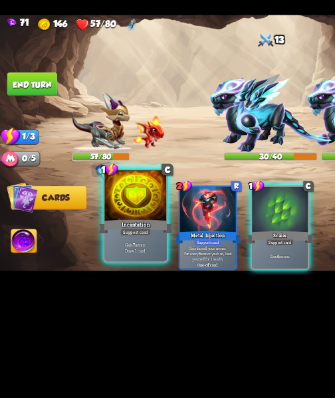
click at [88, 272] on p "Gain 7 armor. Draw 1 card." at bounding box center [98, 273] width 43 height 9
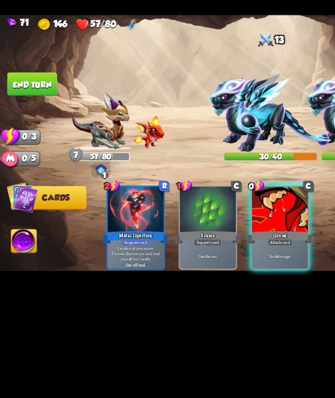
click at [27, 155] on button "End turn" at bounding box center [23, 155] width 36 height 17
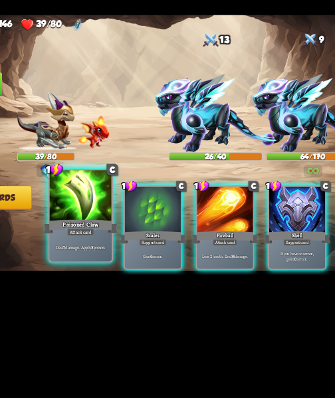
click at [86, 285] on div "1 C Poisoned Claw Attack card Deal 7 damage. Apply 3 poison." at bounding box center [98, 251] width 47 height 68
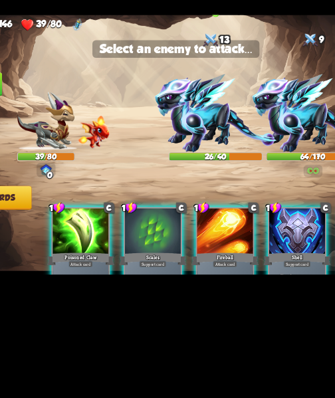
click at [189, 174] on img at bounding box center [196, 176] width 88 height 57
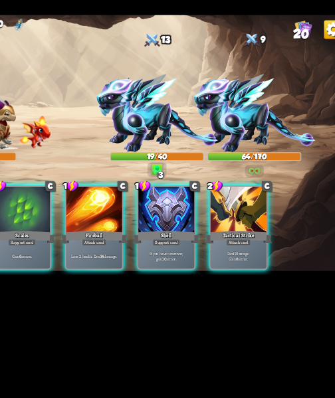
click at [150, 287] on div "1 C Scales Support card Gain 6 armor. 1 C Fireball Attack card Lose 2 health. D…" at bounding box center [201, 251] width 268 height 84
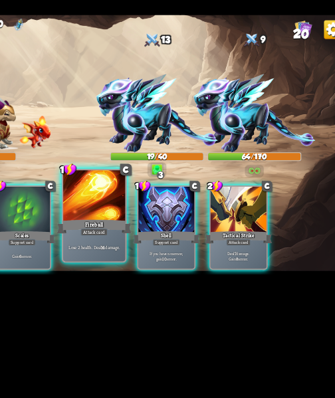
click at [152, 244] on div at bounding box center [150, 236] width 45 height 38
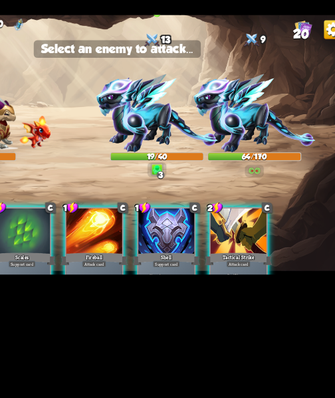
click at [195, 182] on img at bounding box center [196, 176] width 88 height 57
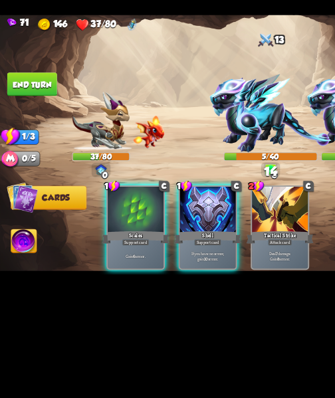
click at [25, 154] on button "End turn" at bounding box center [23, 155] width 36 height 17
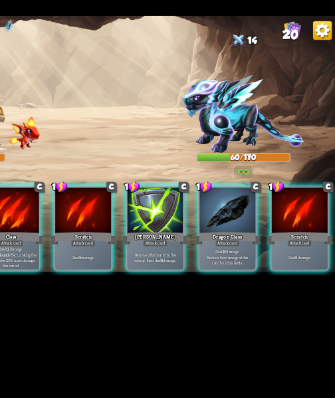
click at [262, 280] on p "Deal 10 damage. Reduce the damage of this card by 2 this battle." at bounding box center [255, 280] width 39 height 12
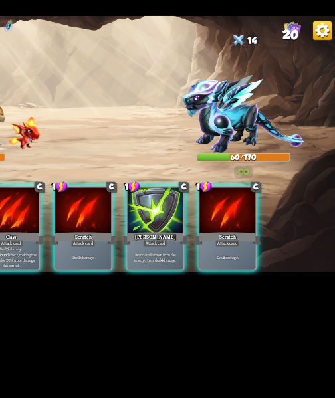
click at [267, 186] on img at bounding box center [267, 176] width 88 height 57
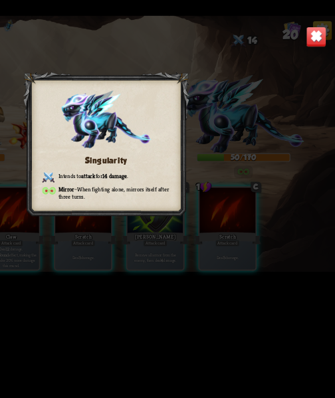
click at [325, 122] on img at bounding box center [319, 120] width 15 height 15
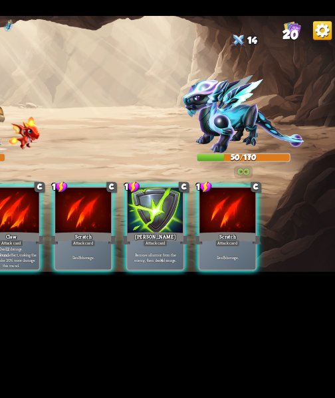
click at [273, 170] on img at bounding box center [267, 176] width 88 height 57
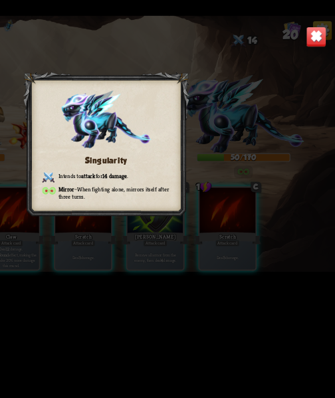
click at [326, 124] on img at bounding box center [319, 120] width 15 height 15
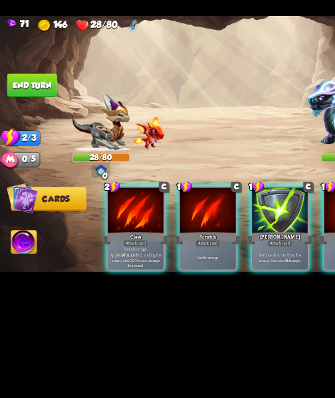
click at [97, 276] on b "Wound" at bounding box center [92, 278] width 9 height 4
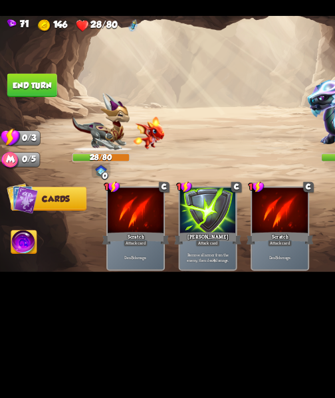
click at [30, 154] on button "End turn" at bounding box center [23, 155] width 36 height 17
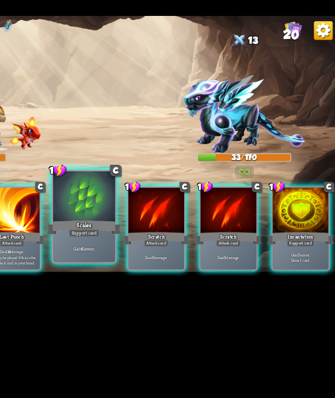
click at [151, 269] on div "Gain 6 armor." at bounding box center [150, 274] width 45 height 20
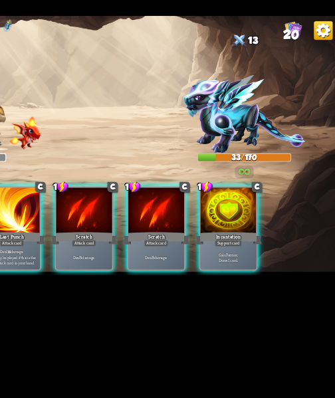
click at [263, 267] on div "Support card" at bounding box center [255, 269] width 20 height 5
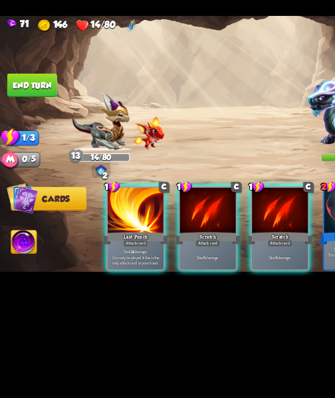
click at [152, 278] on p "Deal 5 damage." at bounding box center [151, 280] width 39 height 4
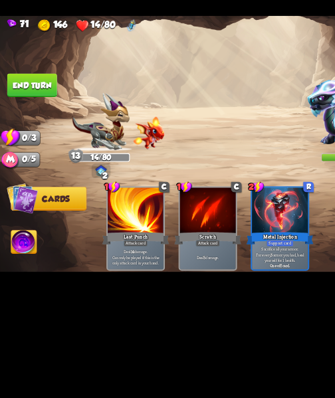
click at [16, 154] on button "End turn" at bounding box center [23, 155] width 36 height 17
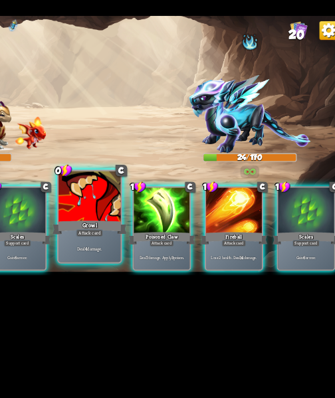
click at [140, 276] on p "Deal 4 damage." at bounding box center [151, 274] width 43 height 5
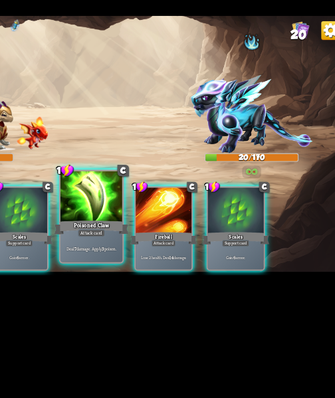
click at [157, 275] on p "Deal 7 damage. Apply 3 poison." at bounding box center [151, 274] width 43 height 5
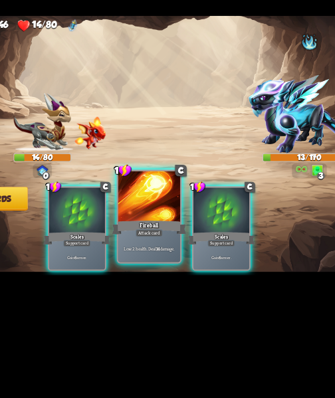
click at [164, 280] on div "Lose 2 health. Deal 14 damage." at bounding box center [150, 274] width 45 height 20
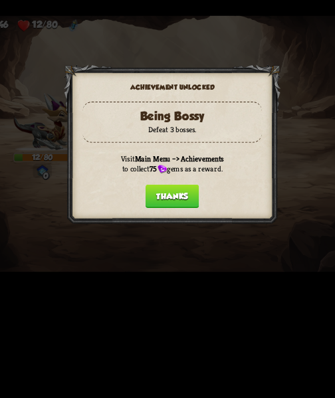
click at [183, 235] on button "Thanks" at bounding box center [167, 235] width 39 height 17
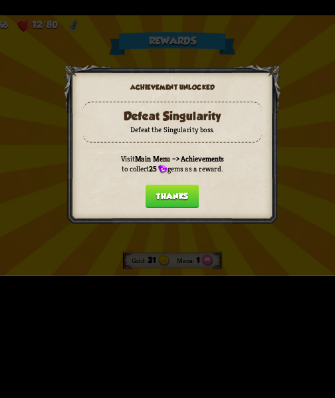
click at [184, 238] on button "Thanks" at bounding box center [167, 235] width 39 height 17
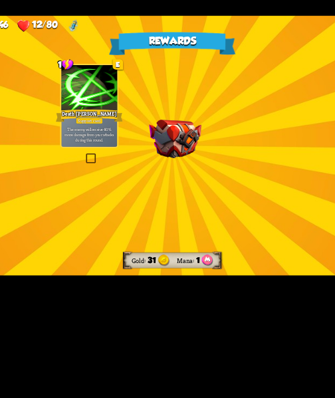
click at [170, 201] on div "Deal 12 damage. Heal yourself by 40% of the unblocked damage." at bounding box center [170, 201] width 0 height 0
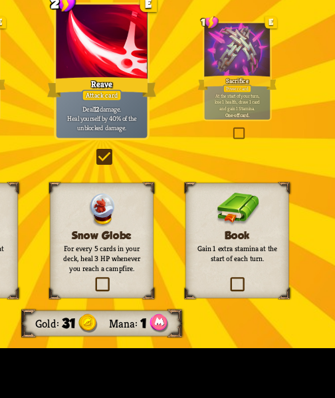
click at [225, 196] on label at bounding box center [225, 196] width 0 height 0
click at [0, 0] on input "checkbox" at bounding box center [0, 0] width 0 height 0
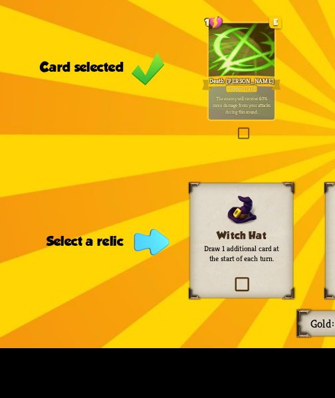
click at [101, 192] on div "1 E Death Mark Support card The enemy will receive 40% more damage from your at…" at bounding box center [107, 170] width 31 height 45
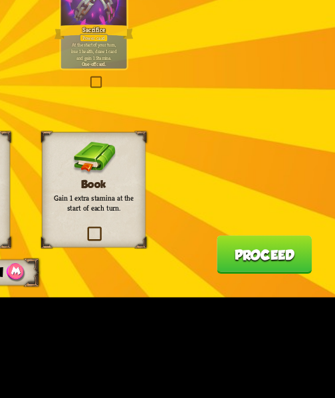
click at [224, 263] on label at bounding box center [224, 263] width 0 height 0
click at [0, 0] on input "checkbox" at bounding box center [0, 0] width 0 height 0
click at [304, 278] on button "Proceed" at bounding box center [304, 274] width 43 height 17
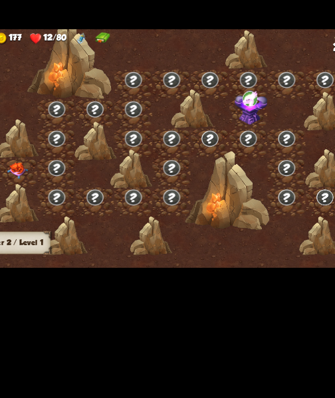
scroll to position [0, 1]
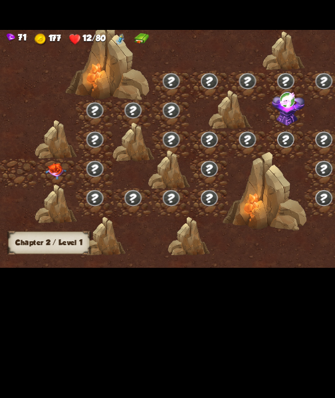
click at [40, 213] on img at bounding box center [44, 216] width 17 height 13
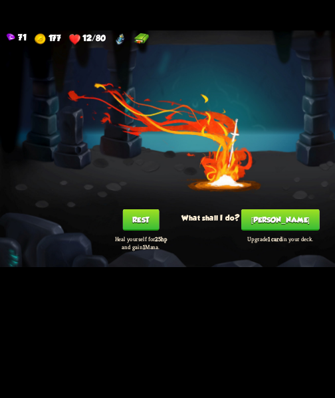
click at [116, 248] on div "You feel rested! What shall I do? Rest Heal yourself for 25hp and gain 1 Mana. …" at bounding box center [167, 199] width 335 height 189
click at [116, 261] on button "Rest" at bounding box center [112, 255] width 29 height 17
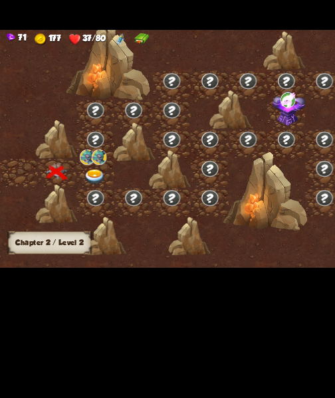
click at [68, 211] on img at bounding box center [69, 205] width 12 height 12
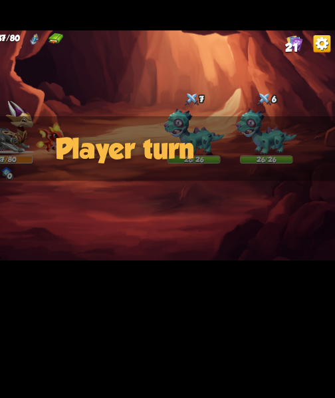
scroll to position [0, 0]
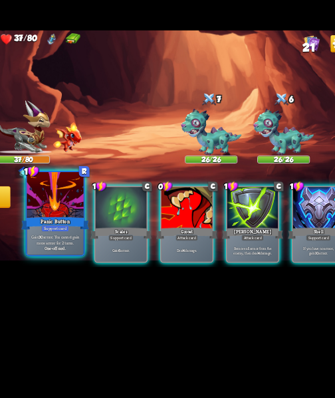
click at [88, 259] on div "Panic Button" at bounding box center [98, 259] width 54 height 12
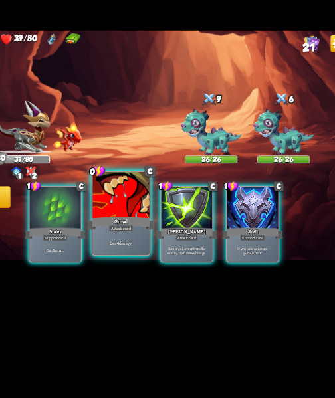
click at [147, 278] on div "Deal 4 damage." at bounding box center [150, 274] width 45 height 20
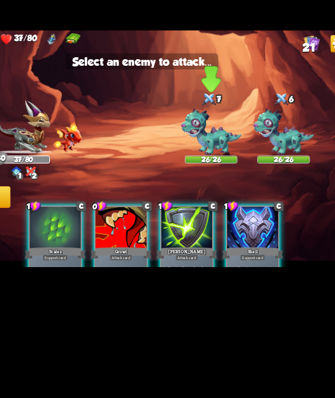
click at [221, 191] on img at bounding box center [222, 186] width 48 height 37
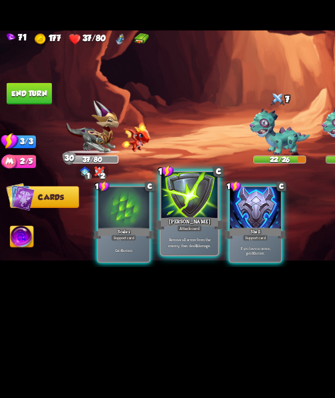
click at [150, 277] on p "Remove all armor from the enemy, then deal 4 damage." at bounding box center [151, 273] width 43 height 9
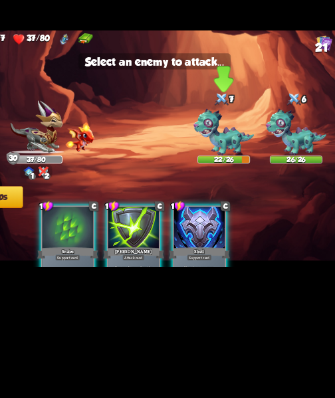
click at [230, 186] on img at bounding box center [222, 186] width 48 height 37
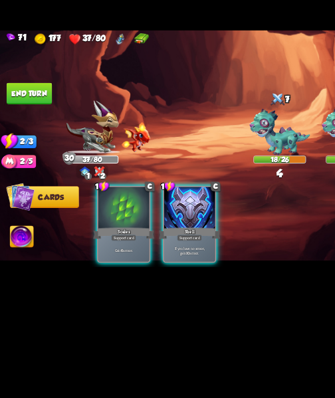
click at [13, 270] on img at bounding box center [17, 270] width 19 height 19
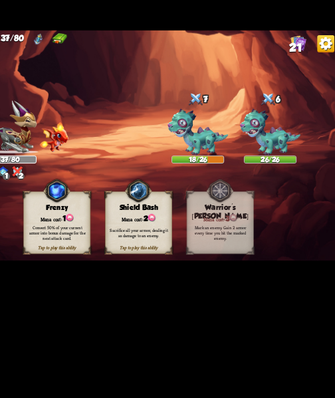
click at [164, 278] on div "Tap to play this ability" at bounding box center [175, 277] width 53 height 5
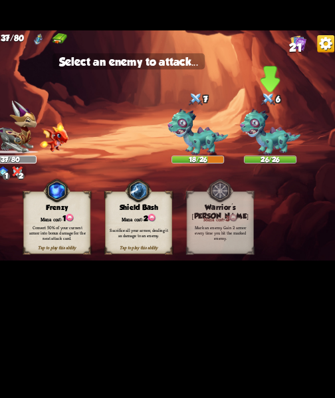
click at [286, 195] on img at bounding box center [280, 186] width 48 height 37
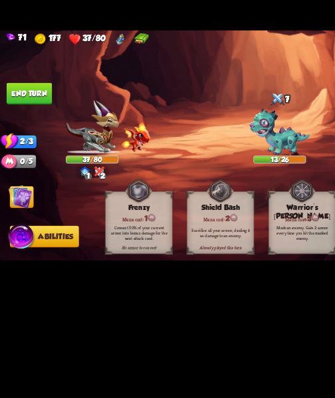
click at [39, 150] on button "End turn" at bounding box center [23, 155] width 36 height 17
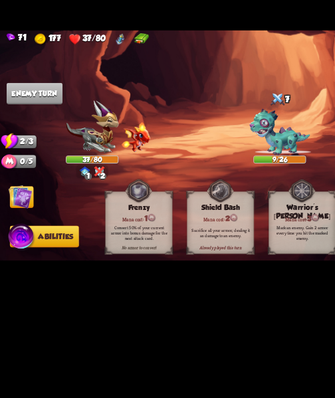
click at [10, 246] on img at bounding box center [16, 237] width 19 height 19
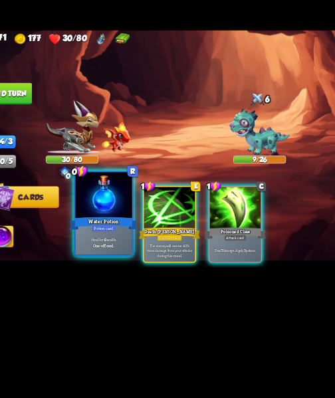
click at [88, 275] on div "One-off card." at bounding box center [98, 276] width 43 height 5
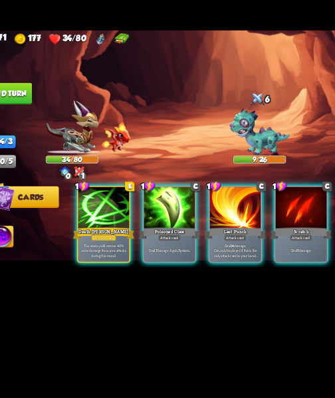
click at [160, 284] on div "Deal 7 damage. Apply 3 poison." at bounding box center [150, 280] width 41 height 18
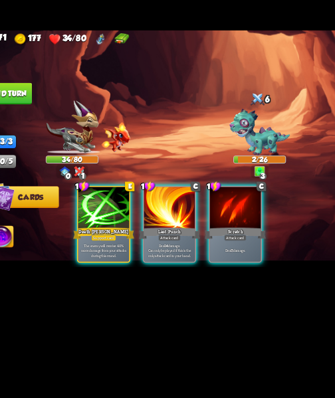
click at [39, 159] on button "End turn" at bounding box center [23, 155] width 36 height 17
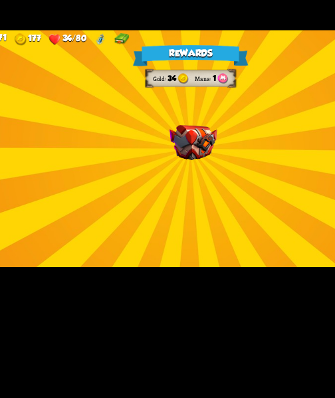
click at [178, 204] on img at bounding box center [170, 194] width 38 height 28
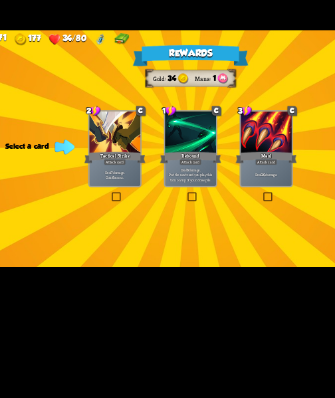
click at [224, 235] on label at bounding box center [224, 235] width 0 height 0
click at [0, 0] on input "checkbox" at bounding box center [0, 0] width 0 height 0
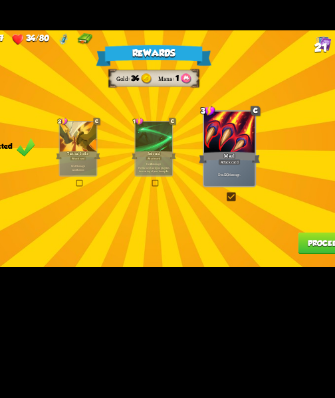
click at [299, 280] on button "Proceed" at bounding box center [304, 274] width 43 height 17
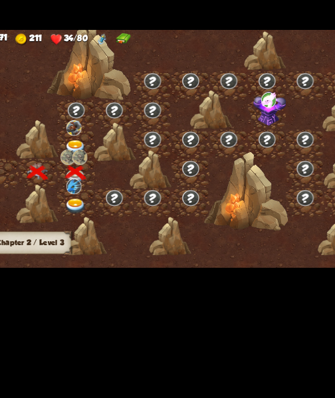
click at [76, 191] on div at bounding box center [76, 195] width 31 height 23
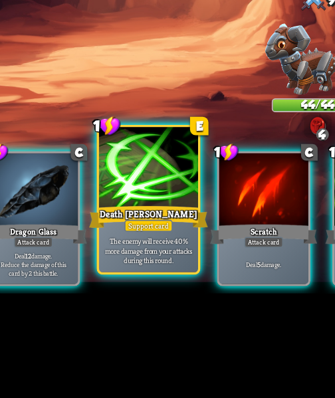
click at [205, 267] on div "The enemy will receive 40% more damage from your attacks during this round." at bounding box center [203, 274] width 45 height 20
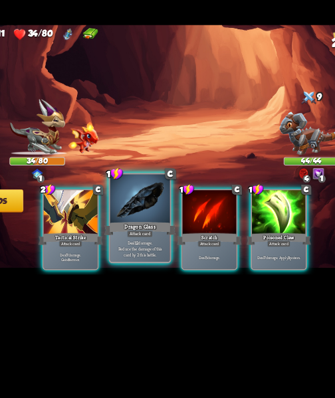
click at [164, 271] on p "Deal 12 damage. Reduce the damage of this card by 2 this battle." at bounding box center [151, 273] width 43 height 13
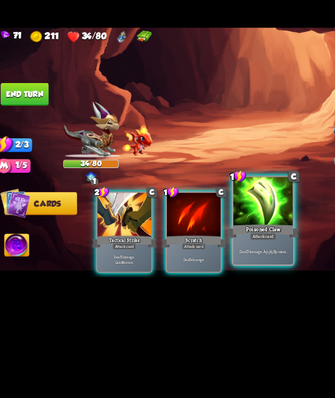
click at [205, 283] on div "Deal 7 damage. Apply 3 poison." at bounding box center [203, 274] width 45 height 20
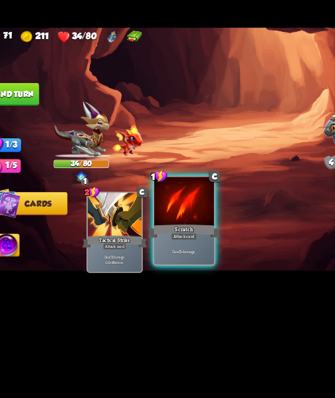
click at [165, 278] on div "Deal 5 damage." at bounding box center [150, 274] width 45 height 20
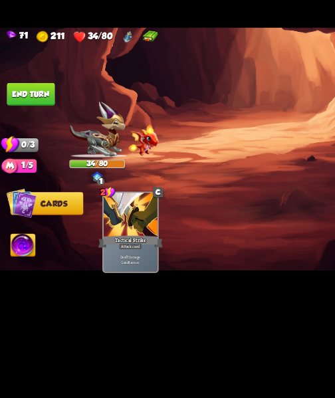
click at [28, 156] on button "End turn" at bounding box center [23, 155] width 36 height 17
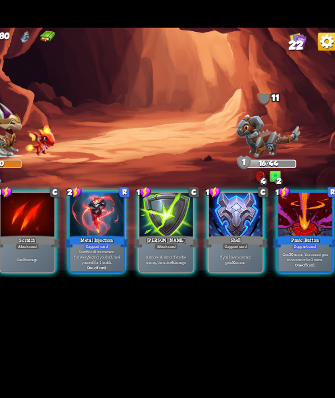
click at [328, 285] on div "1 R Panic Button Support card Gain 30 armor. You cannot gain more armor for 2 t…" at bounding box center [308, 259] width 43 height 61
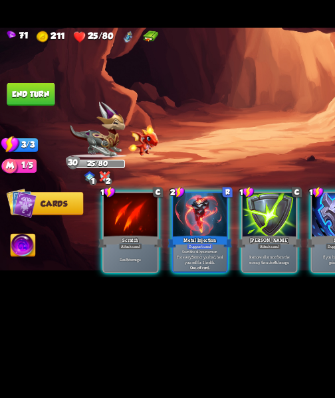
click at [19, 274] on img at bounding box center [17, 270] width 19 height 19
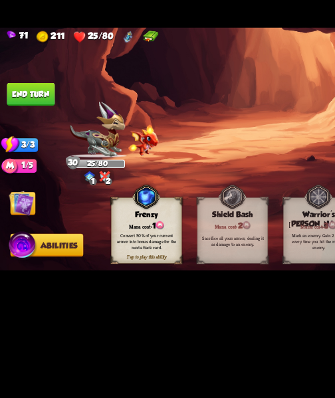
click at [22, 235] on img at bounding box center [16, 237] width 19 height 19
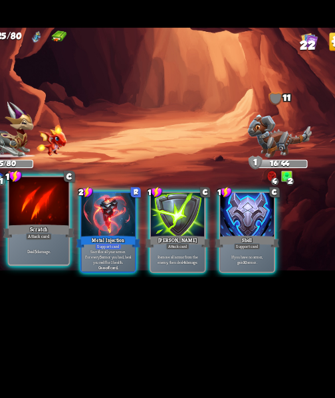
click at [98, 279] on div "Deal 5 damage." at bounding box center [98, 274] width 45 height 20
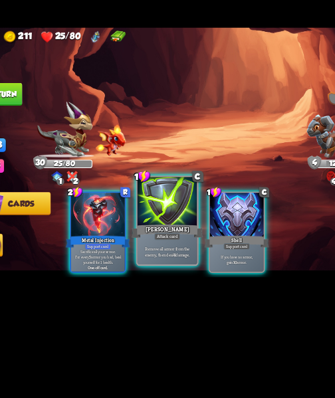
click at [145, 277] on p "Remove all armor from the enemy, then deal 4 damage." at bounding box center [151, 273] width 43 height 9
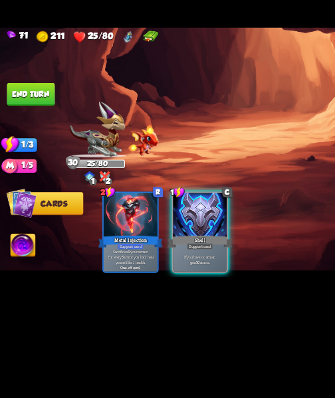
click at [27, 156] on button "End turn" at bounding box center [23, 155] width 36 height 17
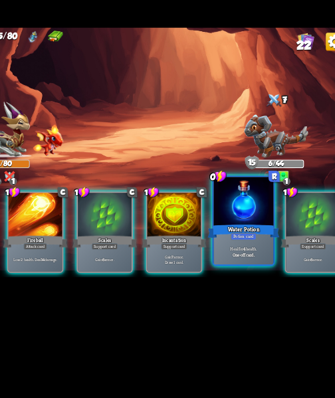
click at [263, 281] on div "Heal for 4 health. One-off card." at bounding box center [255, 274] width 45 height 20
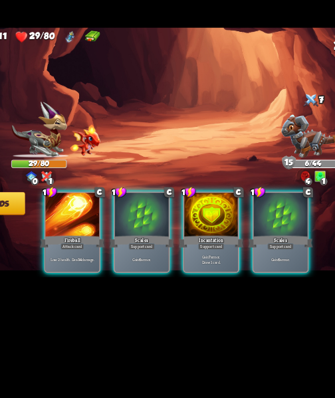
click at [215, 286] on div "1 C Fireball Attack card Lose 2 health. Deal 14 damage. 1 C Scales Support card…" at bounding box center [201, 251] width 268 height 84
click at [209, 285] on div "1 C Fireball Attack card Lose 2 health. Deal 14 damage. 1 C Scales Support card…" at bounding box center [201, 251] width 268 height 84
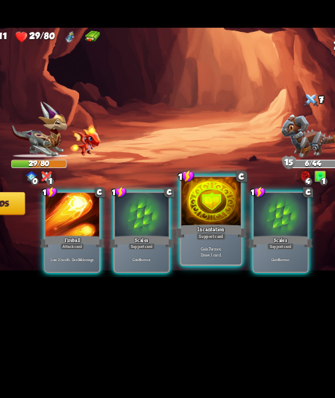
click at [213, 265] on div "Support card" at bounding box center [203, 262] width 22 height 5
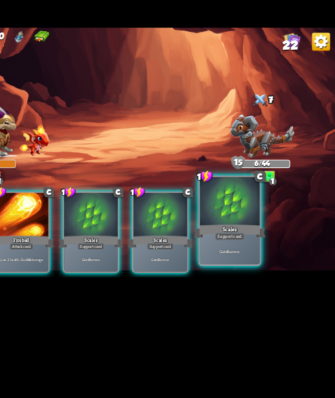
click at [264, 278] on div "Gain 6 armor." at bounding box center [255, 274] width 45 height 20
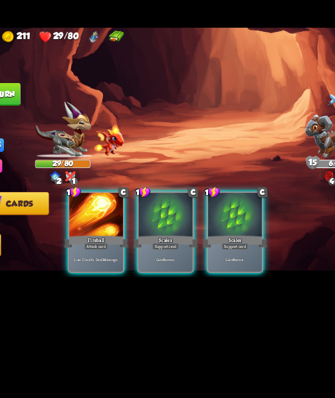
click at [205, 271] on div "Gain 6 armor." at bounding box center [203, 280] width 41 height 18
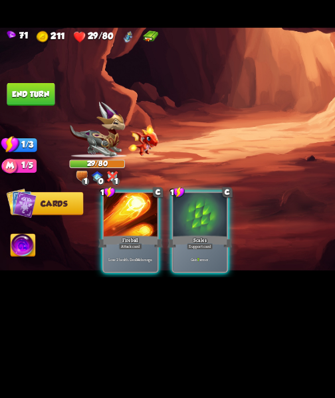
click at [146, 271] on div "Gain 7 armor." at bounding box center [150, 280] width 41 height 18
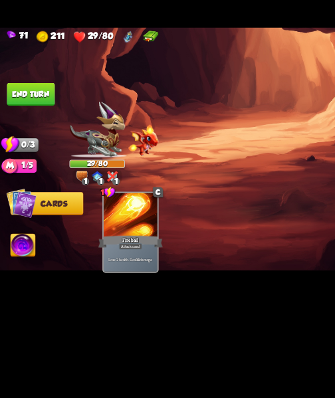
click at [25, 161] on button "End turn" at bounding box center [23, 155] width 36 height 17
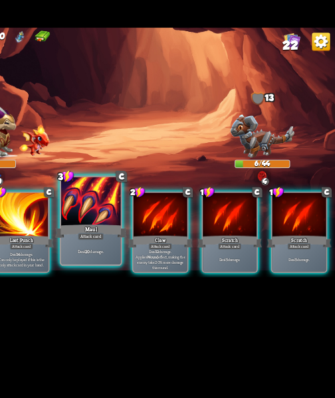
click at [146, 267] on div "Deal 20 damage." at bounding box center [150, 274] width 45 height 20
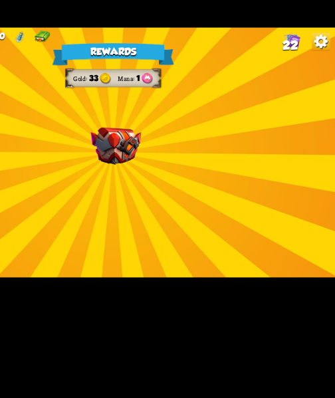
click at [187, 193] on img at bounding box center [170, 194] width 38 height 28
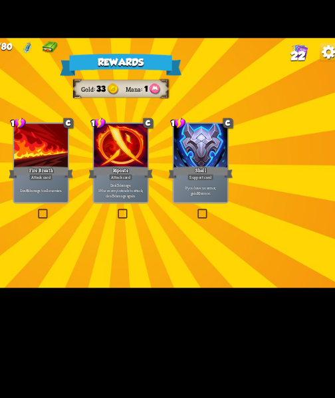
click at [224, 235] on label at bounding box center [224, 235] width 0 height 0
click at [0, 0] on input "checkbox" at bounding box center [0, 0] width 0 height 0
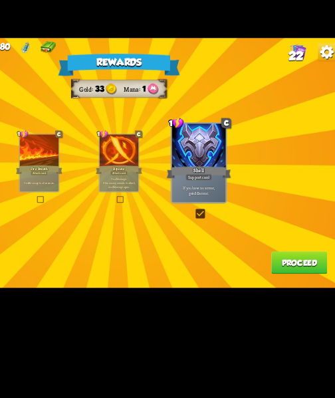
click at [178, 219] on div "Deal 5 damage. If the enemy intends to attack, deal 5 damage again." at bounding box center [167, 214] width 29 height 13
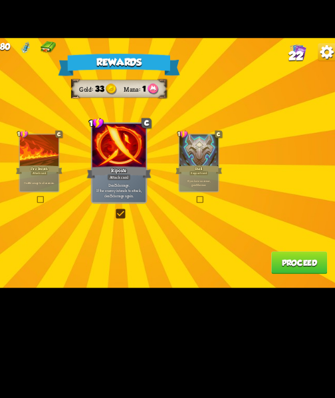
click at [105, 225] on label at bounding box center [105, 225] width 0 height 0
click at [0, 0] on input "checkbox" at bounding box center [0, 0] width 0 height 0
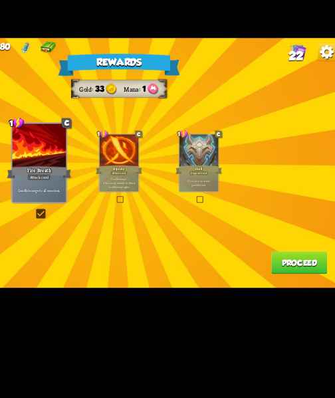
click at [321, 297] on div "71 211 22/80 22 Rewards Gold 33 Mana 1 Card selected 1 C Fire Breath Attack car…" at bounding box center [167, 199] width 335 height 398
click at [163, 217] on b "5" at bounding box center [163, 216] width 1 height 3
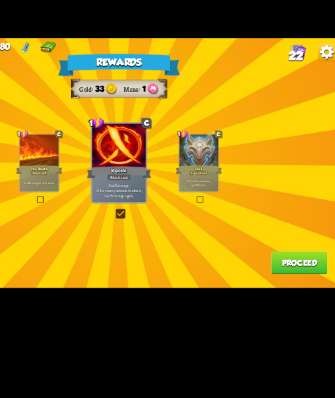
click at [320, 281] on button "Proceed" at bounding box center [304, 274] width 43 height 17
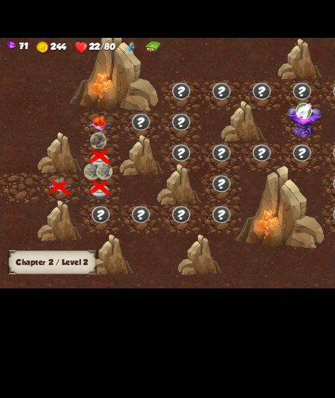
click at [80, 171] on img at bounding box center [75, 170] width 17 height 13
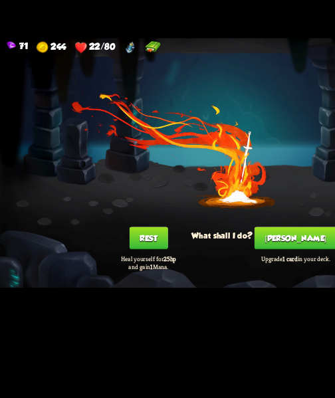
click at [106, 259] on button "Rest" at bounding box center [112, 255] width 29 height 17
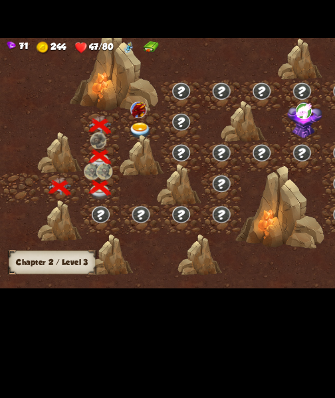
click at [103, 171] on img at bounding box center [105, 175] width 17 height 13
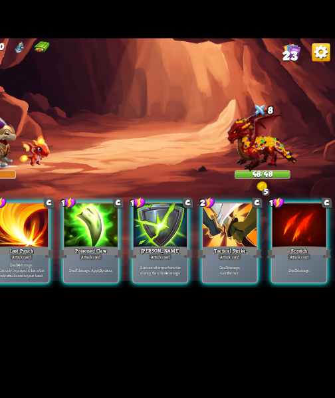
click at [149, 285] on div "1 C Last Punch Attack card Deal 14 damage. Can only be played if this is the on…" at bounding box center [201, 251] width 268 height 84
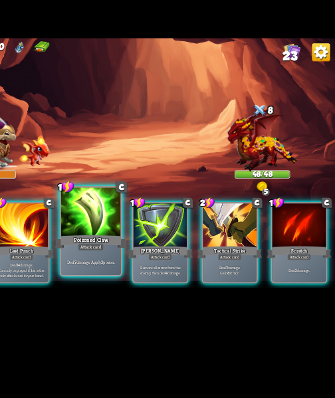
click at [154, 277] on div "Deal 7 damage. Apply 3 poison." at bounding box center [150, 274] width 45 height 20
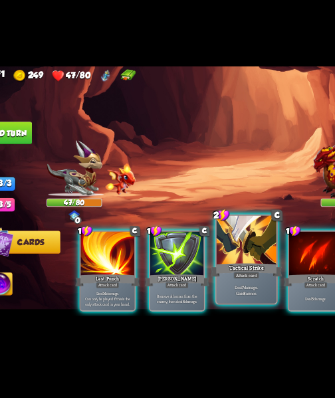
click at [196, 275] on p "Deal 7 damage. Gain 8 armor." at bounding box center [203, 273] width 43 height 9
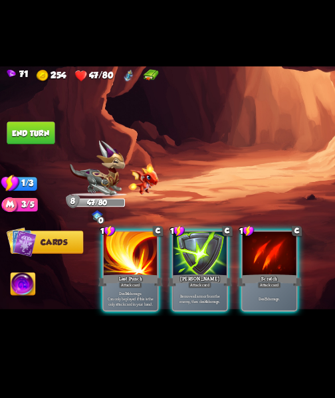
click at [203, 278] on p "Deal 5 damage." at bounding box center [203, 280] width 39 height 4
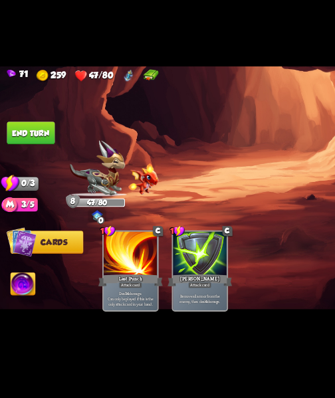
click at [31, 156] on button "End turn" at bounding box center [23, 155] width 36 height 17
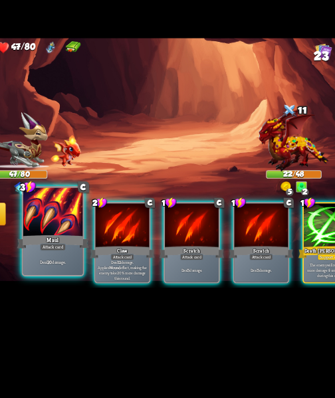
click at [96, 280] on div "Deal 20 damage." at bounding box center [98, 274] width 45 height 20
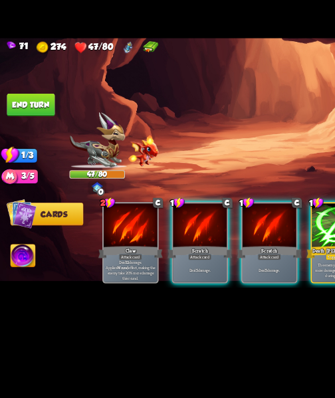
click at [25, 157] on button "End turn" at bounding box center [23, 155] width 36 height 17
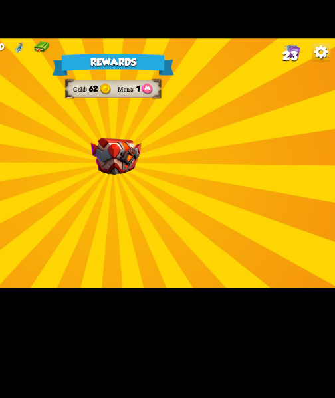
click at [191, 194] on div "Rewards Gold 62 Mana 1 Select a card 1 C Last Punch Attack card Deal 14 damage.…" at bounding box center [167, 199] width 335 height 189
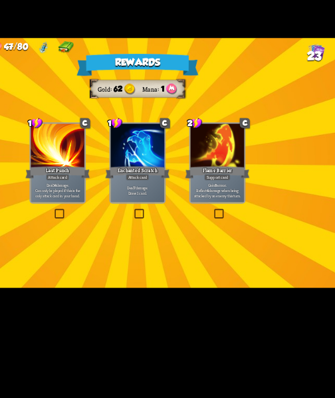
click at [114, 221] on span "Can only be played if this is the only attack card in your hand." at bounding box center [107, 222] width 39 height 8
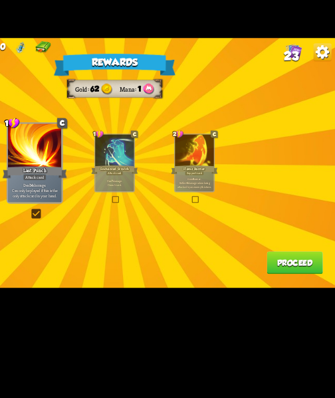
click at [176, 215] on p "Deal 7 damage. Draw 1 card." at bounding box center [168, 214] width 28 height 6
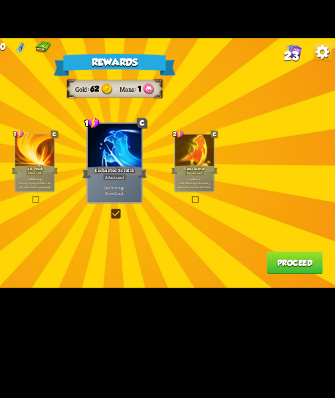
click at [312, 289] on div "Rewards Gold 62 Mana 1 Card selected 1 C Last Punch Attack card Deal 14 damage.…" at bounding box center [167, 199] width 335 height 189
click at [299, 277] on button "Proceed" at bounding box center [304, 274] width 43 height 17
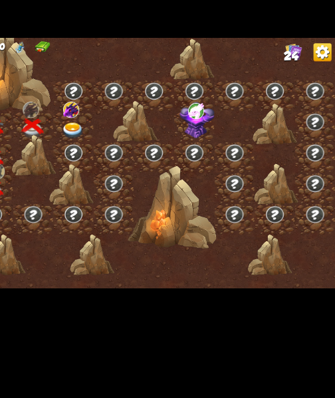
click at [135, 176] on img at bounding box center [136, 175] width 17 height 13
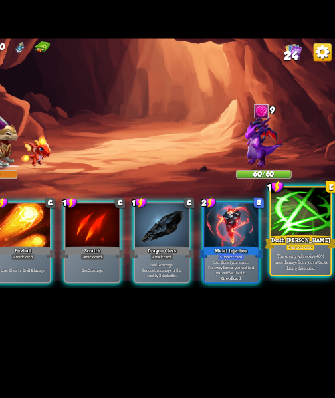
click at [319, 278] on p "The enemy will receive 40% more damage from your attacks during this round." at bounding box center [308, 273] width 43 height 13
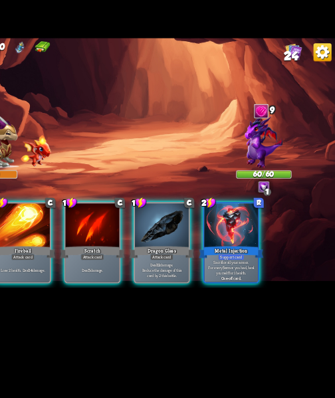
click at [194, 281] on p "Deal 12 damage. Reduce the damage of this card by 2 this battle." at bounding box center [203, 280] width 39 height 12
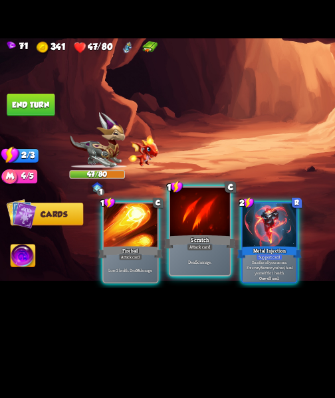
click at [146, 282] on div "Deal 5 damage." at bounding box center [150, 274] width 45 height 20
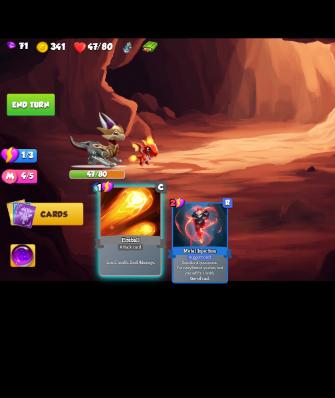
click at [96, 271] on div "Lose 2 health. Deal 14 damage." at bounding box center [98, 274] width 45 height 20
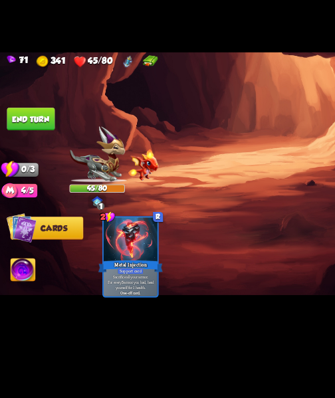
click at [21, 161] on button "End turn" at bounding box center [23, 154] width 37 height 17
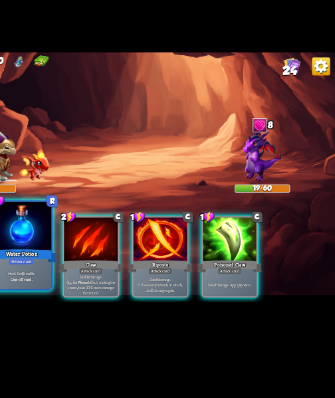
click at [97, 254] on div "Water Potion" at bounding box center [98, 259] width 54 height 12
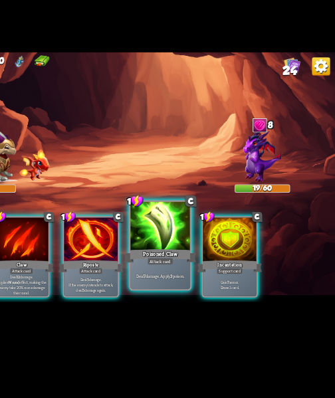
click at [216, 274] on p "Deal 7 damage. Apply 3 poison." at bounding box center [203, 274] width 43 height 5
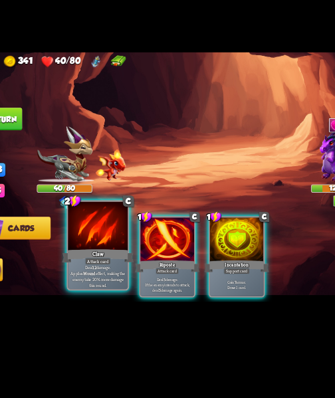
click at [100, 275] on p "Deal 12 damage. Applies Wound effect, making the enemy take 20% more damage thi…" at bounding box center [98, 274] width 43 height 18
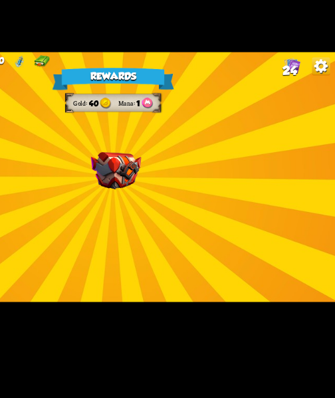
click at [170, 196] on img at bounding box center [170, 194] width 38 height 28
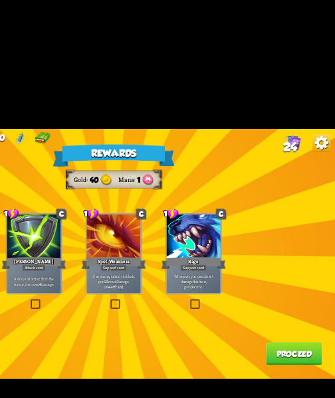
click at [228, 213] on div "Whenever you deal direct damage this turn, gain 3 armor." at bounding box center [227, 220] width 41 height 18
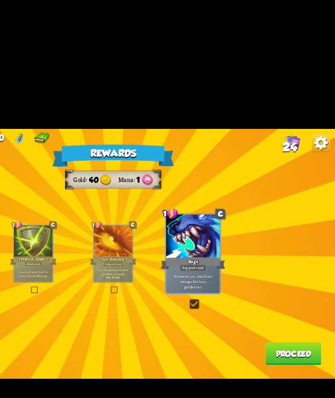
click at [164, 213] on p "If an enemy intends to block, gain 2 Bonus Damage." at bounding box center [168, 213] width 28 height 6
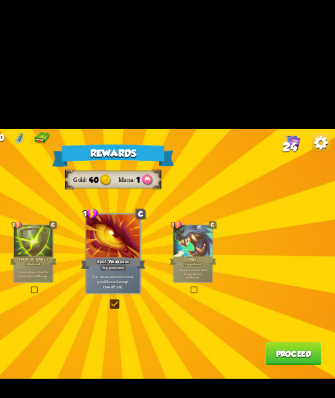
click at [309, 275] on button "Proceed" at bounding box center [304, 274] width 43 height 17
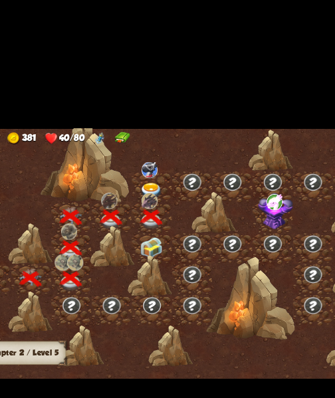
click at [139, 197] on img at bounding box center [136, 195] width 17 height 16
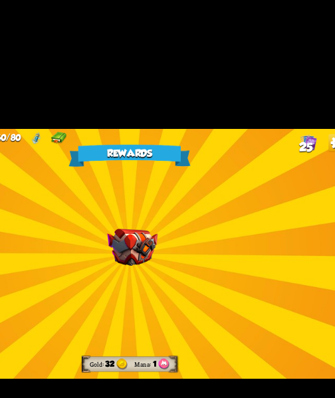
click at [188, 196] on img at bounding box center [170, 194] width 38 height 28
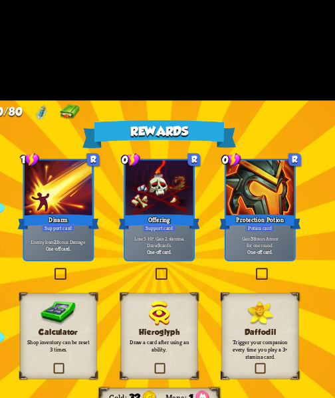
click at [109, 178] on div "Disarm" at bounding box center [107, 177] width 49 height 11
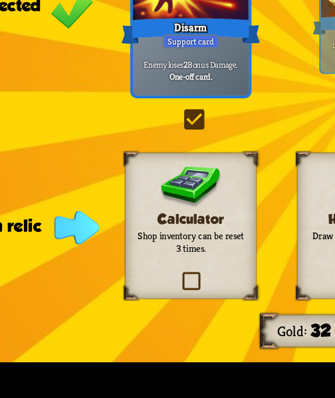
click at [120, 265] on div "Calculator Shop inventory can be reset 3 times." at bounding box center [107, 245] width 46 height 51
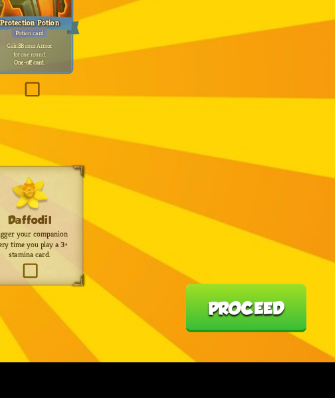
click at [311, 275] on button "Proceed" at bounding box center [304, 274] width 43 height 17
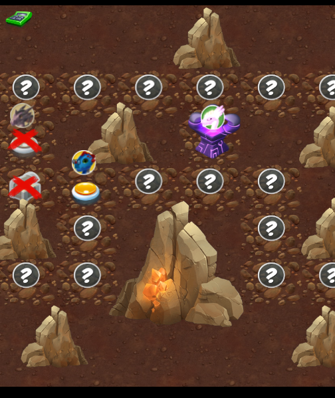
click at [233, 168] on img at bounding box center [230, 166] width 26 height 27
click at [233, 164] on img at bounding box center [229, 160] width 12 height 12
click at [167, 198] on img at bounding box center [166, 198] width 17 height 13
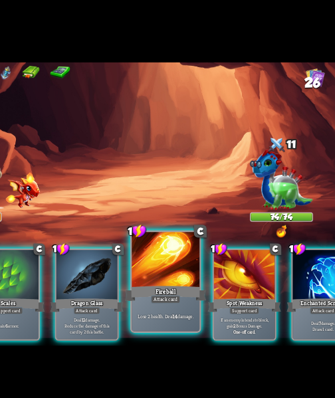
click at [203, 276] on p "Lose 2 health. Deal 14 damage." at bounding box center [203, 274] width 43 height 5
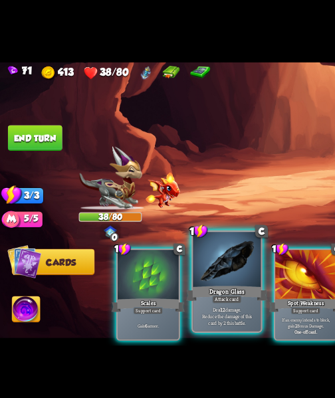
click at [157, 274] on p "Deal 12 damage. Reduce the damage of this card by 2 this battle." at bounding box center [151, 273] width 43 height 13
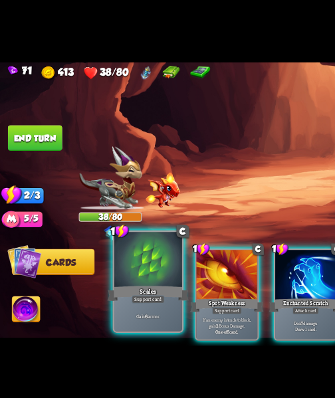
click at [101, 267] on div "Gain 6 armor." at bounding box center [98, 274] width 45 height 20
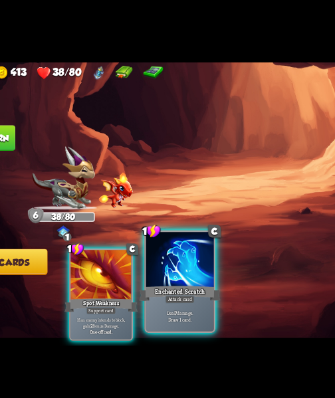
click at [162, 277] on p "Deal 7 damage. Draw 1 card." at bounding box center [151, 273] width 43 height 9
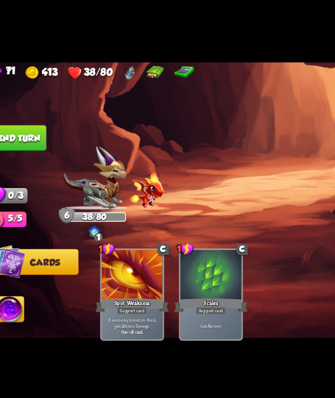
click at [24, 269] on img at bounding box center [17, 270] width 19 height 19
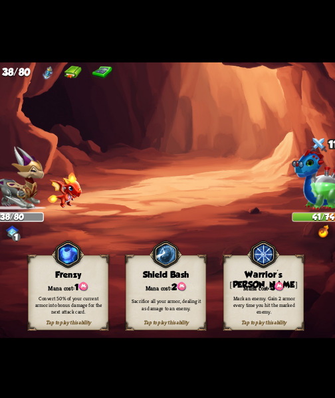
click at [191, 266] on div "Sacrifice all your armor, dealing it as damage to an enemy." at bounding box center [176, 266] width 48 height 9
click at [187, 265] on div "Sacrifice all your armor, dealing it as damage to an enemy." at bounding box center [176, 266] width 48 height 9
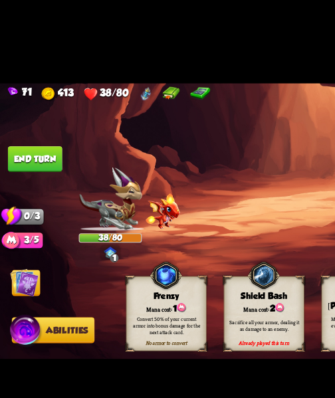
click at [33, 162] on button "End turn" at bounding box center [23, 155] width 36 height 17
